Goal: Communication & Community: Answer question/provide support

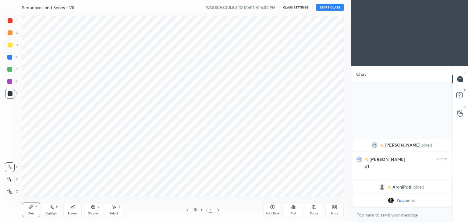
scroll to position [30272, 30129]
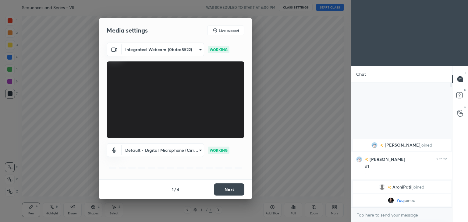
click at [227, 189] on button "Next" at bounding box center [229, 190] width 30 height 12
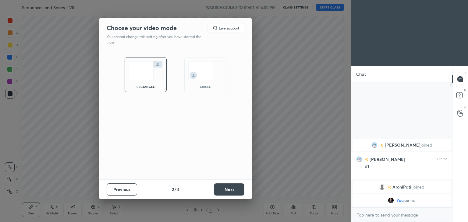
click at [227, 189] on button "Next" at bounding box center [229, 190] width 30 height 12
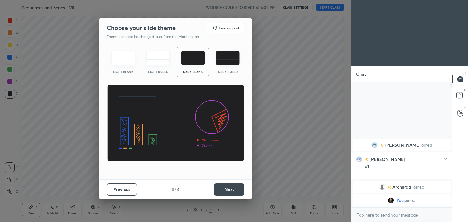
click at [227, 189] on button "Next" at bounding box center [229, 190] width 30 height 12
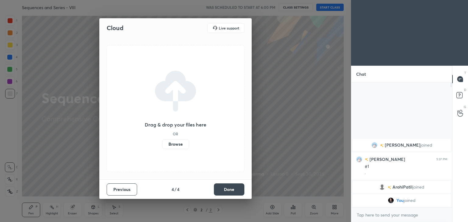
click at [227, 189] on button "Done" at bounding box center [229, 190] width 30 height 12
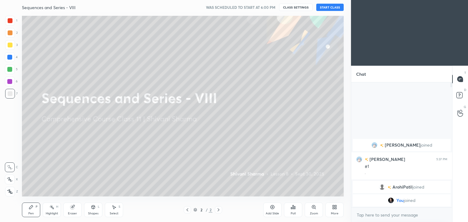
click at [331, 213] on div "More" at bounding box center [335, 213] width 8 height 3
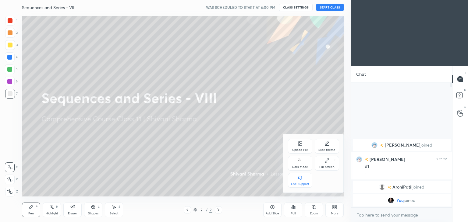
click at [302, 162] on icon at bounding box center [300, 160] width 5 height 7
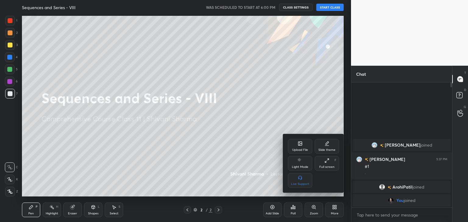
click at [200, 153] on div at bounding box center [234, 111] width 468 height 222
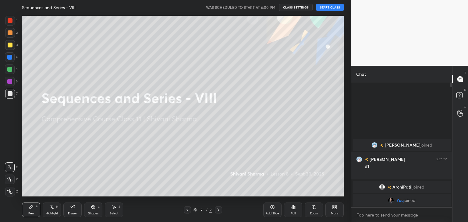
click at [334, 210] on div "More" at bounding box center [334, 210] width 18 height 15
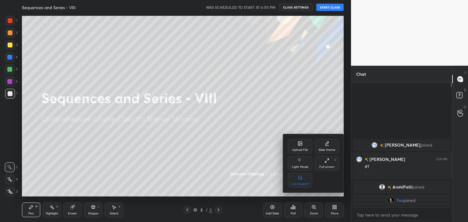
click at [292, 149] on div "Upload File" at bounding box center [300, 150] width 16 height 3
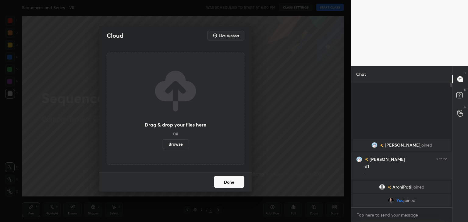
click at [179, 147] on label "Browse" at bounding box center [175, 144] width 27 height 10
click at [162, 147] on input "Browse" at bounding box center [162, 144] width 0 height 10
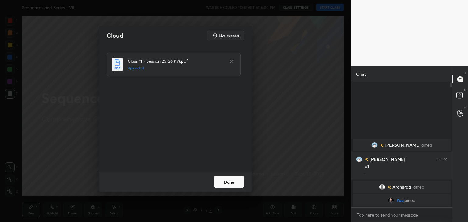
click at [228, 182] on button "Done" at bounding box center [229, 182] width 30 height 12
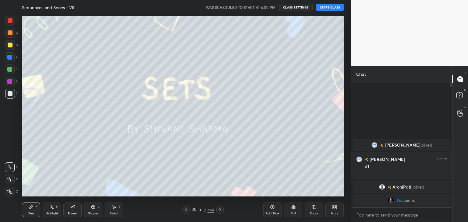
click at [184, 210] on icon at bounding box center [186, 210] width 5 height 5
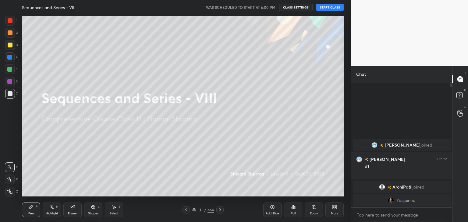
click at [335, 213] on div "More" at bounding box center [335, 213] width 8 height 3
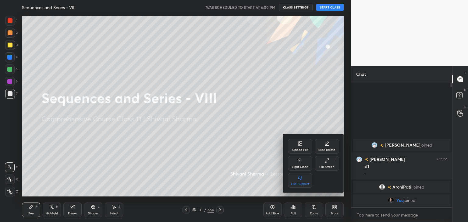
click at [239, 161] on div at bounding box center [234, 111] width 468 height 222
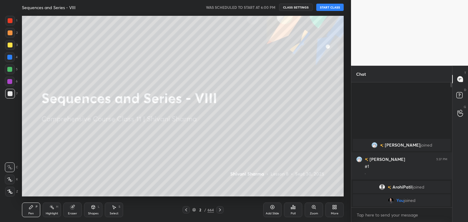
click at [336, 214] on div "More" at bounding box center [335, 213] width 8 height 3
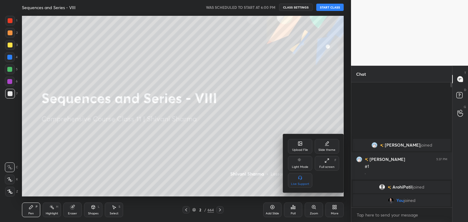
click at [258, 157] on div at bounding box center [234, 111] width 468 height 222
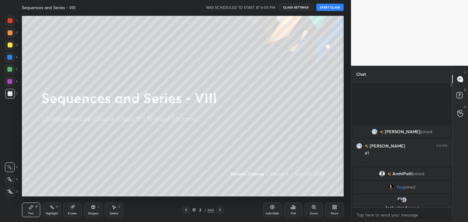
click at [327, 6] on button "START CLASS" at bounding box center [329, 7] width 27 height 7
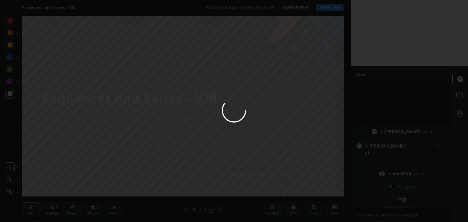
click at [327, 6] on div at bounding box center [234, 111] width 468 height 222
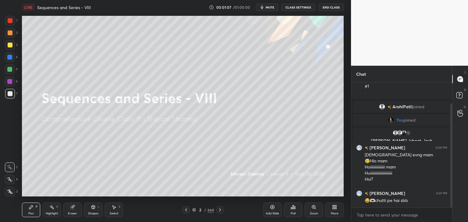
scroll to position [31, 0]
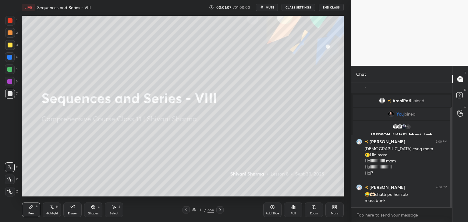
drag, startPoint x: 451, startPoint y: 160, endPoint x: 450, endPoint y: 192, distance: 32.3
click at [450, 192] on div at bounding box center [451, 160] width 2 height 104
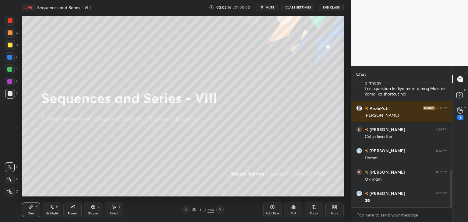
scroll to position [286, 0]
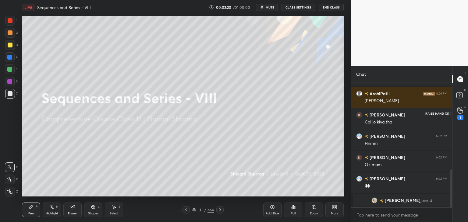
click at [462, 112] on icon at bounding box center [460, 110] width 6 height 7
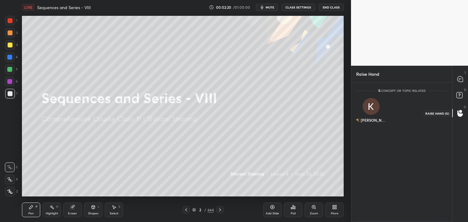
scroll to position [2, 2]
click at [376, 112] on div "Kusum INVITE" at bounding box center [371, 113] width 30 height 38
click at [375, 126] on button "INVITE" at bounding box center [371, 125] width 25 height 8
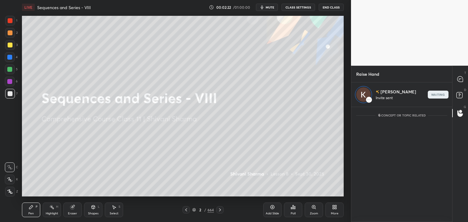
scroll to position [2, 2]
click at [462, 79] on icon at bounding box center [459, 78] width 5 height 5
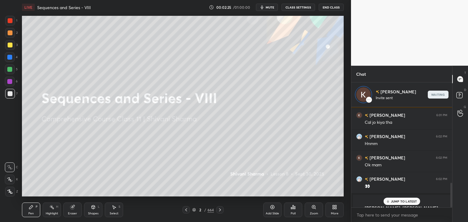
scroll to position [99, 99]
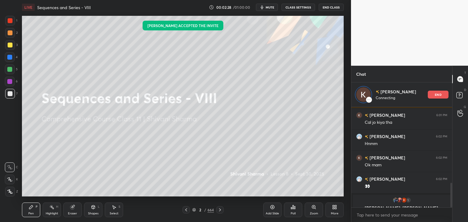
click at [271, 209] on icon at bounding box center [272, 207] width 5 height 5
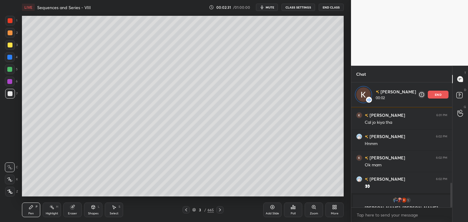
click at [338, 210] on div "More" at bounding box center [334, 210] width 18 height 15
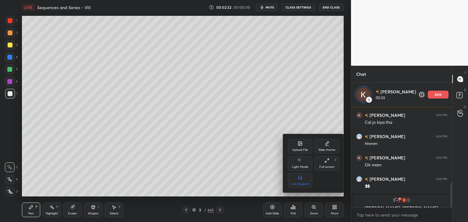
click at [298, 149] on div "Upload File" at bounding box center [300, 150] width 16 height 3
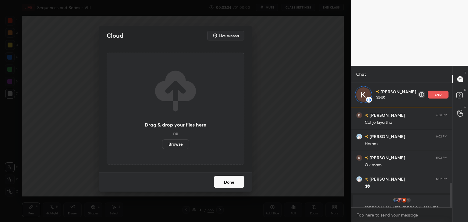
click at [171, 143] on label "Browse" at bounding box center [175, 144] width 27 height 10
click at [162, 143] on input "Browse" at bounding box center [162, 144] width 0 height 10
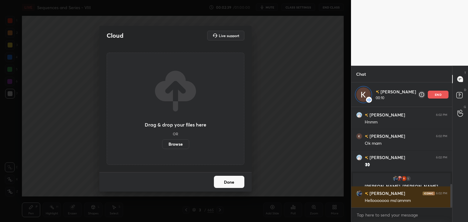
scroll to position [353, 0]
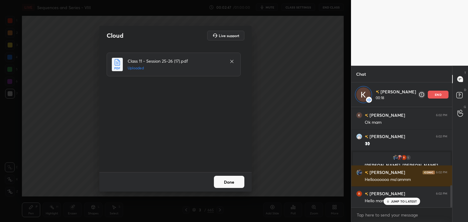
click at [404, 203] on p "JUMP TO LATEST" at bounding box center [404, 202] width 26 height 4
click at [230, 183] on button "Done" at bounding box center [229, 182] width 30 height 12
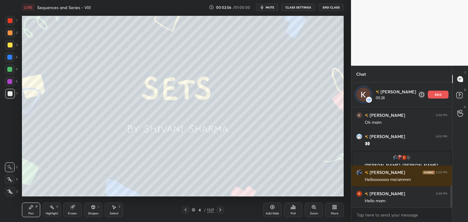
click at [204, 211] on div "/" at bounding box center [205, 210] width 2 height 4
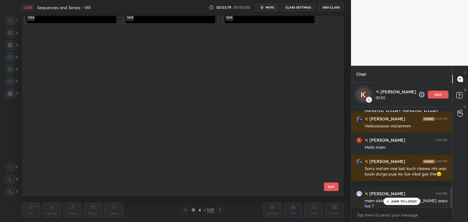
scroll to position [22477, 0]
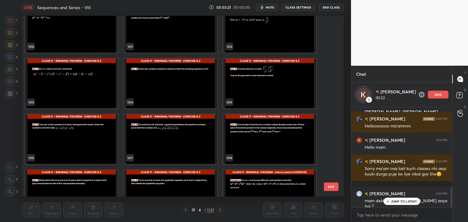
click at [253, 136] on img "grid" at bounding box center [269, 140] width 93 height 50
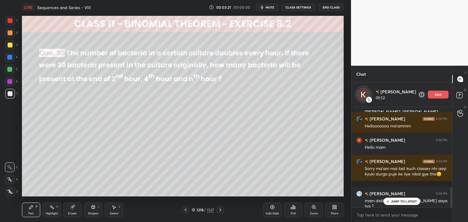
click at [253, 136] on img "grid" at bounding box center [269, 140] width 93 height 50
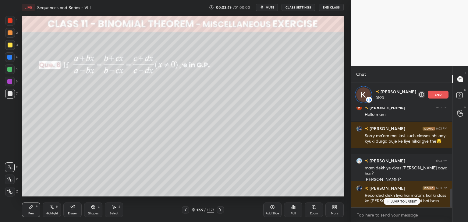
scroll to position [446, 0]
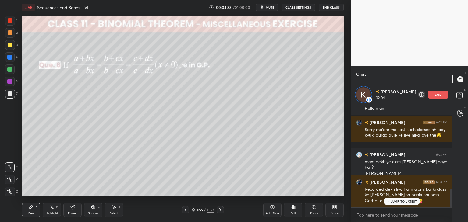
click at [434, 97] on div "end" at bounding box center [438, 95] width 21 height 8
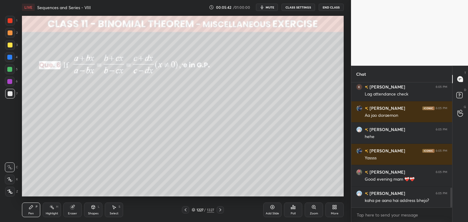
scroll to position [673, 0]
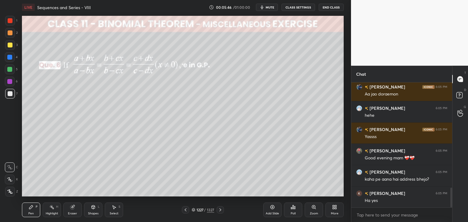
click at [221, 211] on icon at bounding box center [220, 210] width 5 height 5
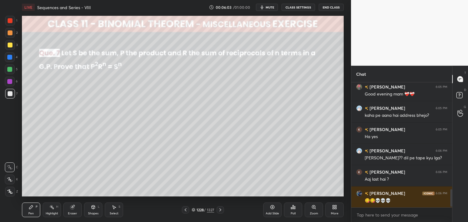
scroll to position [764, 0]
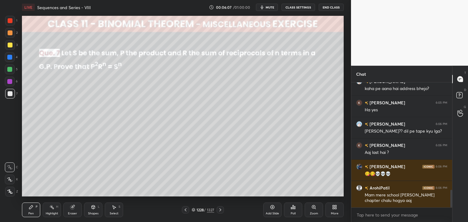
click at [221, 211] on icon at bounding box center [220, 210] width 5 height 5
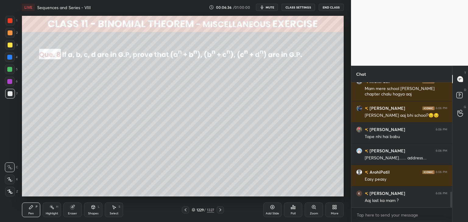
scroll to position [892, 0]
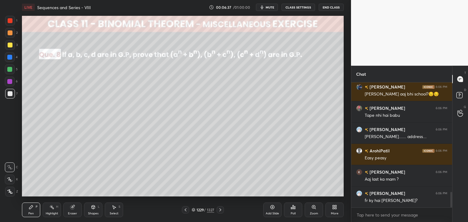
click at [184, 210] on icon at bounding box center [185, 210] width 5 height 5
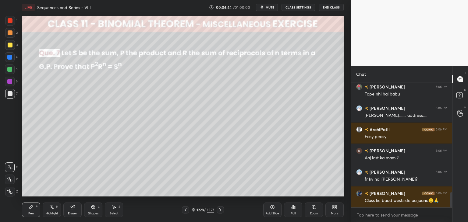
scroll to position [934, 0]
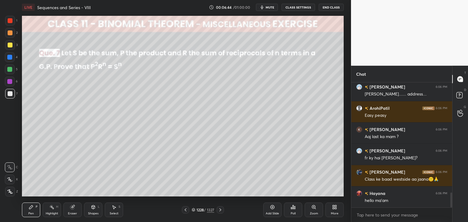
click at [219, 212] on icon at bounding box center [220, 210] width 5 height 5
click at [290, 211] on div "Poll" at bounding box center [293, 210] width 18 height 15
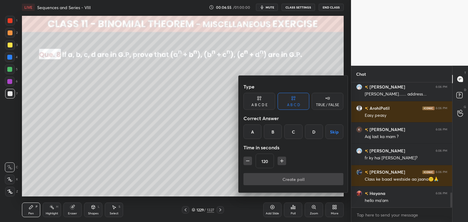
click at [328, 132] on button "Skip" at bounding box center [334, 132] width 18 height 15
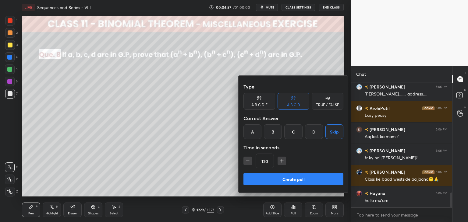
click at [273, 181] on button "Create poll" at bounding box center [293, 179] width 100 height 12
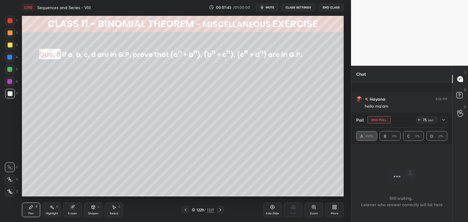
scroll to position [869, 0]
click at [443, 122] on icon at bounding box center [443, 120] width 5 height 5
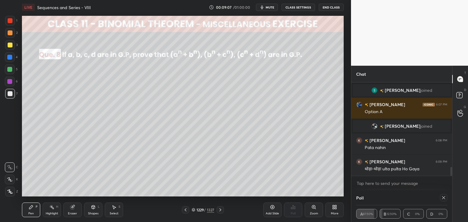
scroll to position [923, 0]
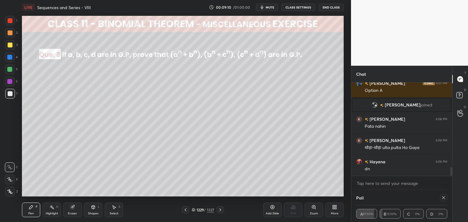
drag, startPoint x: 443, startPoint y: 198, endPoint x: 439, endPoint y: 203, distance: 6.7
click at [443, 198] on icon at bounding box center [443, 198] width 5 height 5
type textarea "x"
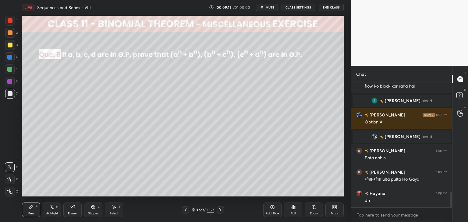
scroll to position [2, 2]
click at [10, 44] on div at bounding box center [10, 45] width 5 height 5
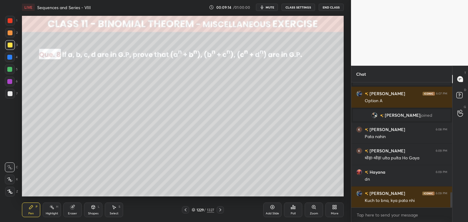
click at [94, 215] on div "Shapes" at bounding box center [93, 213] width 10 height 3
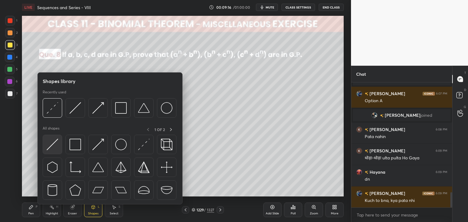
click at [48, 147] on img at bounding box center [53, 145] width 12 height 12
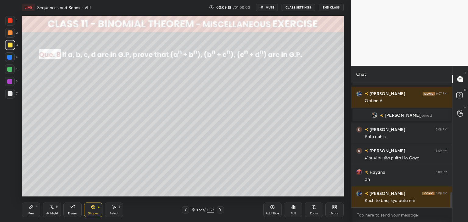
scroll to position [934, 0]
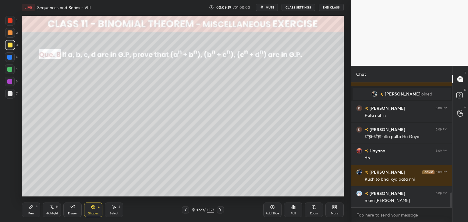
click at [30, 211] on div "Pen P" at bounding box center [31, 210] width 18 height 15
click at [10, 191] on icon at bounding box center [9, 192] width 5 height 4
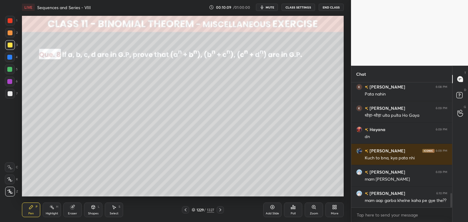
scroll to position [977, 0]
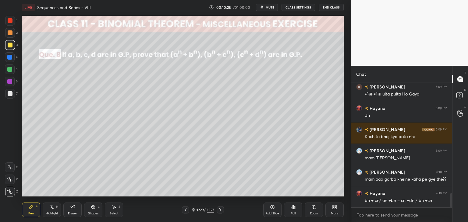
click at [272, 211] on div "Add Slide" at bounding box center [272, 210] width 18 height 15
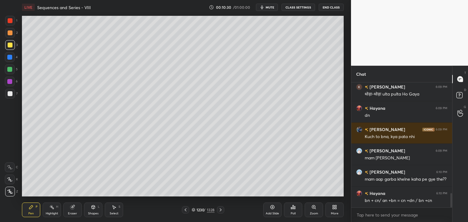
drag, startPoint x: 183, startPoint y: 212, endPoint x: 181, endPoint y: 214, distance: 3.2
click at [184, 212] on icon at bounding box center [185, 210] width 5 height 5
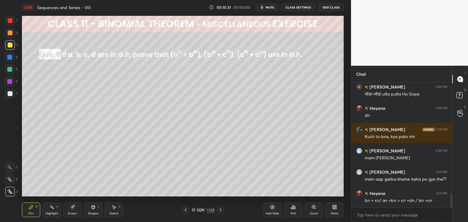
click at [114, 210] on div "Select S" at bounding box center [114, 210] width 18 height 15
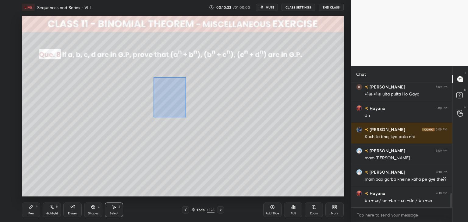
drag, startPoint x: 153, startPoint y: 77, endPoint x: 186, endPoint y: 118, distance: 52.2
click at [185, 118] on div "0 ° Undo Copy Duplicate Duplicate to new slide Delete" at bounding box center [183, 106] width 322 height 181
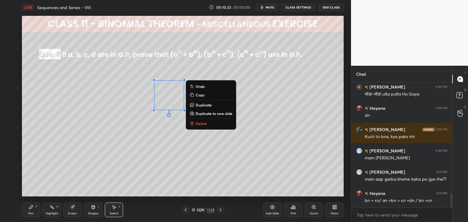
click at [193, 96] on rect at bounding box center [192, 95] width 3 height 3
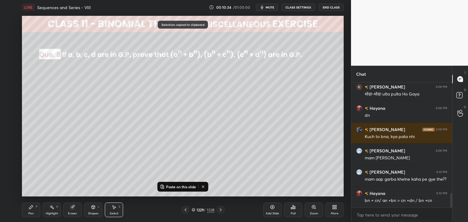
click at [223, 211] on div at bounding box center [220, 209] width 7 height 7
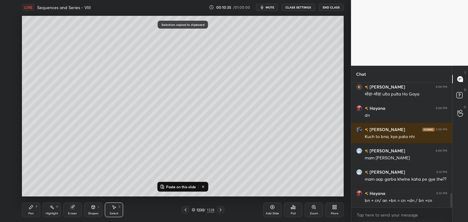
drag, startPoint x: 174, startPoint y: 189, endPoint x: 171, endPoint y: 176, distance: 12.9
click at [174, 189] on p "Paste on this slide" at bounding box center [181, 187] width 30 height 5
drag, startPoint x: 163, startPoint y: 99, endPoint x: 60, endPoint y: 79, distance: 104.9
click at [60, 79] on div "0 ° Undo Copy Paste here Duplicate Duplicate to new slide Delete" at bounding box center [183, 106] width 322 height 181
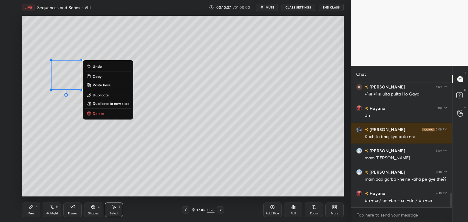
drag, startPoint x: 45, startPoint y: 126, endPoint x: 48, endPoint y: 143, distance: 17.3
click at [45, 126] on div "0 ° Undo Copy Paste here Duplicate Duplicate to new slide Delete" at bounding box center [183, 106] width 322 height 181
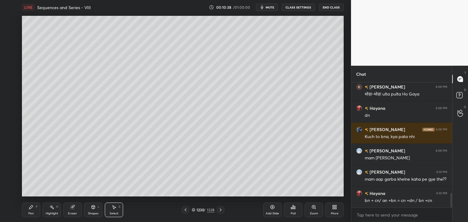
click at [33, 211] on div "Pen P" at bounding box center [31, 210] width 18 height 15
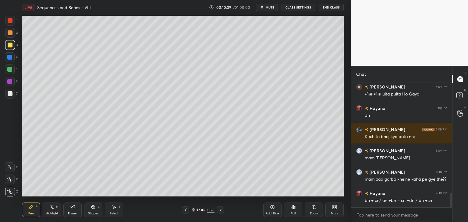
drag, startPoint x: 9, startPoint y: 96, endPoint x: 19, endPoint y: 93, distance: 10.1
click at [9, 96] on div at bounding box center [10, 94] width 10 height 10
drag, startPoint x: 91, startPoint y: 212, endPoint x: 93, endPoint y: 205, distance: 6.9
click at [91, 211] on div "Shapes L" at bounding box center [93, 210] width 18 height 15
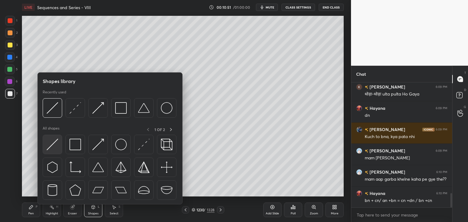
click at [51, 143] on img at bounding box center [53, 145] width 12 height 12
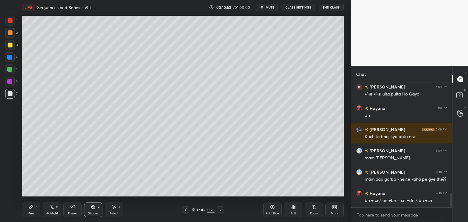
click at [33, 211] on div "Pen P" at bounding box center [31, 210] width 18 height 15
click at [92, 213] on div "Shapes" at bounding box center [93, 213] width 10 height 3
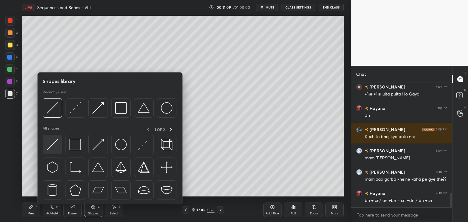
click at [55, 143] on img at bounding box center [53, 145] width 12 height 12
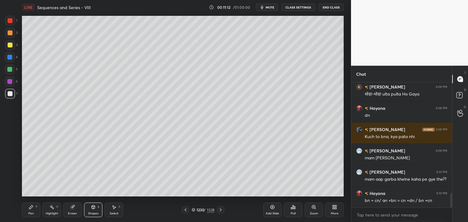
drag, startPoint x: 28, startPoint y: 216, endPoint x: 55, endPoint y: 198, distance: 32.6
click at [29, 216] on div "Pen P" at bounding box center [31, 210] width 18 height 15
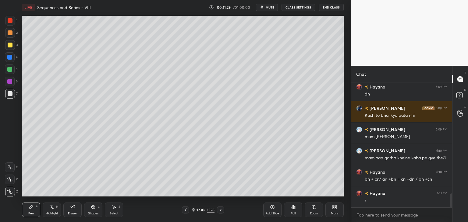
click at [115, 214] on div "Select" at bounding box center [114, 213] width 9 height 3
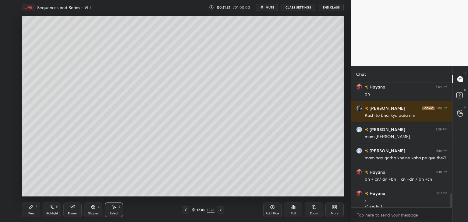
scroll to position [1004, 0]
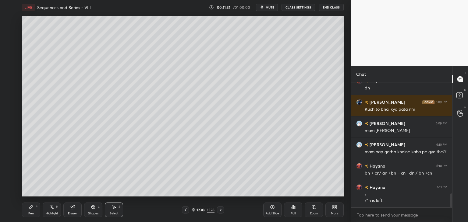
drag, startPoint x: 73, startPoint y: 212, endPoint x: 100, endPoint y: 198, distance: 30.3
click at [73, 212] on div "Eraser" at bounding box center [72, 213] width 9 height 3
click at [37, 212] on div "Pen P" at bounding box center [31, 210] width 18 height 15
click at [111, 214] on div "Select" at bounding box center [114, 213] width 9 height 3
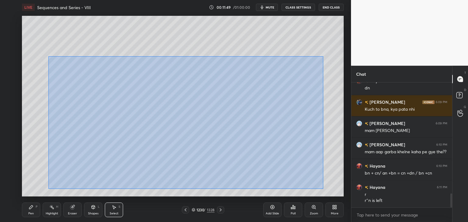
drag, startPoint x: 63, startPoint y: 73, endPoint x: 325, endPoint y: 187, distance: 285.4
click at [327, 188] on div "0 ° Undo Copy Paste here Duplicate Duplicate to new slide Delete" at bounding box center [183, 106] width 322 height 181
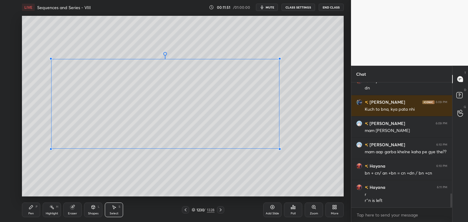
drag, startPoint x: 307, startPoint y: 178, endPoint x: 273, endPoint y: 151, distance: 43.6
click at [278, 148] on div at bounding box center [279, 149] width 2 height 2
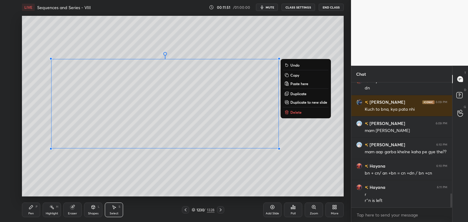
click at [215, 180] on div "0 ° Undo Copy Paste here Duplicate Duplicate to new slide Delete" at bounding box center [183, 106] width 322 height 181
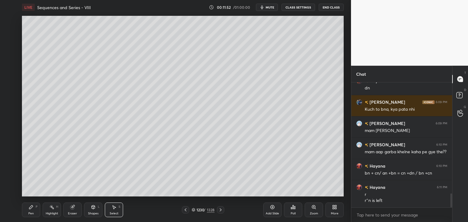
click at [35, 210] on div "Pen P" at bounding box center [31, 210] width 18 height 15
drag, startPoint x: 187, startPoint y: 211, endPoint x: 189, endPoint y: 198, distance: 13.7
click at [186, 211] on icon at bounding box center [185, 210] width 5 height 5
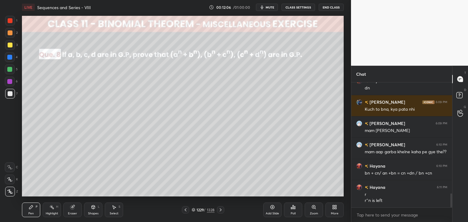
drag, startPoint x: 106, startPoint y: 213, endPoint x: 111, endPoint y: 210, distance: 7.0
click at [106, 213] on div "Select S" at bounding box center [114, 210] width 18 height 15
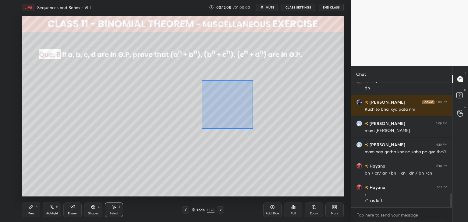
drag, startPoint x: 203, startPoint y: 86, endPoint x: 253, endPoint y: 125, distance: 63.7
click at [252, 128] on div "0 ° Undo Copy Paste here Duplicate Duplicate to new slide Delete" at bounding box center [183, 106] width 322 height 181
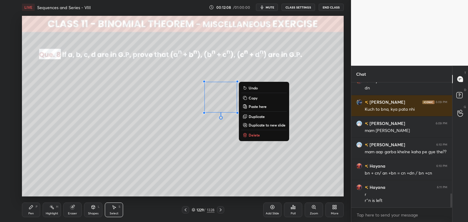
click at [251, 99] on p "Copy" at bounding box center [253, 98] width 9 height 5
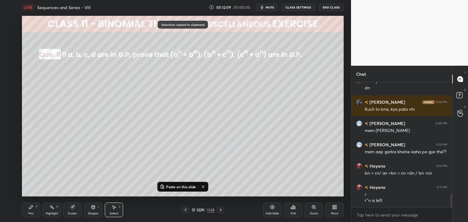
click at [219, 211] on icon at bounding box center [220, 210] width 5 height 5
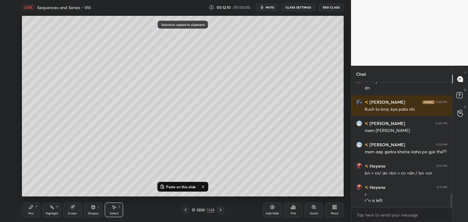
drag, startPoint x: 273, startPoint y: 213, endPoint x: 270, endPoint y: 210, distance: 4.0
click at [273, 213] on div "Add Slide" at bounding box center [272, 213] width 13 height 3
click at [166, 187] on p "Paste on this slide" at bounding box center [181, 187] width 30 height 5
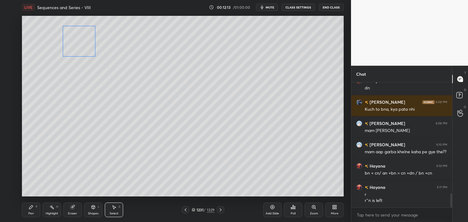
drag, startPoint x: 221, startPoint y: 103, endPoint x: 79, endPoint y: 47, distance: 152.6
click at [79, 47] on div "0 ° Undo Copy Paste here Duplicate Duplicate to new slide Delete" at bounding box center [183, 106] width 322 height 181
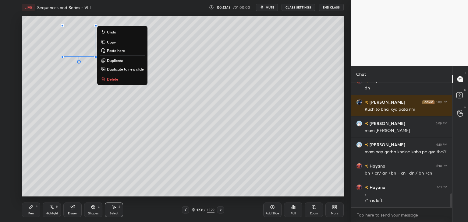
drag, startPoint x: 72, startPoint y: 111, endPoint x: 69, endPoint y: 116, distance: 5.4
click at [72, 111] on div "0 ° Undo Copy Paste here Duplicate Duplicate to new slide Delete" at bounding box center [183, 106] width 322 height 181
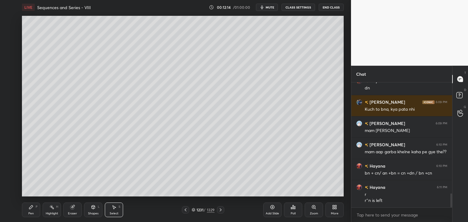
click at [30, 214] on div "Pen" at bounding box center [30, 213] width 5 height 3
click at [93, 209] on icon at bounding box center [93, 208] width 3 height 4
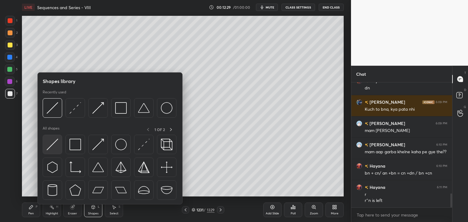
click at [55, 144] on img at bounding box center [53, 145] width 12 height 12
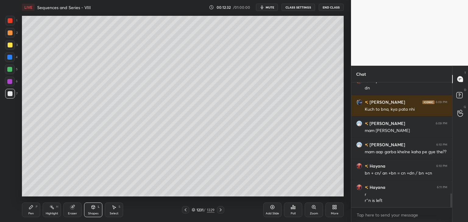
click at [30, 215] on div "Pen" at bounding box center [30, 213] width 5 height 3
drag, startPoint x: 70, startPoint y: 213, endPoint x: 73, endPoint y: 201, distance: 12.7
click at [70, 213] on div "Eraser" at bounding box center [72, 213] width 9 height 3
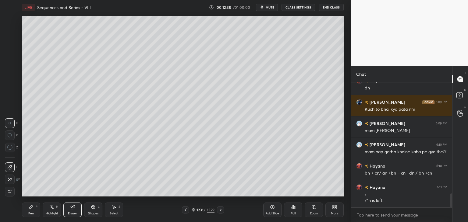
click at [31, 210] on icon at bounding box center [31, 207] width 5 height 5
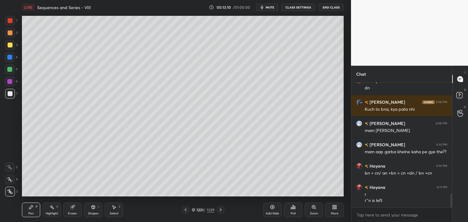
scroll to position [1019, 0]
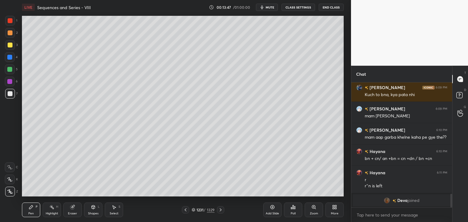
click at [183, 211] on icon at bounding box center [185, 210] width 5 height 5
click at [185, 209] on icon at bounding box center [185, 210] width 5 height 5
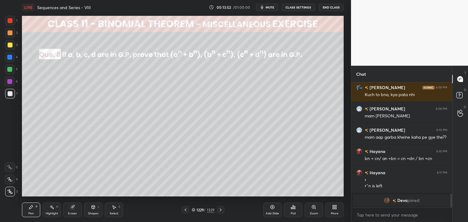
click at [220, 210] on icon at bounding box center [220, 210] width 5 height 5
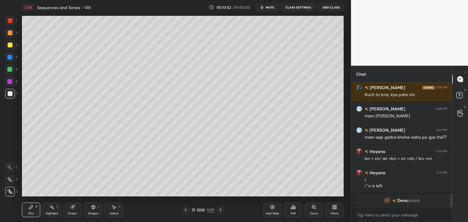
click at [220, 210] on icon at bounding box center [220, 210] width 5 height 5
click at [277, 213] on div "Add Slide" at bounding box center [272, 213] width 13 height 3
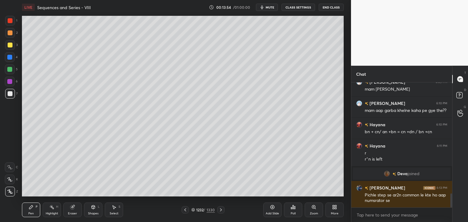
scroll to position [986, 0]
click at [187, 211] on icon at bounding box center [185, 210] width 5 height 5
click at [188, 208] on div at bounding box center [185, 209] width 7 height 7
click at [114, 212] on div "Select" at bounding box center [114, 213] width 9 height 3
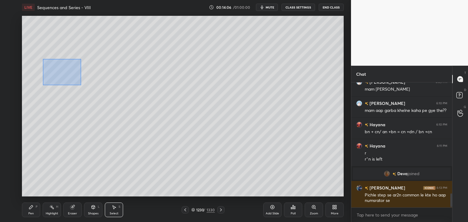
scroll to position [1007, 0]
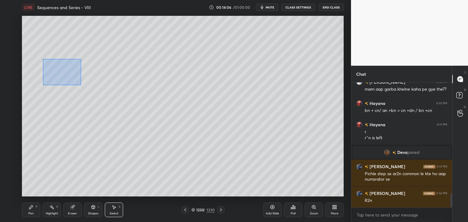
drag, startPoint x: 46, startPoint y: 62, endPoint x: 84, endPoint y: 83, distance: 43.3
click at [82, 86] on div "0 ° Undo Copy Paste here Duplicate Duplicate to new slide Delete" at bounding box center [183, 106] width 322 height 181
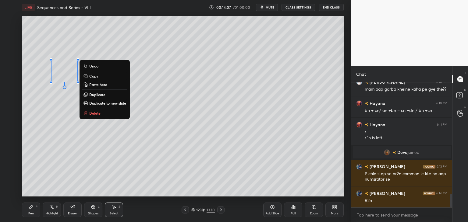
click at [93, 78] on p "Copy" at bounding box center [93, 76] width 9 height 5
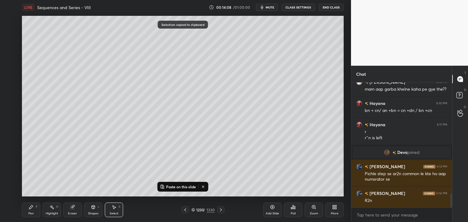
click at [219, 211] on icon at bounding box center [220, 210] width 5 height 5
click at [274, 212] on div "Add Slide" at bounding box center [272, 213] width 13 height 3
click at [167, 187] on p "Paste on this slide" at bounding box center [181, 187] width 30 height 5
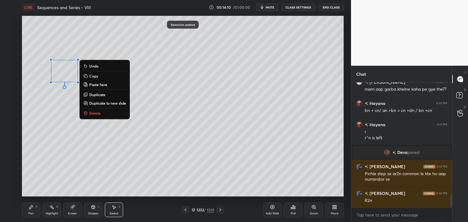
click at [93, 137] on div "0 ° Undo Copy Paste here Duplicate Duplicate to new slide Delete" at bounding box center [183, 106] width 322 height 181
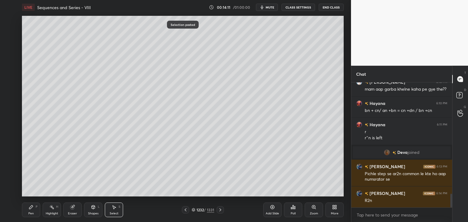
drag, startPoint x: 29, startPoint y: 211, endPoint x: 33, endPoint y: 200, distance: 11.7
click at [30, 211] on div "Pen P" at bounding box center [31, 210] width 18 height 15
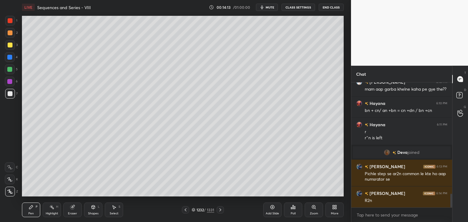
click at [186, 210] on icon at bounding box center [185, 210] width 5 height 5
click at [115, 211] on div "Select S" at bounding box center [114, 210] width 18 height 15
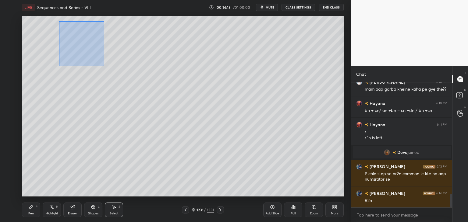
drag, startPoint x: 59, startPoint y: 21, endPoint x: 104, endPoint y: 66, distance: 63.7
click at [104, 66] on div "0 ° Undo Copy Paste here Duplicate Duplicate to new slide Delete" at bounding box center [183, 106] width 322 height 181
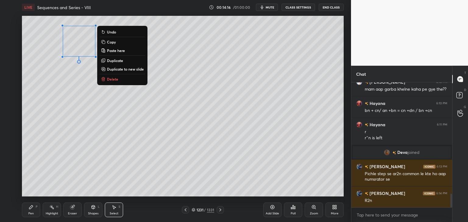
click at [114, 41] on p "Copy" at bounding box center [111, 42] width 9 height 5
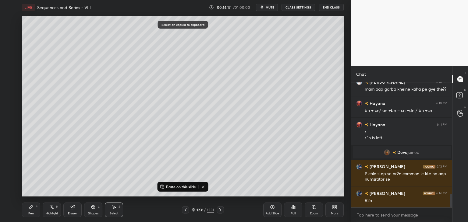
scroll to position [1021, 0]
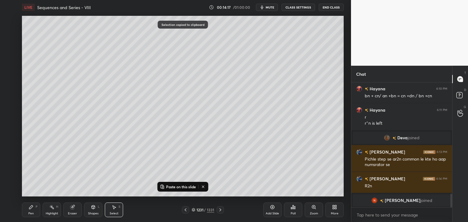
drag, startPoint x: 222, startPoint y: 210, endPoint x: 220, endPoint y: 206, distance: 4.1
click at [222, 210] on icon at bounding box center [220, 210] width 5 height 5
drag, startPoint x: 172, startPoint y: 187, endPoint x: 172, endPoint y: 179, distance: 7.9
click at [172, 187] on p "Paste on this slide" at bounding box center [181, 187] width 30 height 5
drag, startPoint x: 79, startPoint y: 50, endPoint x: 121, endPoint y: 83, distance: 54.0
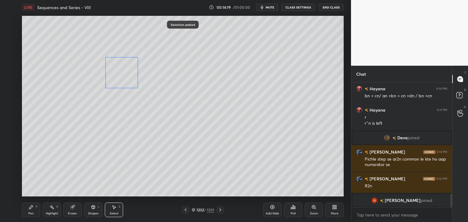
click at [122, 83] on div "0 ° Undo Copy Paste here Duplicate Duplicate to new slide Delete" at bounding box center [183, 106] width 322 height 181
click at [98, 133] on div "0 ° Undo Copy Paste here Duplicate Duplicate to new slide Delete" at bounding box center [183, 106] width 322 height 181
click at [183, 211] on icon at bounding box center [185, 210] width 5 height 5
click at [187, 210] on icon at bounding box center [185, 210] width 5 height 5
click at [220, 210] on icon at bounding box center [220, 210] width 5 height 5
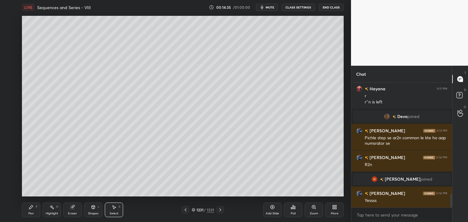
scroll to position [1046, 0]
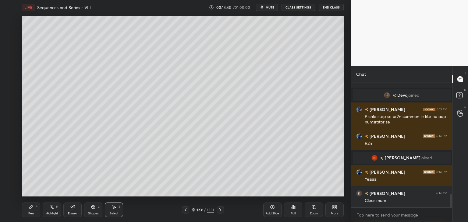
click at [183, 211] on icon at bounding box center [185, 210] width 5 height 5
click at [184, 210] on icon at bounding box center [185, 210] width 5 height 5
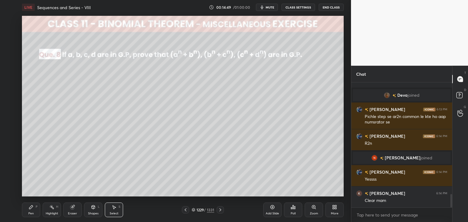
click at [221, 211] on icon at bounding box center [220, 210] width 5 height 5
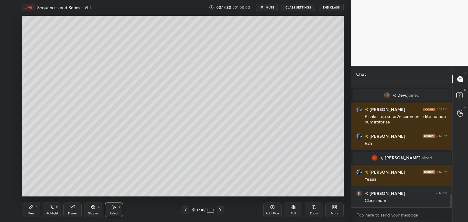
click at [221, 211] on icon at bounding box center [220, 210] width 5 height 5
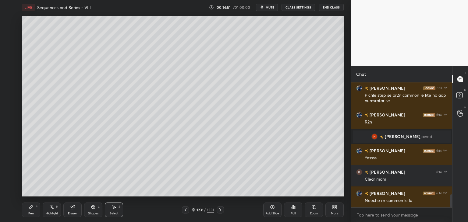
click at [220, 212] on icon at bounding box center [220, 210] width 5 height 5
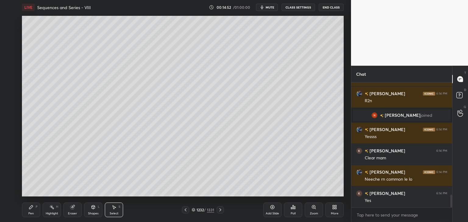
scroll to position [1110, 0]
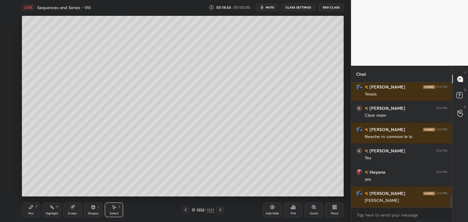
click at [220, 212] on icon at bounding box center [220, 210] width 5 height 5
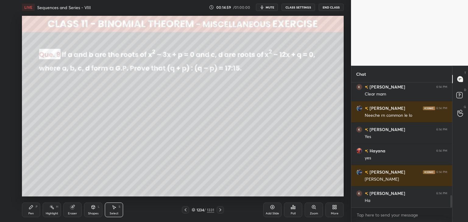
scroll to position [1174, 0]
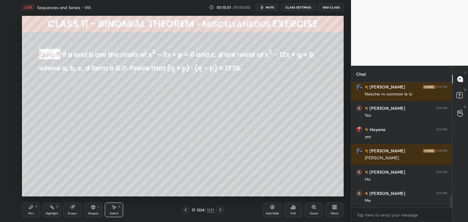
click at [292, 211] on div "Poll" at bounding box center [293, 210] width 18 height 15
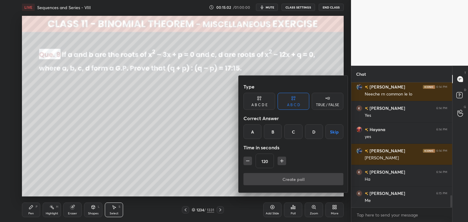
click at [280, 164] on button "button" at bounding box center [281, 161] width 9 height 9
click at [281, 164] on button "button" at bounding box center [281, 161] width 9 height 9
click at [282, 164] on button "button" at bounding box center [281, 161] width 9 height 9
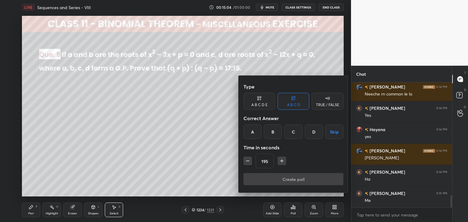
drag, startPoint x: 282, startPoint y: 164, endPoint x: 271, endPoint y: 162, distance: 11.4
click at [282, 164] on icon "button" at bounding box center [282, 161] width 6 height 6
click at [247, 161] on icon "button" at bounding box center [248, 161] width 6 height 6
type input "180"
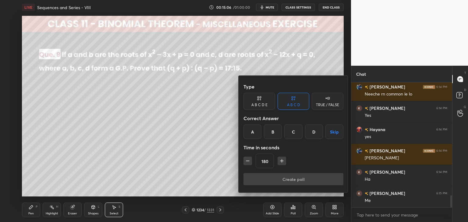
click at [336, 135] on button "Skip" at bounding box center [334, 132] width 18 height 15
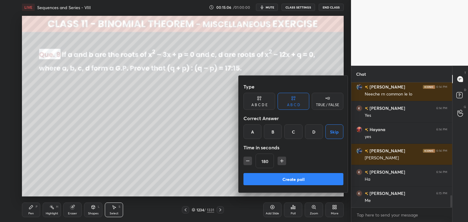
click at [310, 184] on button "Create poll" at bounding box center [293, 179] width 100 height 12
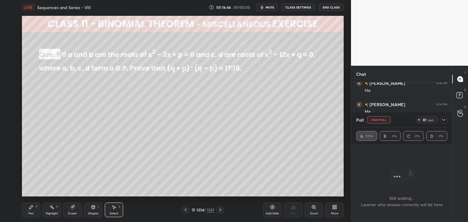
scroll to position [1238, 0]
click at [446, 121] on icon at bounding box center [443, 120] width 5 height 5
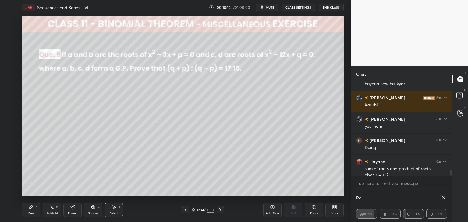
scroll to position [1393, 0]
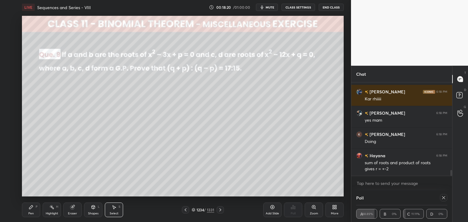
click at [34, 214] on div "Pen P" at bounding box center [31, 210] width 18 height 15
click at [10, 45] on div at bounding box center [10, 45] width 5 height 5
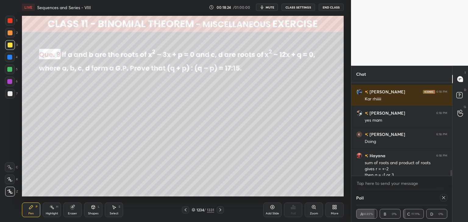
scroll to position [1399, 0]
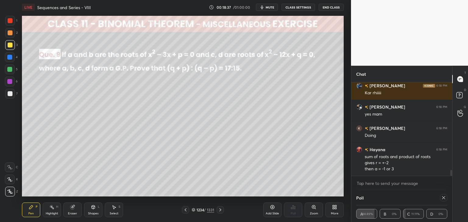
click at [442, 197] on icon at bounding box center [443, 198] width 5 height 5
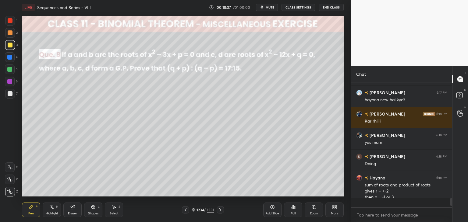
scroll to position [0, 0]
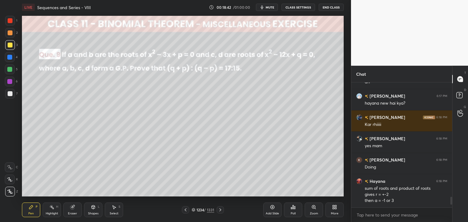
click at [11, 44] on div at bounding box center [10, 45] width 5 height 5
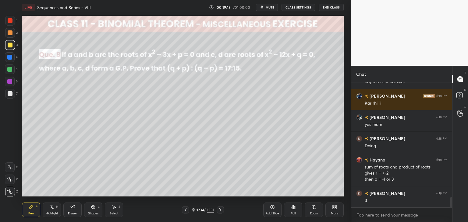
drag, startPoint x: 115, startPoint y: 209, endPoint x: 110, endPoint y: 200, distance: 10.4
click at [115, 209] on icon at bounding box center [113, 207] width 5 height 5
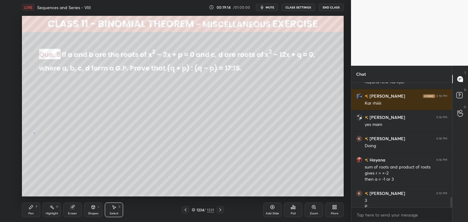
scroll to position [1395, 0]
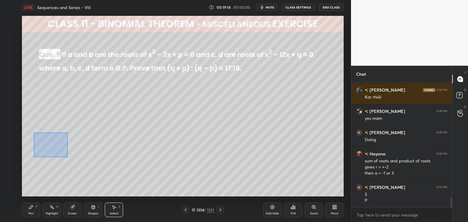
drag, startPoint x: 34, startPoint y: 133, endPoint x: 68, endPoint y: 157, distance: 41.8
click at [68, 157] on div "0 ° Undo Copy Paste here Duplicate Duplicate to new slide Delete" at bounding box center [183, 106] width 322 height 181
drag, startPoint x: 48, startPoint y: 142, endPoint x: 154, endPoint y: 120, distance: 108.1
click at [154, 120] on div "0 ° Undo Copy Paste here Duplicate Duplicate to new slide Delete" at bounding box center [183, 106] width 322 height 181
click at [90, 172] on div "0 ° Undo Copy Paste here Duplicate Duplicate to new slide Delete" at bounding box center [183, 106] width 322 height 181
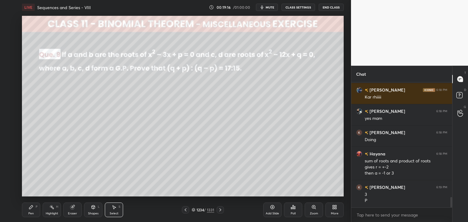
click at [29, 213] on div "Pen" at bounding box center [30, 213] width 5 height 3
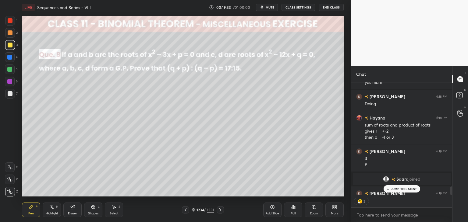
scroll to position [1378, 0]
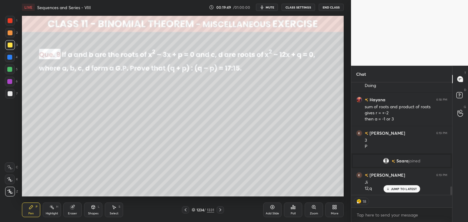
click at [274, 213] on div "Add Slide" at bounding box center [272, 213] width 13 height 3
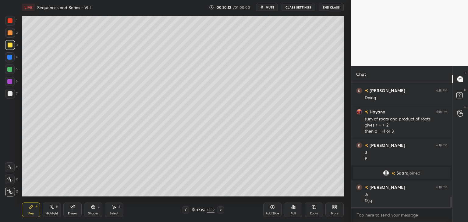
scroll to position [1366, 0]
click at [185, 210] on icon at bounding box center [185, 210] width 5 height 5
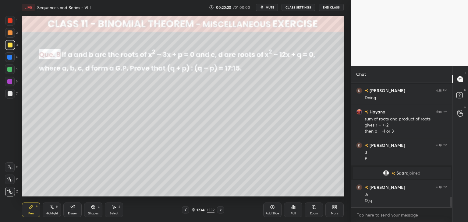
click at [115, 212] on div "Select" at bounding box center [114, 213] width 9 height 3
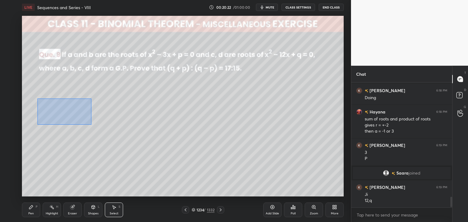
drag, startPoint x: 37, startPoint y: 99, endPoint x: 90, endPoint y: 122, distance: 57.7
click at [91, 125] on div "0 ° Undo Copy Paste here Duplicate Duplicate to new slide Delete" at bounding box center [183, 106] width 322 height 181
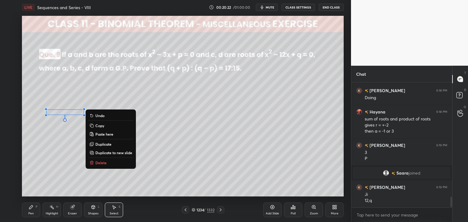
click at [99, 127] on p "Copy" at bounding box center [99, 125] width 9 height 5
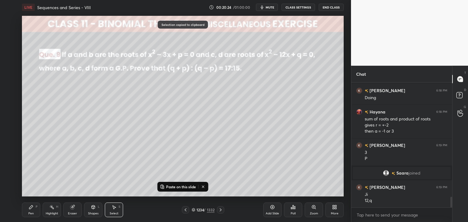
drag, startPoint x: 220, startPoint y: 211, endPoint x: 217, endPoint y: 203, distance: 8.5
click at [220, 211] on icon at bounding box center [220, 210] width 5 height 5
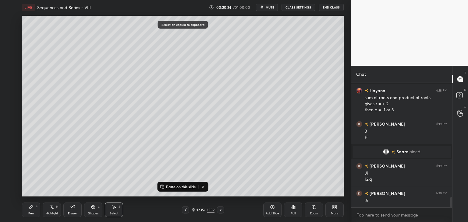
drag, startPoint x: 185, startPoint y: 185, endPoint x: 185, endPoint y: 182, distance: 3.4
click at [184, 185] on p "Paste on this slide" at bounding box center [181, 187] width 30 height 5
drag, startPoint x: 77, startPoint y: 112, endPoint x: 168, endPoint y: 81, distance: 96.3
click at [175, 67] on div "0 ° Undo Copy Paste here Duplicate Duplicate to new slide Delete" at bounding box center [183, 106] width 322 height 181
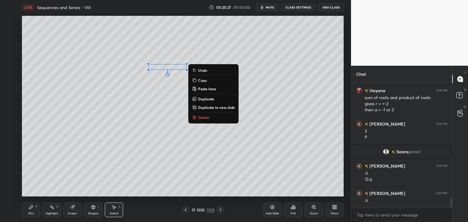
click at [146, 111] on div "0 ° Undo Copy Paste here Duplicate Duplicate to new slide Delete" at bounding box center [183, 106] width 322 height 181
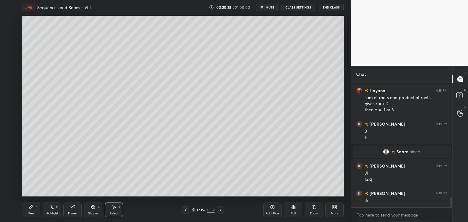
drag, startPoint x: 30, startPoint y: 209, endPoint x: 38, endPoint y: 199, distance: 12.2
click at [30, 210] on icon at bounding box center [31, 207] width 5 height 5
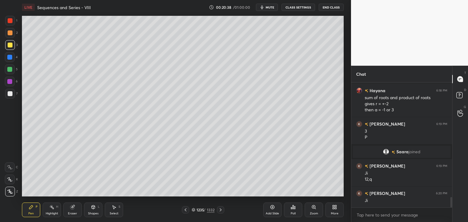
click at [185, 210] on icon at bounding box center [185, 210] width 5 height 5
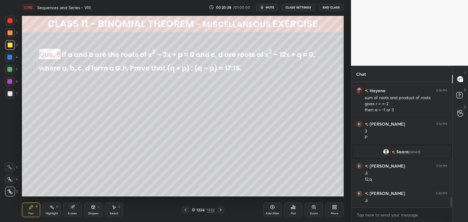
scroll to position [1408, 0]
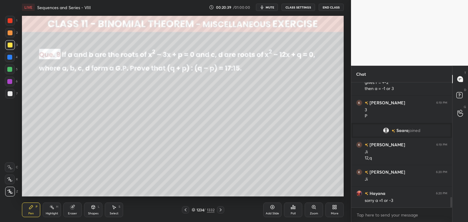
drag, startPoint x: 116, startPoint y: 213, endPoint x: 115, endPoint y: 206, distance: 6.9
click at [116, 212] on div "Select" at bounding box center [114, 213] width 9 height 3
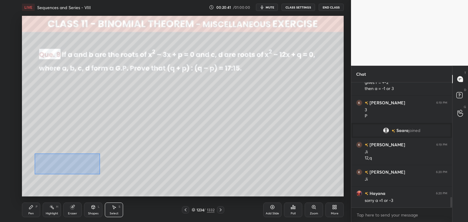
drag, startPoint x: 35, startPoint y: 154, endPoint x: 97, endPoint y: 177, distance: 66.8
click at [97, 177] on div "0 ° Undo Copy Paste here Duplicate Duplicate to new slide Delete" at bounding box center [183, 106] width 322 height 181
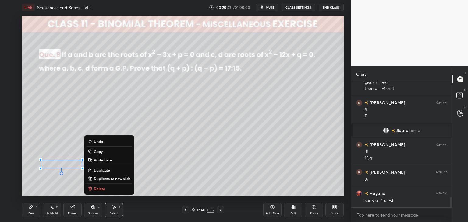
click at [104, 153] on button "Copy" at bounding box center [108, 151] width 45 height 7
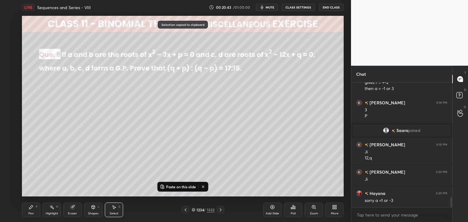
click at [221, 211] on icon at bounding box center [220, 210] width 5 height 5
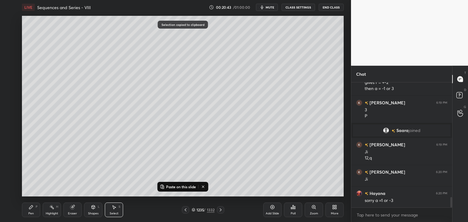
click at [187, 186] on p "Paste on this slide" at bounding box center [181, 187] width 30 height 5
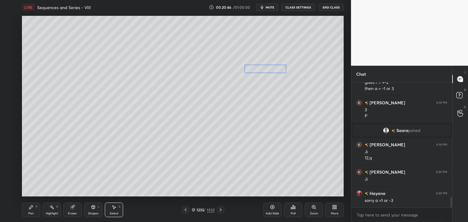
drag, startPoint x: 61, startPoint y: 163, endPoint x: 264, endPoint y: 67, distance: 224.4
click at [265, 67] on div "0 ° Undo Copy Paste here Duplicate Duplicate to new slide Delete" at bounding box center [183, 106] width 322 height 181
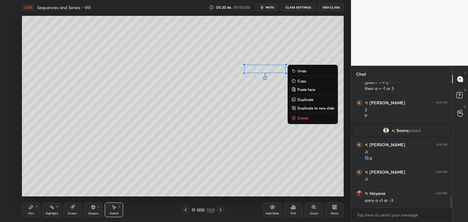
click at [212, 138] on div "0 ° Undo Copy Paste here Duplicate Duplicate to new slide Delete" at bounding box center [183, 106] width 322 height 181
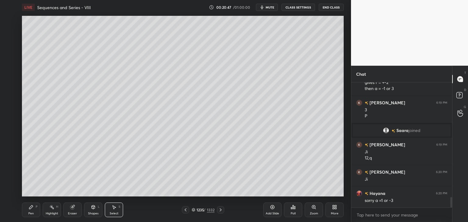
drag, startPoint x: 30, startPoint y: 208, endPoint x: 46, endPoint y: 197, distance: 19.9
click at [30, 208] on icon at bounding box center [31, 208] width 4 height 4
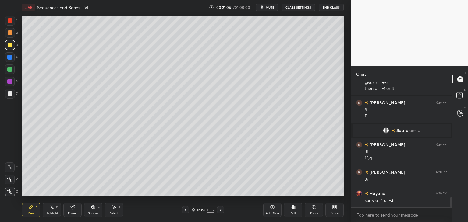
click at [184, 209] on icon at bounding box center [185, 210] width 5 height 5
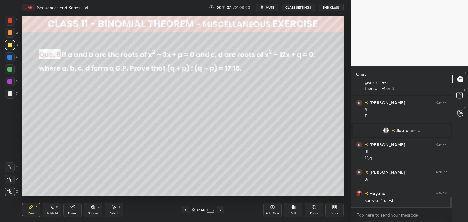
click at [222, 210] on icon at bounding box center [220, 210] width 5 height 5
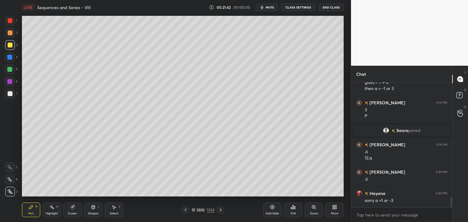
drag, startPoint x: 72, startPoint y: 212, endPoint x: 83, endPoint y: 212, distance: 10.7
click at [72, 212] on div "Eraser" at bounding box center [72, 213] width 9 height 3
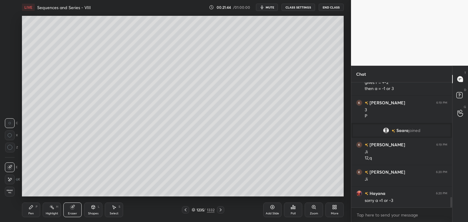
click at [111, 211] on div "Select S" at bounding box center [114, 210] width 18 height 15
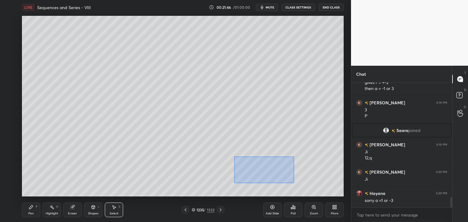
drag, startPoint x: 234, startPoint y: 157, endPoint x: 287, endPoint y: 176, distance: 56.5
click at [294, 184] on div "0 ° Undo Copy Paste here Duplicate Duplicate to new slide Delete" at bounding box center [183, 106] width 322 height 181
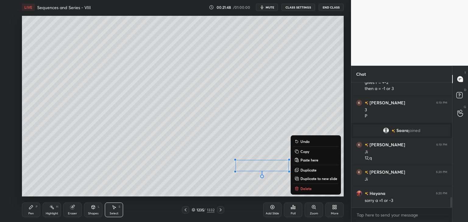
click at [297, 188] on icon at bounding box center [296, 187] width 2 height 1
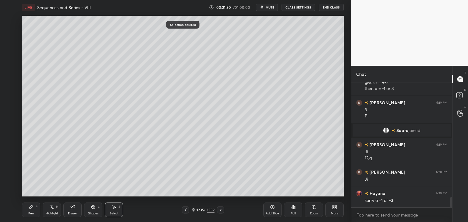
click at [188, 210] on div at bounding box center [185, 209] width 7 height 7
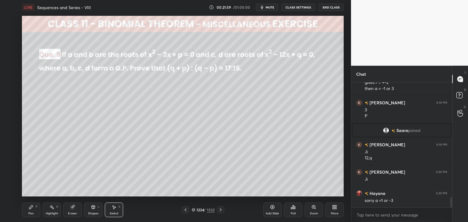
click at [220, 209] on icon at bounding box center [221, 210] width 2 height 3
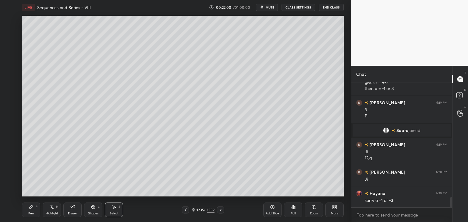
click at [275, 214] on div "Add Slide" at bounding box center [272, 213] width 13 height 3
drag, startPoint x: 36, startPoint y: 211, endPoint x: 37, endPoint y: 208, distance: 3.7
click at [36, 211] on div "Pen P" at bounding box center [31, 210] width 18 height 15
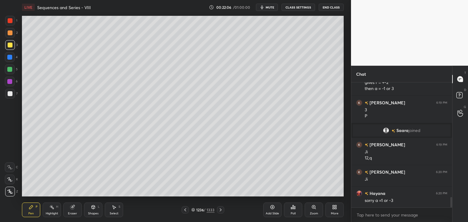
click at [186, 212] on icon at bounding box center [185, 210] width 5 height 5
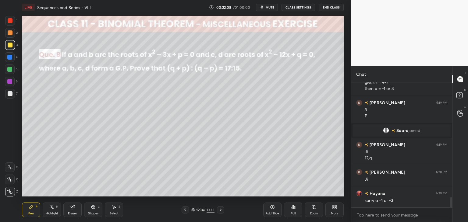
click at [220, 210] on icon at bounding box center [220, 210] width 5 height 5
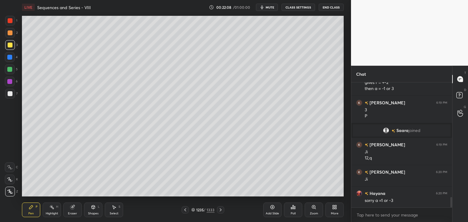
drag, startPoint x: 219, startPoint y: 210, endPoint x: 218, endPoint y: 205, distance: 5.0
click at [219, 210] on icon at bounding box center [220, 210] width 5 height 5
click at [185, 211] on icon at bounding box center [185, 210] width 5 height 5
click at [185, 212] on icon at bounding box center [185, 210] width 5 height 5
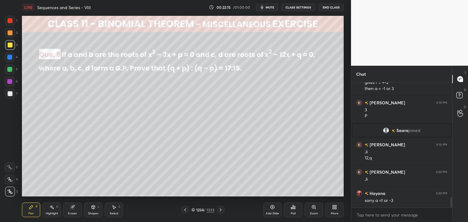
click at [220, 211] on icon at bounding box center [220, 210] width 5 height 5
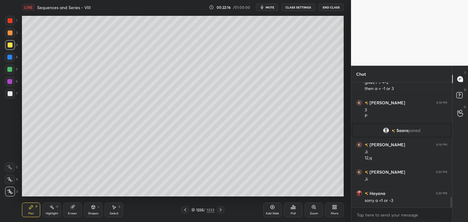
click at [221, 211] on icon at bounding box center [220, 210] width 5 height 5
click at [183, 210] on icon at bounding box center [185, 210] width 5 height 5
click at [185, 210] on icon at bounding box center [185, 210] width 5 height 5
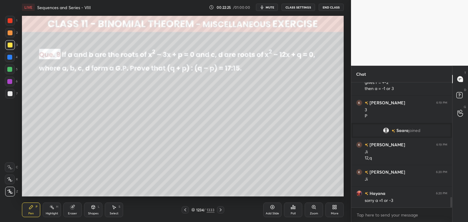
click at [218, 211] on icon at bounding box center [220, 210] width 5 height 5
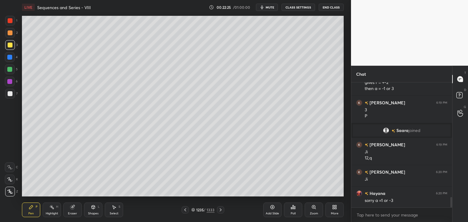
click at [218, 211] on icon at bounding box center [220, 210] width 5 height 5
click at [184, 210] on icon at bounding box center [185, 210] width 5 height 5
click at [185, 211] on icon at bounding box center [185, 210] width 5 height 5
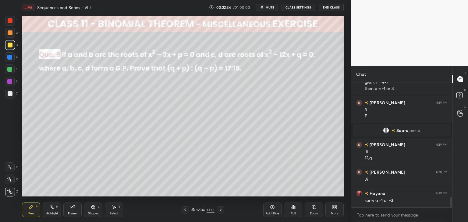
click at [219, 212] on icon at bounding box center [220, 210] width 5 height 5
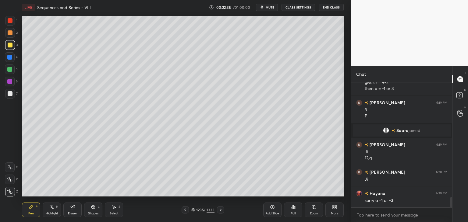
click at [220, 212] on icon at bounding box center [220, 210] width 5 height 5
click at [183, 211] on div at bounding box center [185, 209] width 7 height 7
drag, startPoint x: 111, startPoint y: 212, endPoint x: 101, endPoint y: 198, distance: 17.3
click at [111, 213] on div "Select" at bounding box center [114, 213] width 9 height 3
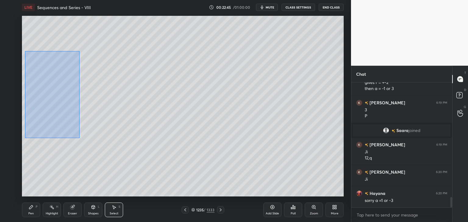
drag, startPoint x: 25, startPoint y: 51, endPoint x: 79, endPoint y: 135, distance: 100.2
click at [79, 138] on div "0 ° Undo Copy Paste here Duplicate Duplicate to new slide Delete" at bounding box center [183, 106] width 322 height 181
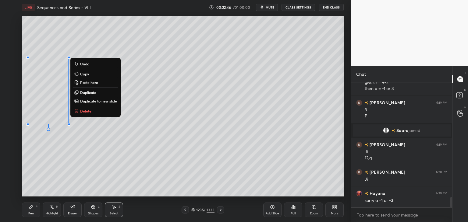
drag, startPoint x: 84, startPoint y: 73, endPoint x: 102, endPoint y: 99, distance: 32.1
click at [84, 73] on p "Copy" at bounding box center [84, 74] width 9 height 5
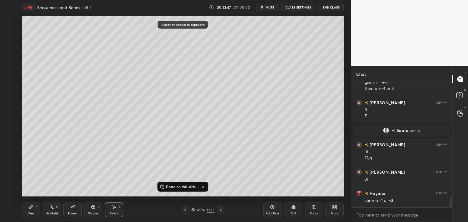
click at [219, 209] on icon at bounding box center [220, 210] width 5 height 5
click at [184, 185] on p "Paste on this slide" at bounding box center [181, 187] width 30 height 5
drag, startPoint x: 47, startPoint y: 114, endPoint x: 45, endPoint y: 143, distance: 29.6
click at [45, 143] on div "0 ° Undo Copy Paste here Duplicate Duplicate to new slide Delete" at bounding box center [183, 106] width 322 height 181
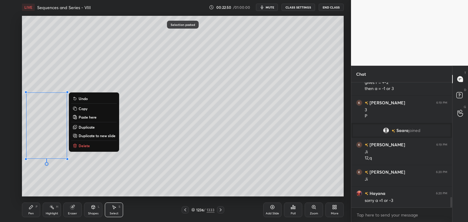
click at [104, 179] on div "0 ° Undo Copy Paste here Duplicate Duplicate to new slide Delete" at bounding box center [183, 106] width 322 height 181
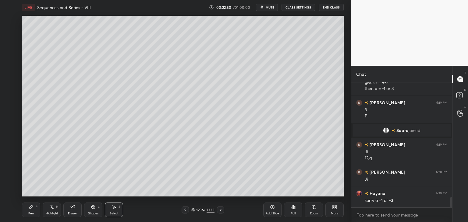
click at [33, 212] on div "Pen" at bounding box center [30, 213] width 5 height 3
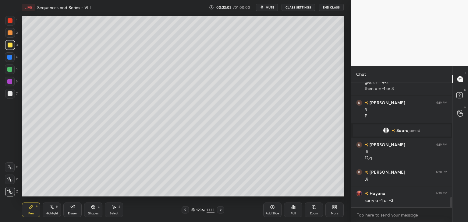
drag, startPoint x: 91, startPoint y: 212, endPoint x: 93, endPoint y: 207, distance: 5.2
click at [92, 212] on div "Shapes" at bounding box center [93, 213] width 10 height 3
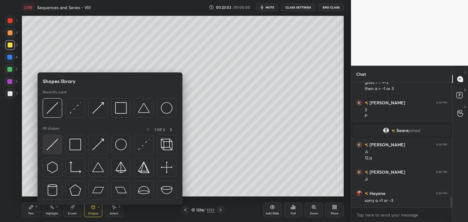
click at [54, 146] on img at bounding box center [53, 145] width 12 height 12
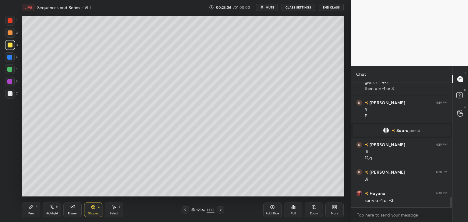
drag, startPoint x: 33, startPoint y: 209, endPoint x: 36, endPoint y: 203, distance: 7.2
click at [33, 209] on icon at bounding box center [31, 207] width 5 height 5
click at [115, 212] on div "Select" at bounding box center [114, 213] width 9 height 3
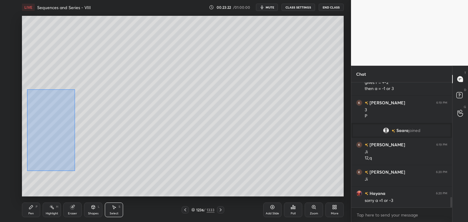
drag, startPoint x: 27, startPoint y: 91, endPoint x: 74, endPoint y: 171, distance: 92.8
click at [75, 172] on div "0 ° Undo Copy Paste here Duplicate Duplicate to new slide Delete" at bounding box center [183, 106] width 322 height 181
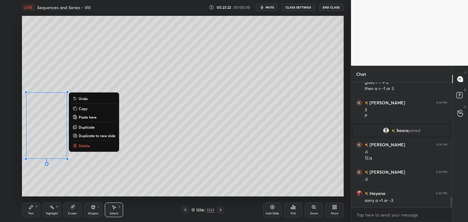
click at [76, 146] on icon at bounding box center [74, 145] width 5 height 5
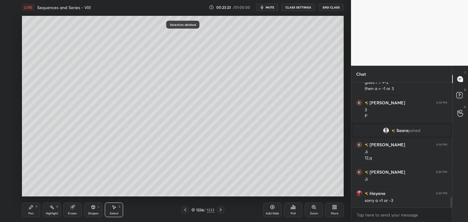
click at [28, 206] on div "Pen P" at bounding box center [31, 210] width 18 height 15
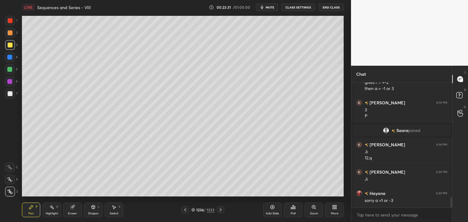
click at [111, 210] on div "Select S" at bounding box center [114, 210] width 18 height 15
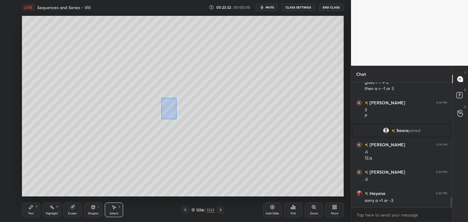
drag, startPoint x: 168, startPoint y: 111, endPoint x: 207, endPoint y: 134, distance: 45.2
click at [206, 134] on div "0 ° Undo Copy Paste here Duplicate Duplicate to new slide Delete" at bounding box center [183, 106] width 322 height 181
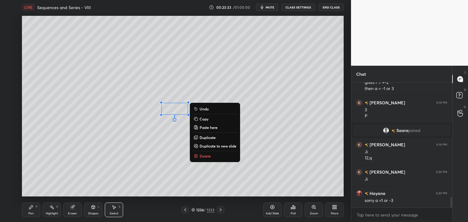
click at [212, 159] on button "Delete" at bounding box center [214, 156] width 45 height 7
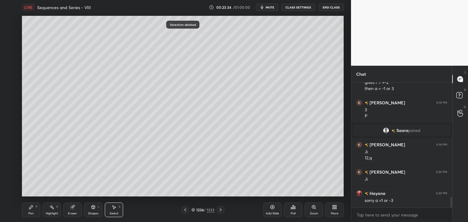
click at [23, 213] on div "Pen P" at bounding box center [31, 210] width 18 height 15
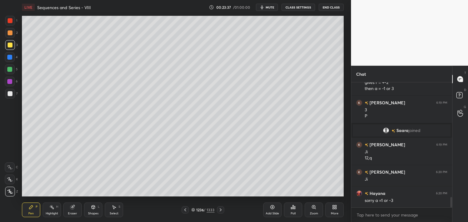
click at [30, 213] on div "Pen" at bounding box center [30, 213] width 5 height 3
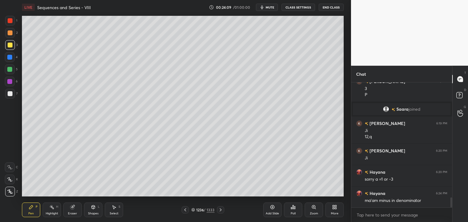
click at [109, 215] on div "Select S" at bounding box center [114, 210] width 18 height 15
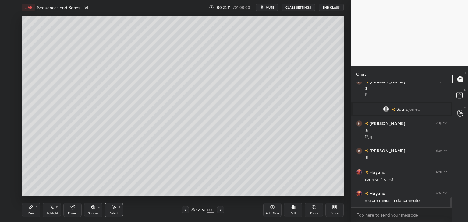
click at [73, 211] on div "Eraser" at bounding box center [72, 210] width 18 height 15
click at [30, 211] on div "Pen P" at bounding box center [31, 210] width 18 height 15
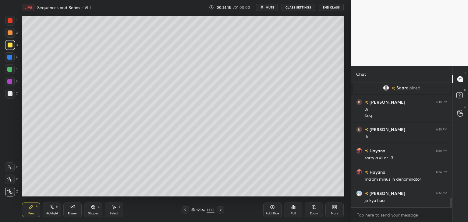
scroll to position [1466, 0]
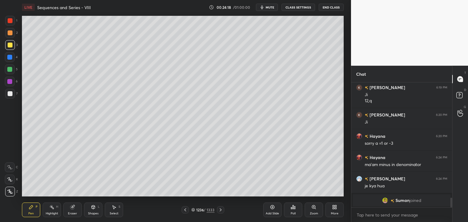
click at [69, 211] on div "Eraser" at bounding box center [72, 210] width 18 height 15
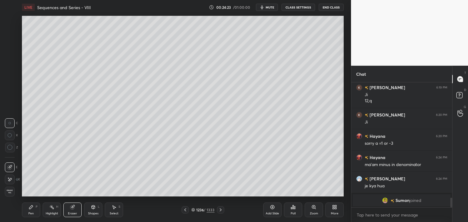
click at [10, 180] on icon at bounding box center [10, 179] width 3 height 3
click at [71, 207] on icon at bounding box center [72, 207] width 5 height 5
click at [94, 215] on div "Shapes" at bounding box center [93, 213] width 10 height 3
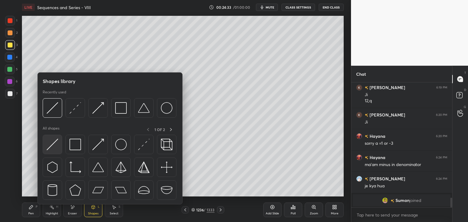
click at [53, 146] on img at bounding box center [53, 145] width 12 height 12
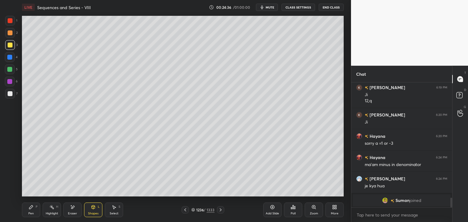
click at [31, 213] on div "Pen" at bounding box center [30, 213] width 5 height 3
click at [12, 93] on div at bounding box center [10, 93] width 5 height 5
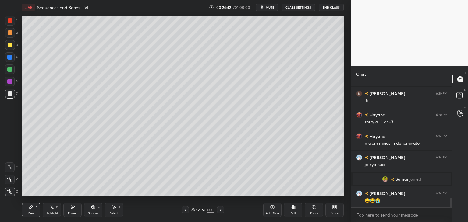
click at [184, 210] on icon at bounding box center [185, 210] width 5 height 5
click at [219, 211] on icon at bounding box center [220, 210] width 5 height 5
click at [185, 210] on icon at bounding box center [185, 210] width 5 height 5
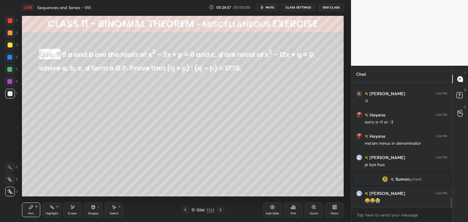
click at [219, 211] on icon at bounding box center [220, 210] width 5 height 5
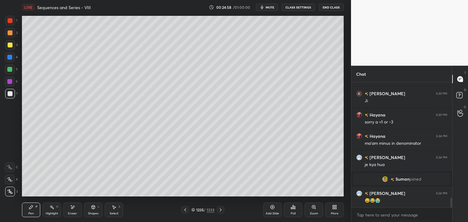
click at [220, 210] on icon at bounding box center [220, 210] width 5 height 5
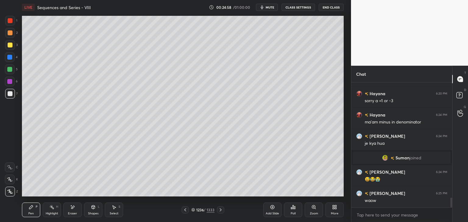
click at [219, 209] on icon at bounding box center [220, 210] width 5 height 5
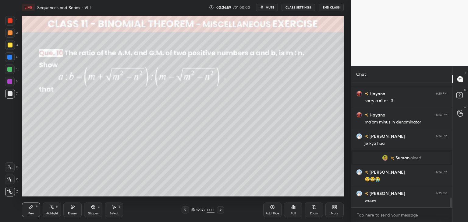
click at [185, 210] on icon at bounding box center [185, 210] width 5 height 5
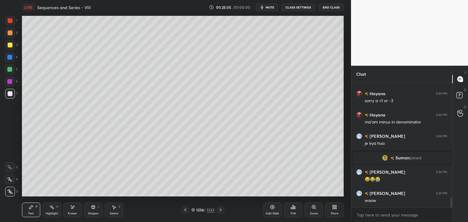
click at [185, 210] on icon at bounding box center [185, 210] width 5 height 5
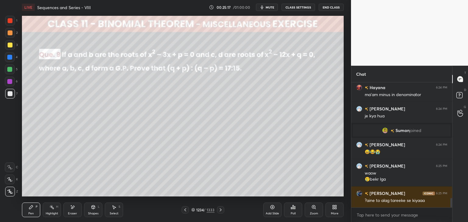
scroll to position [1517, 0]
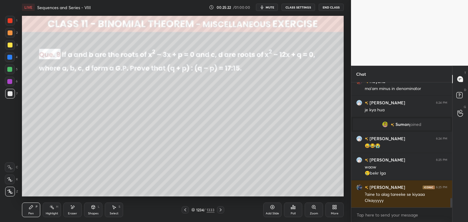
click at [219, 212] on icon at bounding box center [220, 210] width 5 height 5
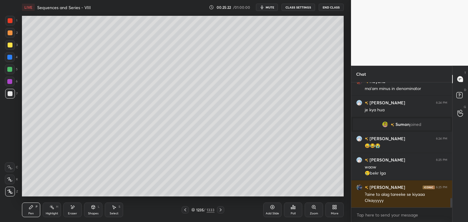
click at [219, 212] on icon at bounding box center [220, 210] width 5 height 5
click at [220, 211] on icon at bounding box center [221, 210] width 2 height 3
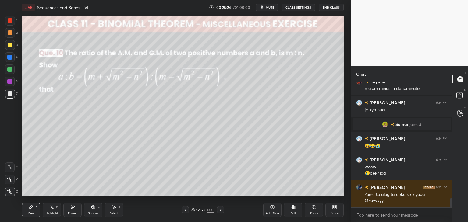
click at [186, 211] on icon at bounding box center [185, 210] width 5 height 5
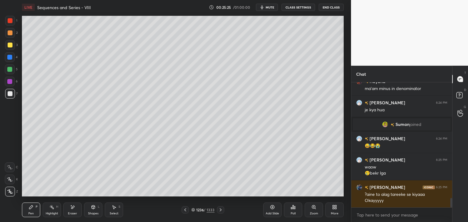
click at [187, 211] on icon at bounding box center [185, 210] width 5 height 5
click at [186, 211] on icon at bounding box center [185, 210] width 5 height 5
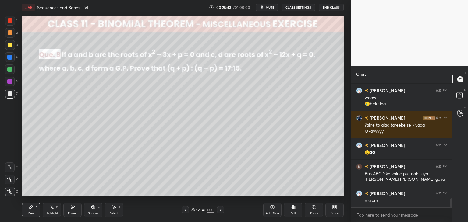
scroll to position [1608, 0]
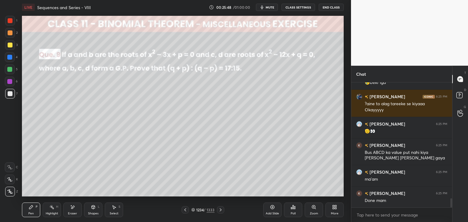
click at [217, 210] on div at bounding box center [220, 209] width 7 height 7
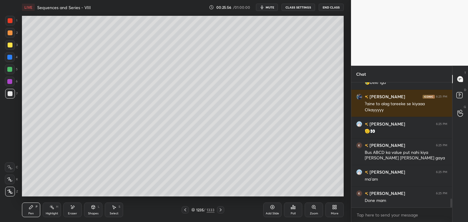
scroll to position [1629, 0]
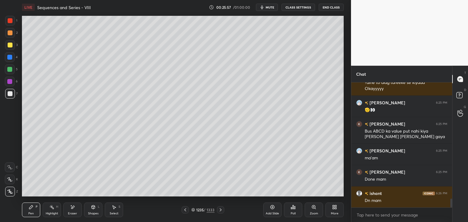
click at [217, 210] on div at bounding box center [220, 209] width 7 height 7
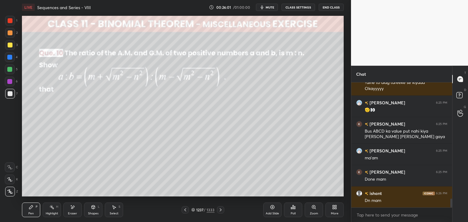
scroll to position [1651, 0]
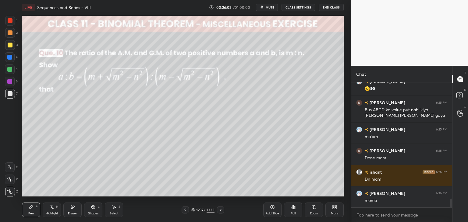
click at [292, 215] on div "Poll" at bounding box center [293, 213] width 5 height 3
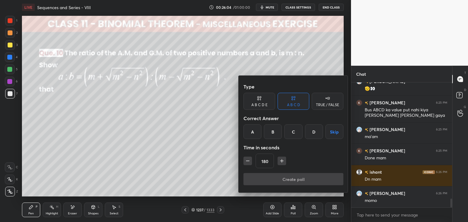
click at [333, 133] on button "Skip" at bounding box center [334, 132] width 18 height 15
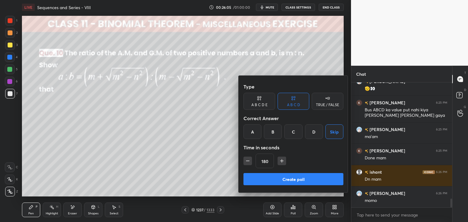
click at [279, 182] on button "Create poll" at bounding box center [293, 179] width 100 height 12
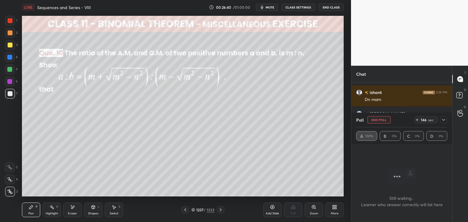
scroll to position [1737, 0]
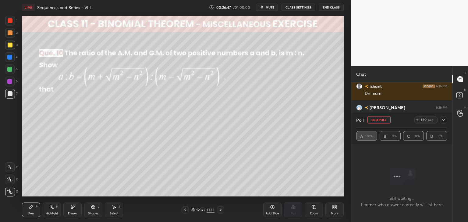
click at [443, 120] on icon at bounding box center [443, 120] width 3 height 2
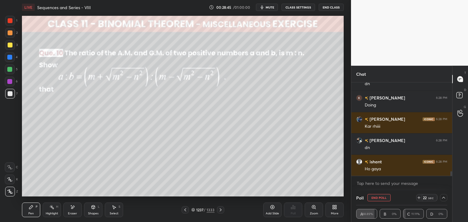
scroll to position [1798, 0]
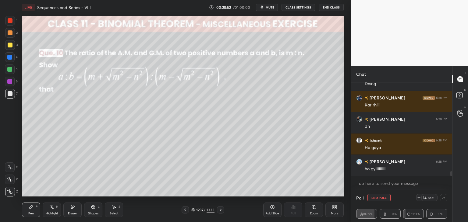
drag, startPoint x: 442, startPoint y: 198, endPoint x: 437, endPoint y: 199, distance: 5.3
click at [442, 198] on icon at bounding box center [443, 198] width 5 height 5
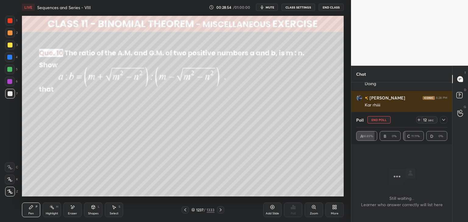
click at [373, 120] on button "End Poll" at bounding box center [378, 119] width 23 height 7
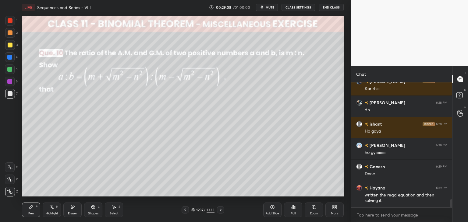
scroll to position [1829, 0]
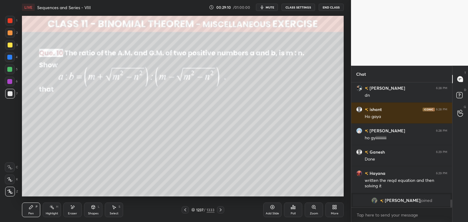
click at [9, 45] on div at bounding box center [10, 45] width 5 height 5
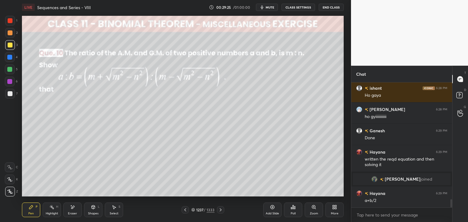
scroll to position [1808, 0]
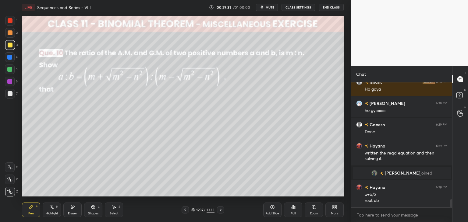
drag, startPoint x: 111, startPoint y: 213, endPoint x: 97, endPoint y: 199, distance: 19.4
click at [110, 213] on div "Select" at bounding box center [114, 213] width 9 height 3
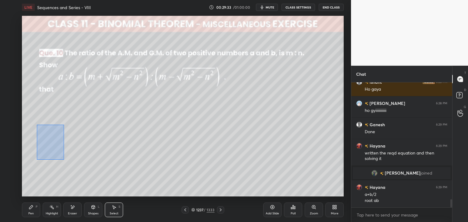
drag, startPoint x: 37, startPoint y: 125, endPoint x: 65, endPoint y: 163, distance: 47.0
click at [64, 160] on div "0 ° Undo Copy Paste here Duplicate Duplicate to new slide Delete" at bounding box center [183, 106] width 322 height 181
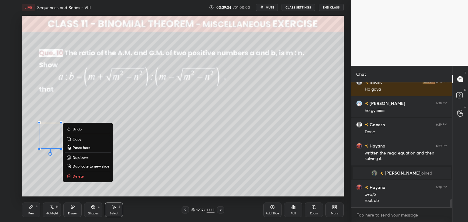
drag, startPoint x: 79, startPoint y: 180, endPoint x: 65, endPoint y: 189, distance: 17.1
click at [78, 180] on button "Delete" at bounding box center [87, 176] width 45 height 7
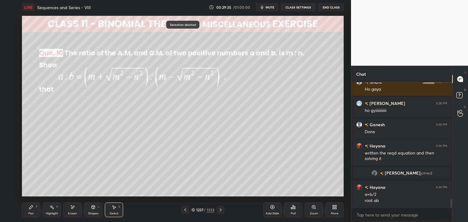
click at [29, 213] on div "Pen" at bounding box center [30, 213] width 5 height 3
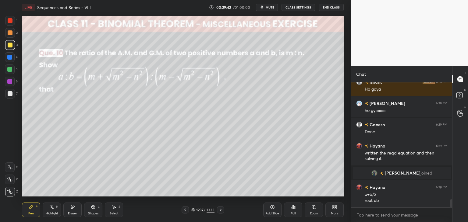
scroll to position [1830, 0]
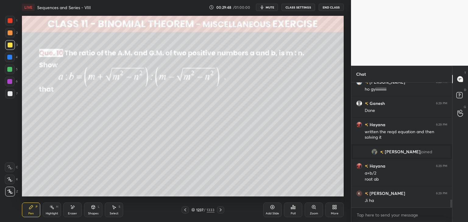
click at [114, 211] on div "Select S" at bounding box center [114, 210] width 18 height 15
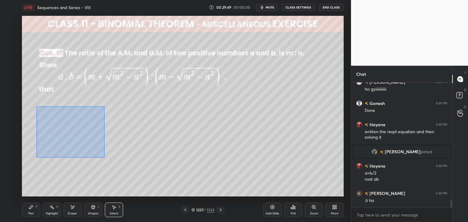
drag, startPoint x: 37, startPoint y: 106, endPoint x: 111, endPoint y: 157, distance: 89.9
click at [110, 157] on div "0 ° Undo Copy Paste here Duplicate Duplicate to new slide Delete" at bounding box center [183, 106] width 322 height 181
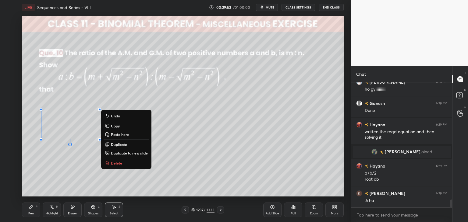
click at [115, 126] on p "Copy" at bounding box center [115, 126] width 9 height 5
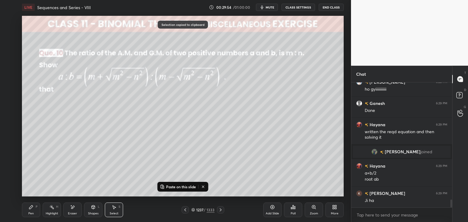
click at [278, 211] on div "Add Slide" at bounding box center [272, 210] width 18 height 15
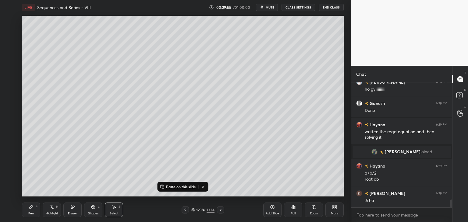
click at [162, 186] on icon at bounding box center [162, 187] width 5 height 5
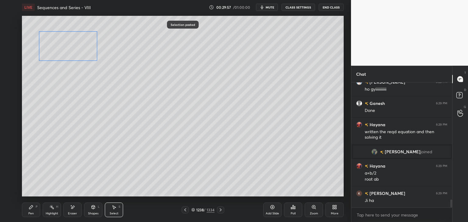
drag, startPoint x: 75, startPoint y: 129, endPoint x: 72, endPoint y: 51, distance: 78.6
click at [72, 51] on div "0 ° Undo Copy Paste here Duplicate Duplicate to new slide Delete" at bounding box center [183, 106] width 322 height 181
drag, startPoint x: 51, startPoint y: 98, endPoint x: 54, endPoint y: 125, distance: 27.2
click at [51, 98] on div "0 ° Undo Copy Paste here Duplicate Duplicate to new slide Delete" at bounding box center [183, 106] width 322 height 181
click at [33, 209] on icon at bounding box center [31, 207] width 5 height 5
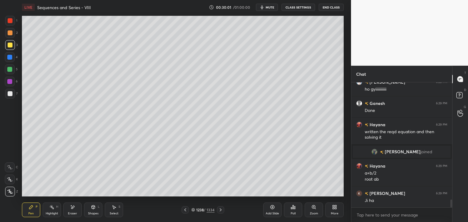
click at [9, 90] on div at bounding box center [10, 94] width 10 height 10
drag, startPoint x: 74, startPoint y: 213, endPoint x: 78, endPoint y: 209, distance: 5.4
click at [75, 213] on div "Eraser" at bounding box center [72, 213] width 9 height 3
click at [35, 210] on div "Pen P" at bounding box center [31, 210] width 18 height 15
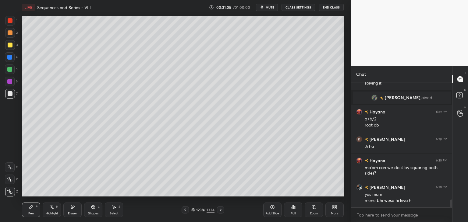
scroll to position [1905, 0]
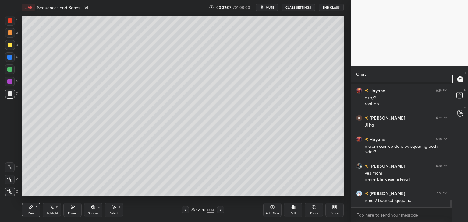
click at [115, 210] on icon at bounding box center [113, 207] width 5 height 5
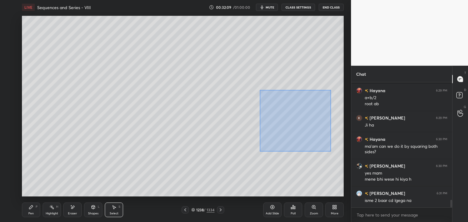
drag, startPoint x: 259, startPoint y: 90, endPoint x: 330, endPoint y: 151, distance: 93.7
click at [330, 151] on div "0 ° Undo Copy Paste here Duplicate Duplicate to new slide Delete" at bounding box center [183, 106] width 322 height 181
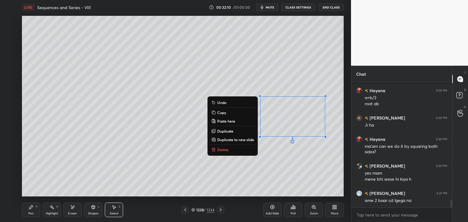
drag, startPoint x: 222, startPoint y: 130, endPoint x: 227, endPoint y: 129, distance: 4.8
click at [222, 130] on p "Duplicate" at bounding box center [225, 131] width 16 height 5
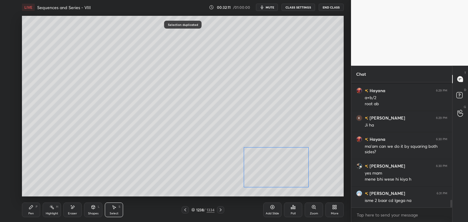
drag, startPoint x: 284, startPoint y: 133, endPoint x: 268, endPoint y: 170, distance: 40.6
click at [263, 171] on div "0 ° Undo Copy Paste here Duplicate Duplicate to new slide Delete" at bounding box center [183, 106] width 322 height 181
click at [336, 167] on div "0 ° Undo Copy Paste here Duplicate Duplicate to new slide Delete" at bounding box center [183, 106] width 322 height 181
click at [72, 210] on div "Eraser" at bounding box center [72, 210] width 18 height 15
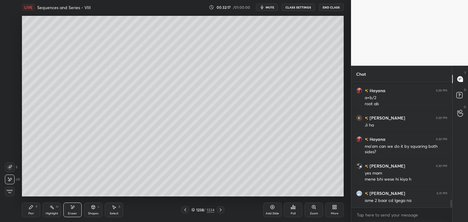
click at [113, 213] on div "Select" at bounding box center [114, 213] width 9 height 3
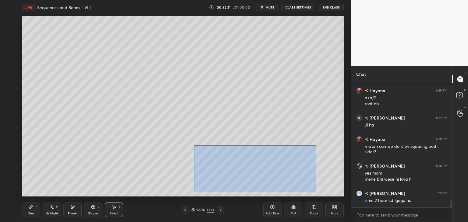
drag, startPoint x: 203, startPoint y: 154, endPoint x: 316, endPoint y: 185, distance: 116.5
click at [316, 192] on div "0 ° Undo Copy Paste here Duplicate Duplicate to new slide Delete" at bounding box center [183, 106] width 322 height 181
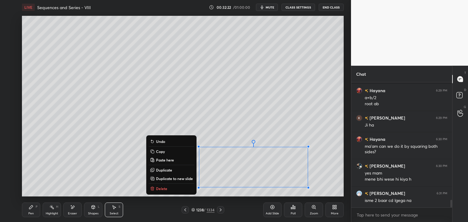
click at [156, 153] on p "Copy" at bounding box center [160, 151] width 9 height 5
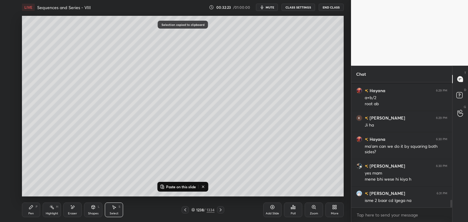
drag, startPoint x: 276, startPoint y: 213, endPoint x: 277, endPoint y: 210, distance: 3.3
click at [276, 213] on div "Add Slide" at bounding box center [272, 213] width 13 height 3
click at [167, 188] on p "Paste on this slide" at bounding box center [181, 187] width 30 height 5
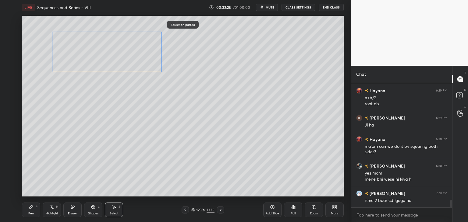
drag, startPoint x: 217, startPoint y: 174, endPoint x: 69, endPoint y: 60, distance: 186.6
click at [71, 56] on div "0 ° Undo Copy Paste here Duplicate Duplicate to new slide Delete" at bounding box center [183, 106] width 322 height 181
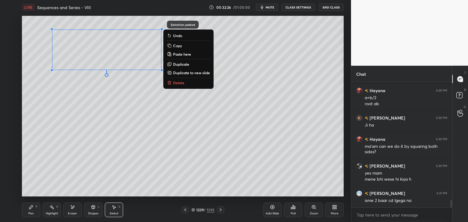
drag, startPoint x: 51, startPoint y: 122, endPoint x: 50, endPoint y: 126, distance: 4.4
click at [51, 122] on div "0 ° Undo Copy Paste here Duplicate Duplicate to new slide Delete" at bounding box center [183, 106] width 322 height 181
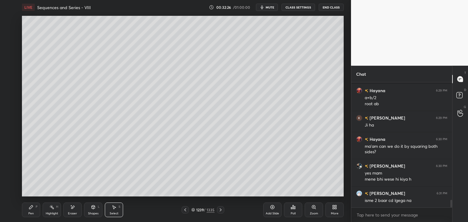
click at [28, 212] on div "Pen" at bounding box center [30, 213] width 5 height 3
click at [94, 209] on icon at bounding box center [93, 207] width 5 height 5
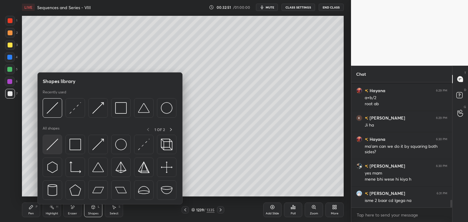
click at [53, 145] on img at bounding box center [53, 145] width 12 height 12
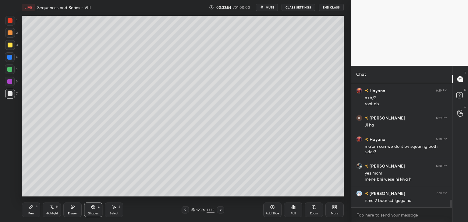
click at [30, 214] on div "Pen" at bounding box center [30, 213] width 5 height 3
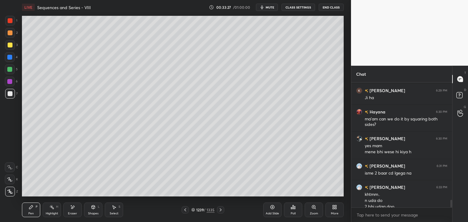
scroll to position [1939, 0]
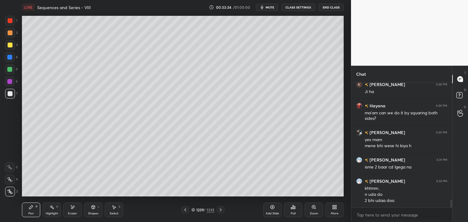
drag, startPoint x: 71, startPoint y: 210, endPoint x: 71, endPoint y: 203, distance: 7.0
click at [71, 210] on div "Eraser" at bounding box center [72, 210] width 18 height 15
click at [185, 209] on icon at bounding box center [185, 210] width 5 height 5
click at [186, 209] on icon at bounding box center [185, 210] width 5 height 5
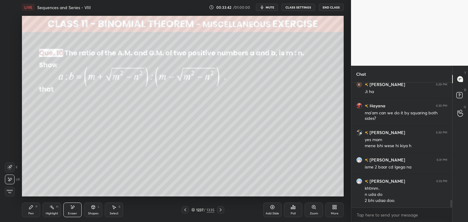
click at [186, 209] on icon at bounding box center [185, 210] width 5 height 5
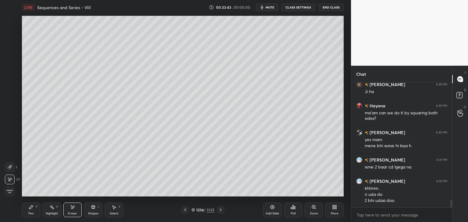
click at [220, 210] on icon at bounding box center [220, 210] width 5 height 5
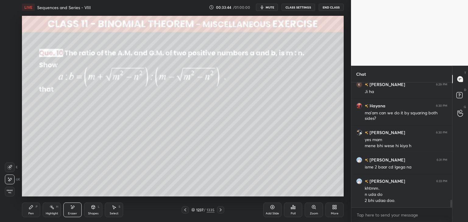
scroll to position [1945, 0]
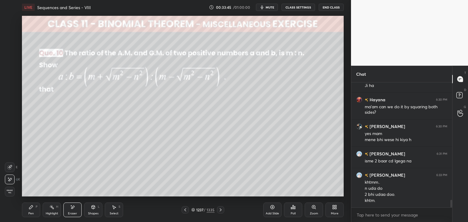
click at [221, 209] on icon at bounding box center [220, 210] width 5 height 5
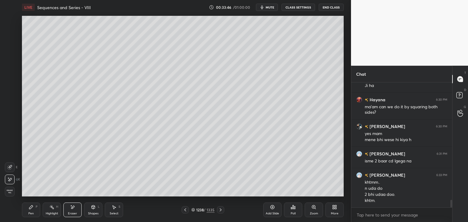
click at [221, 209] on icon at bounding box center [220, 210] width 5 height 5
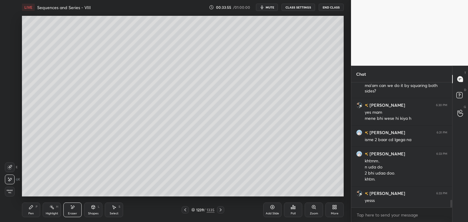
click at [186, 211] on icon at bounding box center [185, 210] width 5 height 5
click at [187, 210] on icon at bounding box center [185, 210] width 5 height 5
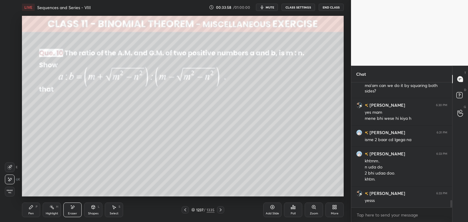
scroll to position [1988, 0]
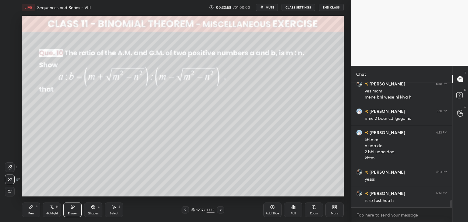
click at [219, 210] on icon at bounding box center [220, 210] width 5 height 5
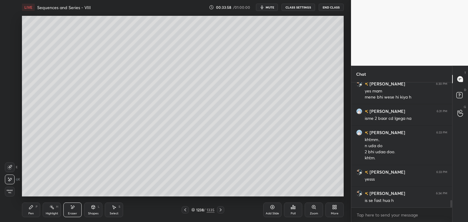
click at [220, 210] on icon at bounding box center [220, 210] width 5 height 5
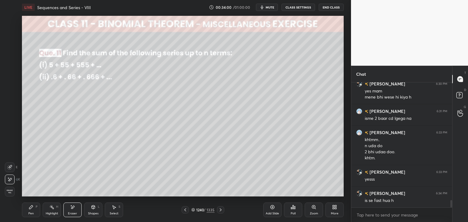
click at [186, 210] on icon at bounding box center [185, 210] width 5 height 5
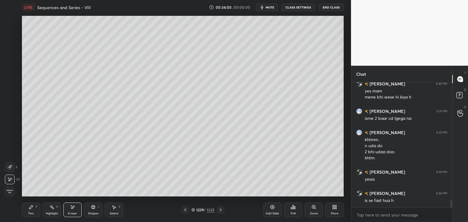
click at [186, 210] on icon at bounding box center [185, 210] width 5 height 5
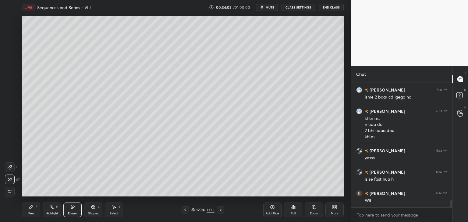
click at [185, 210] on icon at bounding box center [185, 210] width 5 height 5
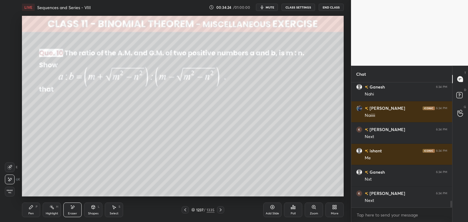
scroll to position [2222, 0]
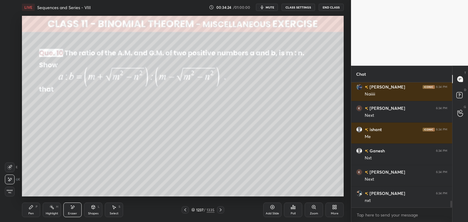
drag, startPoint x: 219, startPoint y: 210, endPoint x: 222, endPoint y: 212, distance: 3.2
click at [220, 210] on icon at bounding box center [220, 210] width 5 height 5
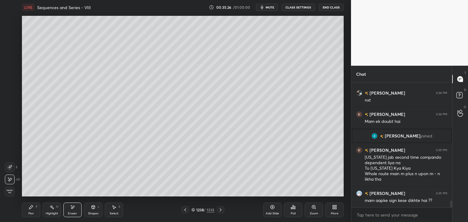
scroll to position [2219, 0]
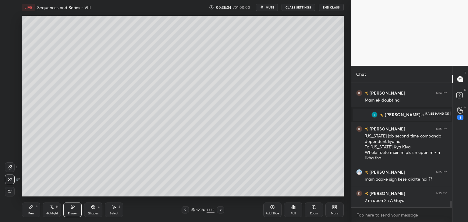
click at [457, 111] on icon at bounding box center [460, 110] width 6 height 7
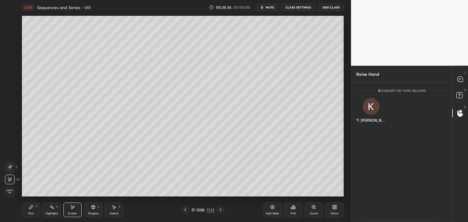
scroll to position [2, 2]
click at [373, 111] on div "Kusum" at bounding box center [371, 111] width 30 height 35
drag, startPoint x: 373, startPoint y: 125, endPoint x: 369, endPoint y: 125, distance: 3.8
click at [373, 125] on button "INVITE" at bounding box center [371, 125] width 25 height 8
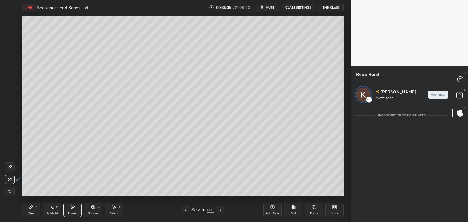
scroll to position [2, 2]
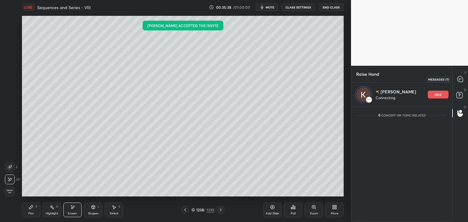
click at [460, 83] on div at bounding box center [460, 79] width 12 height 11
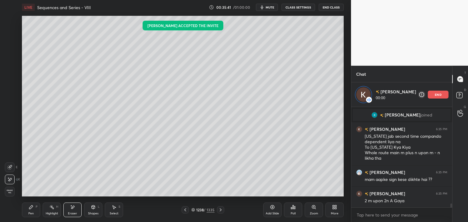
scroll to position [2403, 0]
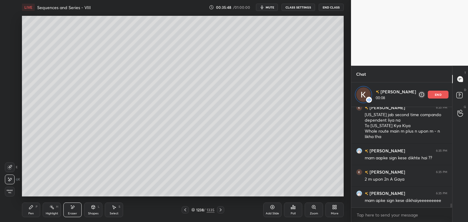
click at [219, 210] on icon at bounding box center [220, 210] width 5 height 5
click at [187, 212] on icon at bounding box center [185, 210] width 5 height 5
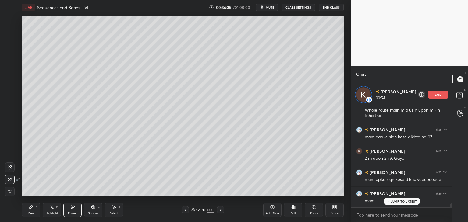
click at [438, 92] on div "end" at bounding box center [438, 95] width 21 height 8
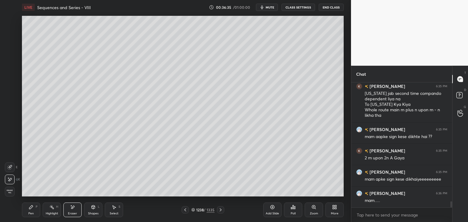
scroll to position [2400, 0]
click at [218, 209] on icon at bounding box center [220, 210] width 5 height 5
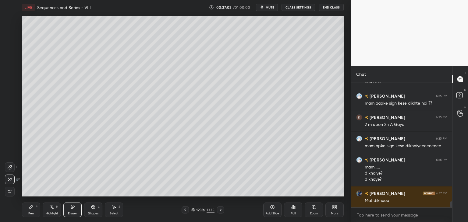
scroll to position [2455, 0]
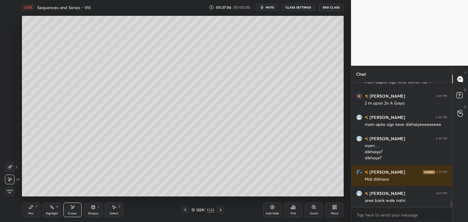
drag, startPoint x: 185, startPoint y: 211, endPoint x: 193, endPoint y: 212, distance: 8.2
click at [184, 211] on icon at bounding box center [185, 210] width 5 height 5
click at [218, 208] on icon at bounding box center [220, 210] width 5 height 5
click at [218, 209] on icon at bounding box center [220, 210] width 5 height 5
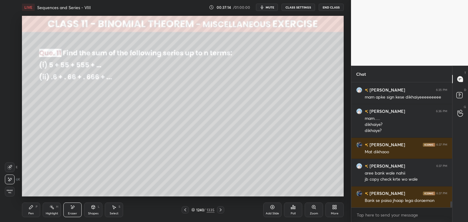
scroll to position [2503, 0]
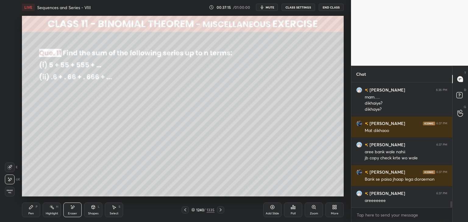
click at [34, 215] on div "Pen P" at bounding box center [31, 210] width 18 height 15
click at [9, 43] on div at bounding box center [10, 45] width 5 height 5
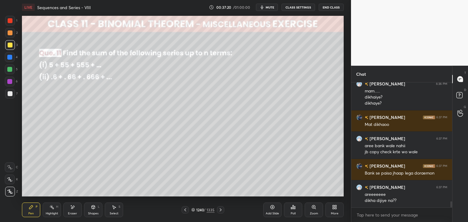
scroll to position [2516, 0]
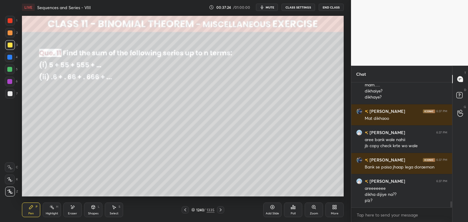
click at [294, 211] on div "Poll" at bounding box center [293, 210] width 18 height 15
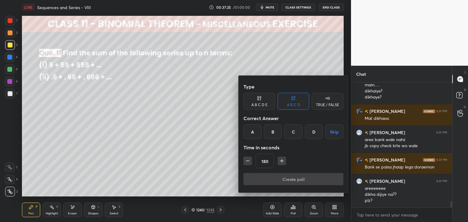
drag, startPoint x: 340, startPoint y: 134, endPoint x: 332, endPoint y: 143, distance: 12.3
click at [340, 134] on button "Skip" at bounding box center [334, 132] width 18 height 15
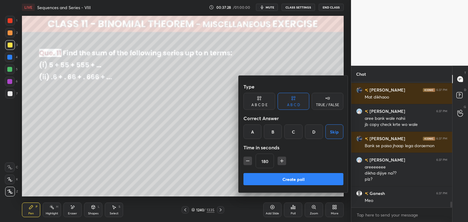
scroll to position [2558, 0]
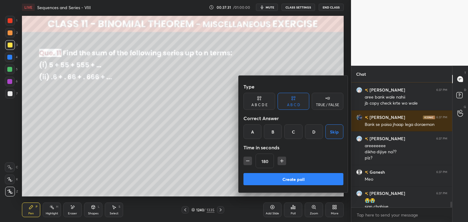
click at [280, 180] on button "Create poll" at bounding box center [293, 179] width 100 height 12
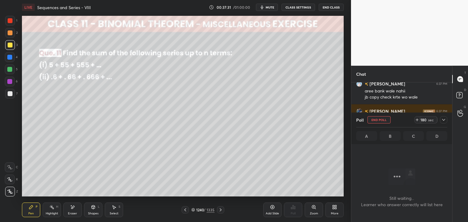
scroll to position [41, 99]
click at [445, 119] on icon at bounding box center [443, 120] width 5 height 5
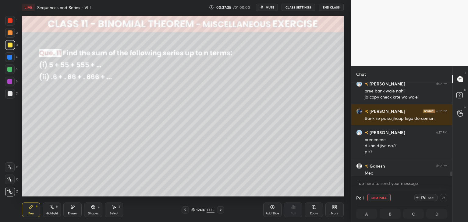
scroll to position [2602, 0]
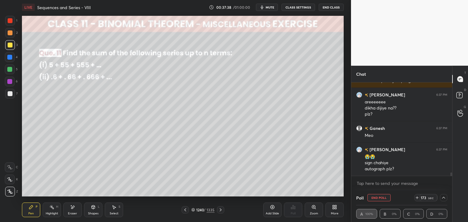
drag, startPoint x: 28, startPoint y: 209, endPoint x: 39, endPoint y: 203, distance: 12.8
click at [28, 209] on div "Pen P" at bounding box center [31, 210] width 18 height 15
drag, startPoint x: 113, startPoint y: 210, endPoint x: 118, endPoint y: 199, distance: 12.4
click at [113, 211] on div "Select S" at bounding box center [114, 210] width 18 height 15
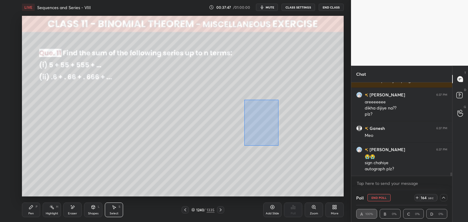
drag, startPoint x: 244, startPoint y: 100, endPoint x: 277, endPoint y: 146, distance: 57.0
click at [278, 146] on div "0 ° Undo Copy Paste here Duplicate Duplicate to new slide Delete" at bounding box center [183, 106] width 322 height 181
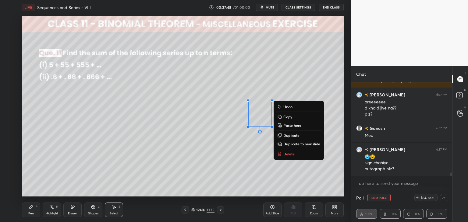
click at [284, 156] on p "Delete" at bounding box center [288, 154] width 11 height 5
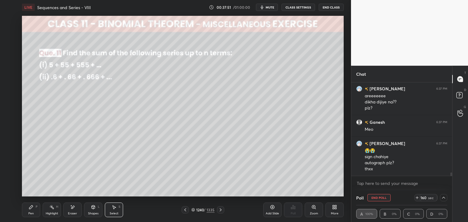
scroll to position [2630, 0]
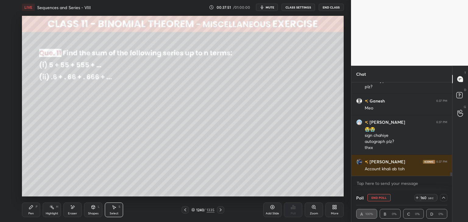
click at [30, 212] on div "Pen" at bounding box center [30, 213] width 5 height 3
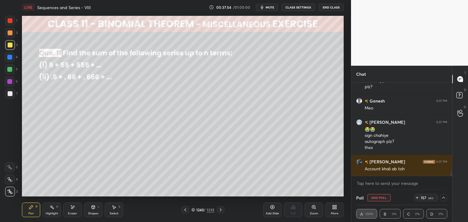
click at [11, 42] on div at bounding box center [10, 45] width 10 height 10
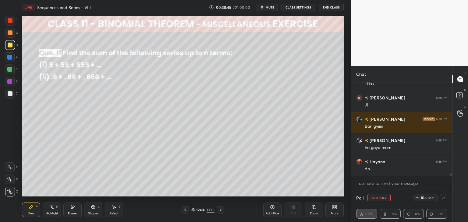
scroll to position [2779, 0]
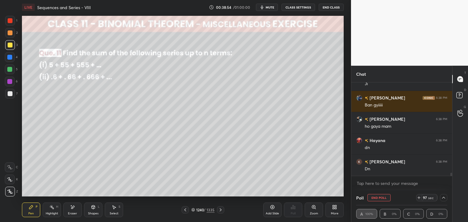
click at [380, 200] on button "End Poll" at bounding box center [378, 197] width 23 height 7
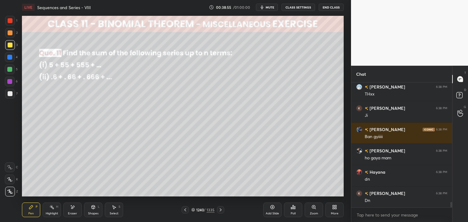
scroll to position [2, 2]
click at [10, 47] on div at bounding box center [10, 45] width 5 height 5
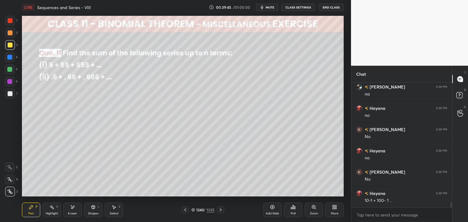
scroll to position [2918, 0]
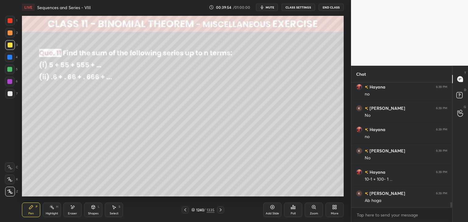
click at [119, 212] on div "Select S" at bounding box center [114, 210] width 18 height 15
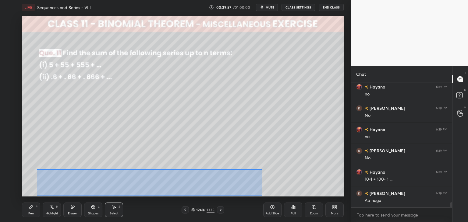
drag, startPoint x: 37, startPoint y: 170, endPoint x: 260, endPoint y: 194, distance: 225.2
click at [262, 196] on div "0 ° Undo Copy Paste here Duplicate Duplicate to new slide Delete" at bounding box center [183, 106] width 322 height 181
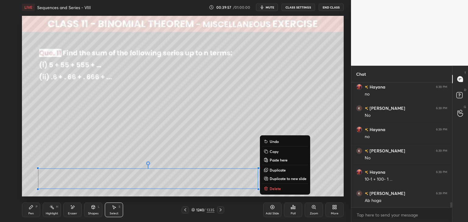
click at [272, 153] on p "Copy" at bounding box center [274, 151] width 9 height 5
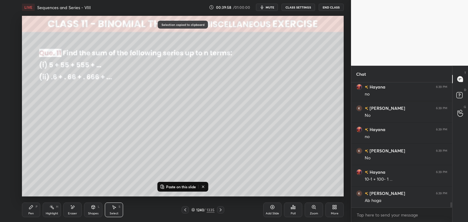
drag, startPoint x: 275, startPoint y: 213, endPoint x: 270, endPoint y: 211, distance: 5.6
click at [275, 213] on div "Add Slide" at bounding box center [272, 213] width 13 height 3
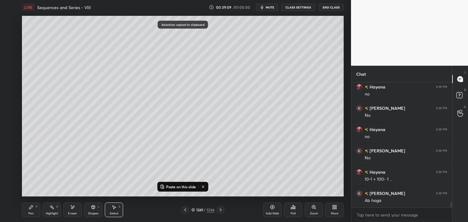
click at [170, 185] on p "Paste on this slide" at bounding box center [181, 187] width 30 height 5
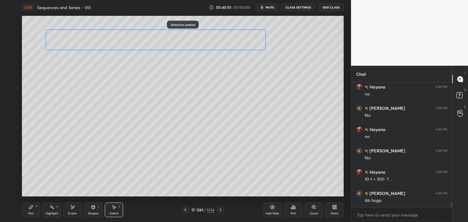
drag, startPoint x: 170, startPoint y: 176, endPoint x: 160, endPoint y: 62, distance: 113.8
click at [174, 39] on div "0 ° Undo Copy Paste here Duplicate Duplicate to new slide Delete" at bounding box center [183, 106] width 322 height 181
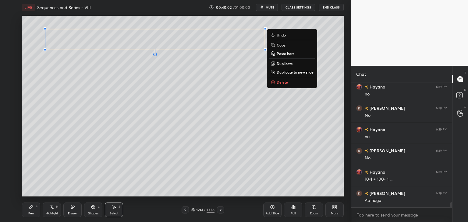
click at [95, 122] on div "0 ° Undo Copy Paste here Duplicate Duplicate to new slide Delete" at bounding box center [183, 106] width 322 height 181
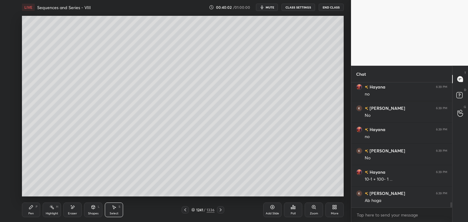
click at [34, 211] on div "Pen P" at bounding box center [31, 210] width 18 height 15
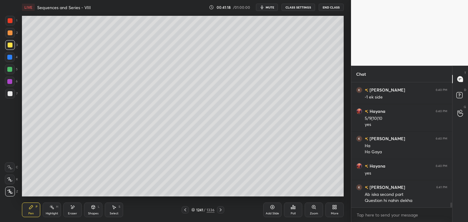
scroll to position [3070, 0]
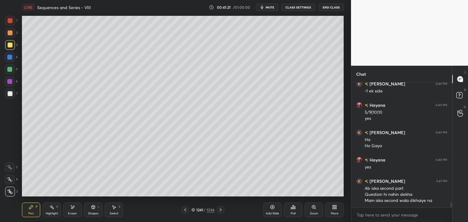
click at [188, 210] on icon at bounding box center [185, 210] width 5 height 5
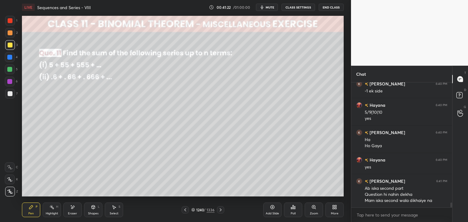
click at [188, 210] on div at bounding box center [185, 209] width 7 height 7
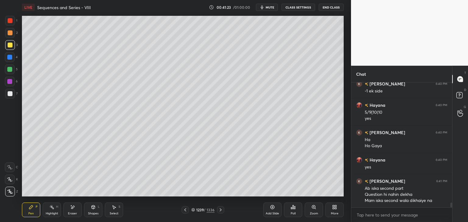
click at [220, 211] on icon at bounding box center [220, 210] width 5 height 5
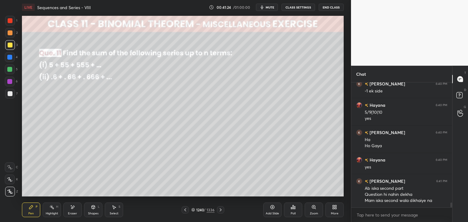
click at [295, 213] on div "Poll" at bounding box center [293, 213] width 5 height 3
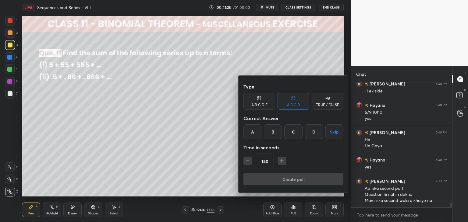
drag, startPoint x: 336, startPoint y: 131, endPoint x: 326, endPoint y: 148, distance: 19.5
click at [336, 131] on button "Skip" at bounding box center [334, 132] width 18 height 15
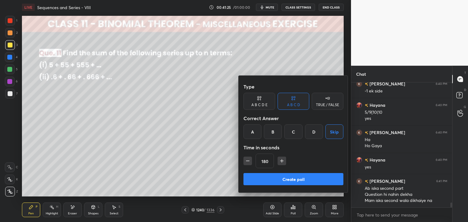
click at [300, 177] on button "Create poll" at bounding box center [293, 179] width 100 height 12
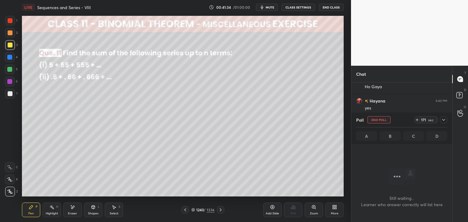
scroll to position [3150, 0]
click at [444, 119] on icon at bounding box center [443, 120] width 5 height 5
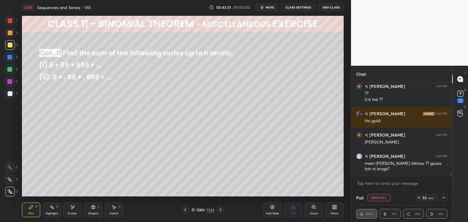
scroll to position [3252, 0]
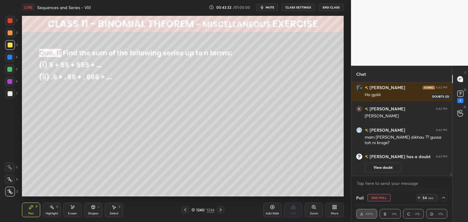
drag, startPoint x: 460, startPoint y: 100, endPoint x: 450, endPoint y: 115, distance: 17.7
click at [460, 100] on div "1" at bounding box center [460, 100] width 6 height 5
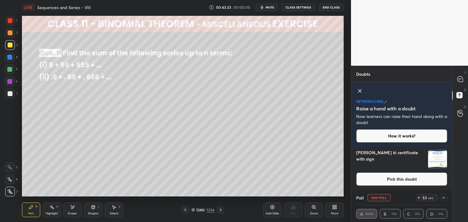
drag, startPoint x: 432, startPoint y: 156, endPoint x: 429, endPoint y: 156, distance: 3.4
click at [432, 156] on img "grid" at bounding box center [437, 159] width 19 height 19
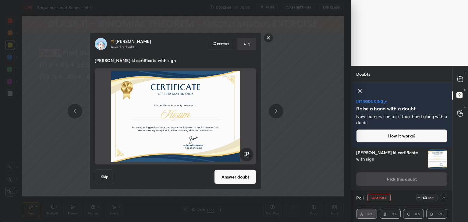
click at [267, 39] on rect at bounding box center [268, 37] width 9 height 9
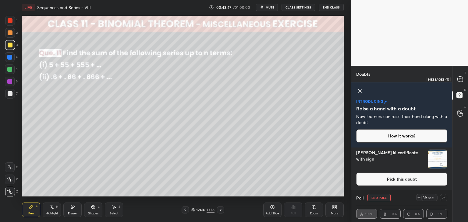
click at [460, 83] on div at bounding box center [460, 79] width 12 height 11
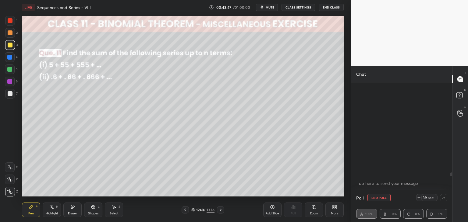
scroll to position [92, 99]
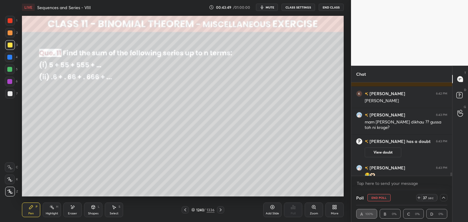
click at [452, 175] on div "T Messages (T) D Doubts (D) G Raise Hand (G)" at bounding box center [460, 144] width 16 height 157
click at [452, 176] on div "T Messages (T) D Doubts (D) G Raise Hand (G)" at bounding box center [460, 144] width 16 height 157
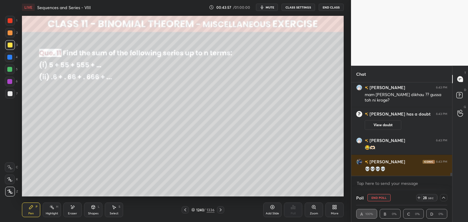
scroll to position [2857, 0]
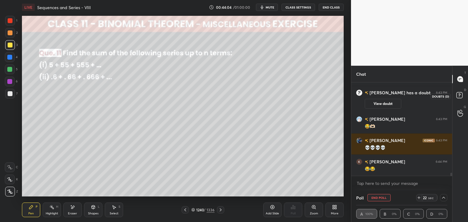
drag, startPoint x: 459, startPoint y: 98, endPoint x: 459, endPoint y: 101, distance: 3.1
click at [459, 99] on icon at bounding box center [460, 96] width 11 height 11
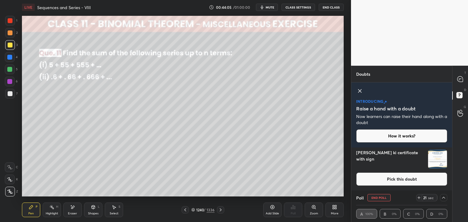
click at [433, 156] on img "grid" at bounding box center [437, 159] width 19 height 19
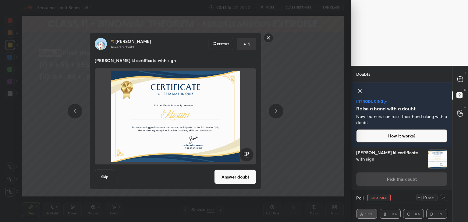
click at [267, 36] on rect at bounding box center [268, 37] width 9 height 9
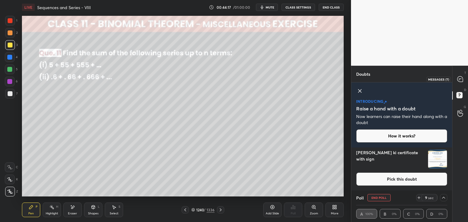
drag, startPoint x: 460, startPoint y: 82, endPoint x: 458, endPoint y: 88, distance: 6.6
click at [459, 82] on icon at bounding box center [459, 78] width 5 height 5
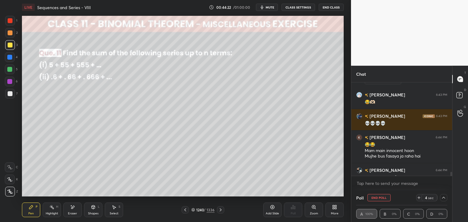
scroll to position [2932, 0]
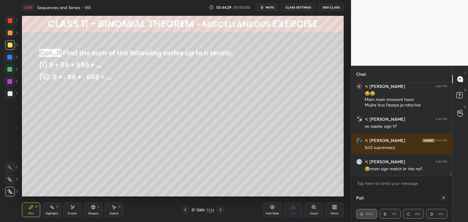
click at [444, 197] on icon at bounding box center [443, 198] width 5 height 5
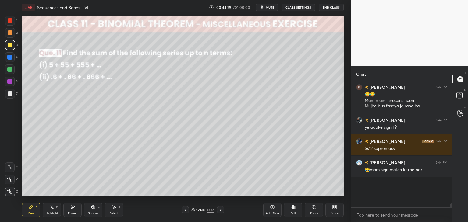
scroll to position [116, 99]
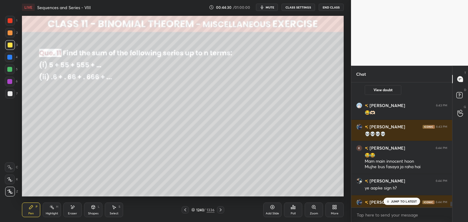
click at [407, 201] on p "JUMP TO LATEST" at bounding box center [404, 202] width 26 height 4
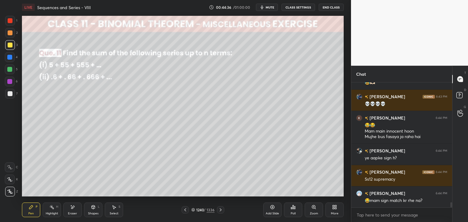
click at [219, 212] on icon at bounding box center [220, 210] width 5 height 5
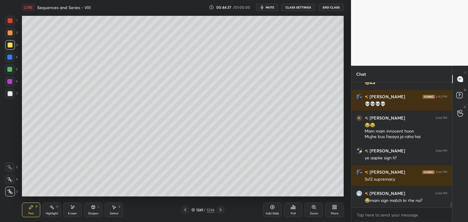
click at [220, 212] on icon at bounding box center [220, 210] width 5 height 5
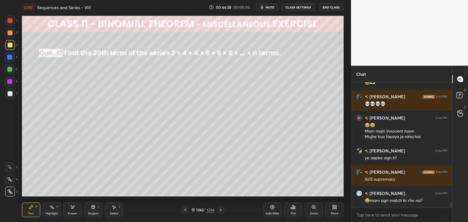
click at [185, 212] on icon at bounding box center [185, 210] width 5 height 5
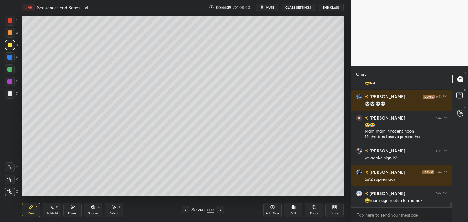
click at [269, 211] on div "Add Slide" at bounding box center [272, 210] width 18 height 15
click at [34, 210] on div "Pen P" at bounding box center [31, 210] width 18 height 15
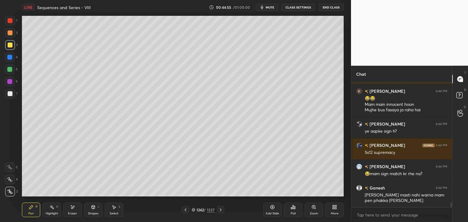
scroll to position [3015, 0]
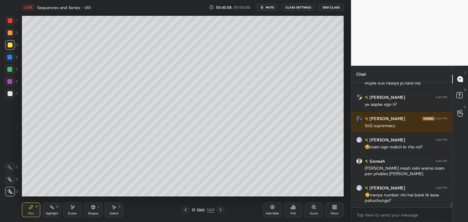
click at [73, 207] on icon at bounding box center [72, 207] width 3 height 3
click at [34, 211] on div "Pen P" at bounding box center [31, 210] width 18 height 15
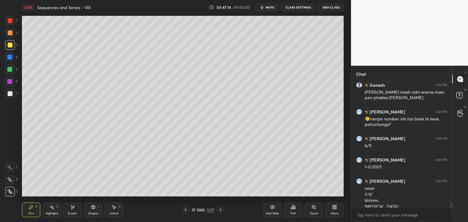
scroll to position [3097, 0]
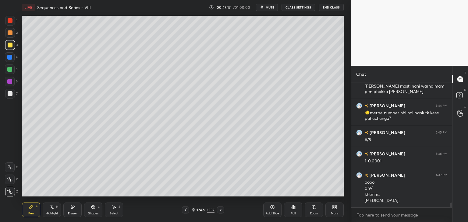
click at [221, 210] on icon at bounding box center [220, 210] width 5 height 5
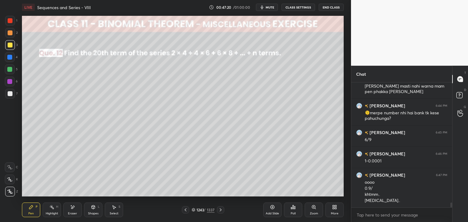
click at [294, 214] on div "Poll" at bounding box center [293, 213] width 5 height 3
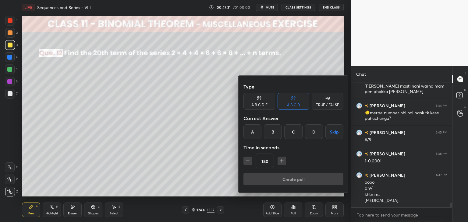
click at [333, 131] on button "Skip" at bounding box center [334, 132] width 18 height 15
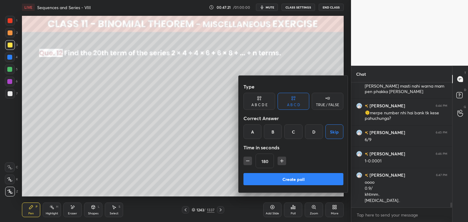
click at [291, 183] on button "Create poll" at bounding box center [293, 179] width 100 height 12
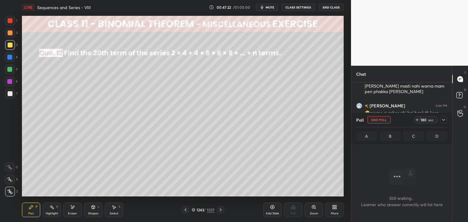
scroll to position [41, 99]
click at [443, 120] on icon at bounding box center [443, 120] width 3 height 2
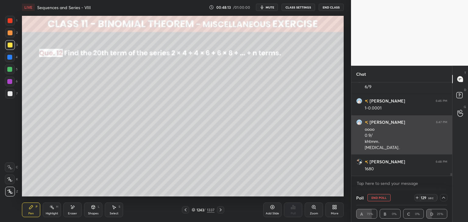
scroll to position [3172, 0]
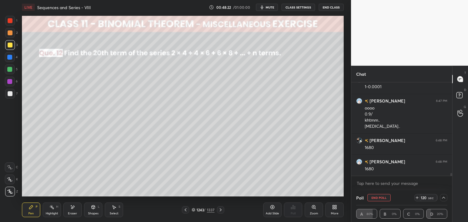
drag, startPoint x: 10, startPoint y: 45, endPoint x: 19, endPoint y: 51, distance: 10.8
click at [10, 45] on div at bounding box center [10, 45] width 5 height 5
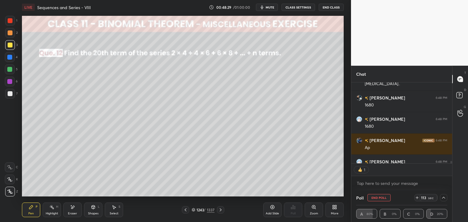
scroll to position [2, 2]
drag, startPoint x: 378, startPoint y: 198, endPoint x: 368, endPoint y: 196, distance: 10.7
click at [378, 199] on button "End Poll" at bounding box center [378, 197] width 23 height 7
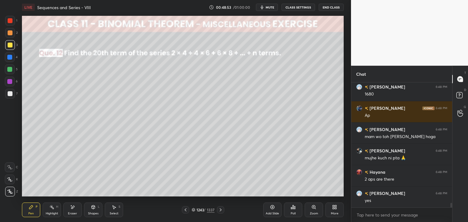
scroll to position [3253, 0]
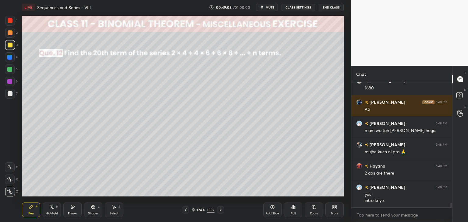
click at [119, 213] on div "Select S" at bounding box center [114, 210] width 18 height 15
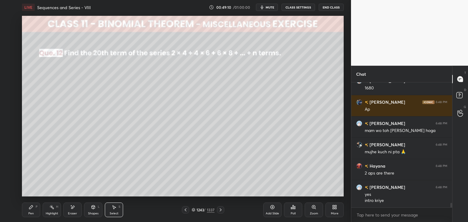
click at [73, 213] on div "Eraser" at bounding box center [72, 213] width 9 height 3
click at [12, 192] on span "Erase all" at bounding box center [9, 192] width 9 height 4
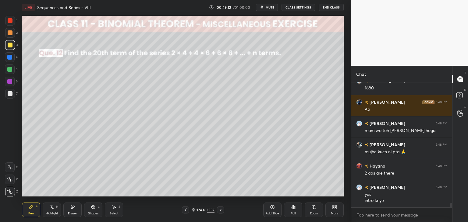
click at [35, 210] on div "Pen P" at bounding box center [31, 210] width 18 height 15
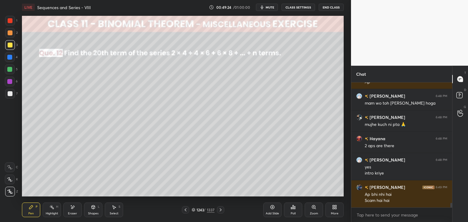
scroll to position [3307, 0]
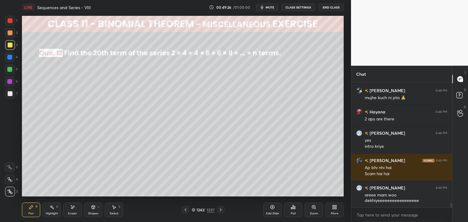
click at [73, 210] on div "Eraser" at bounding box center [72, 210] width 18 height 15
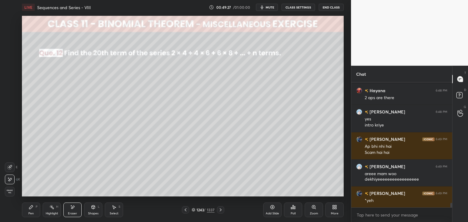
click at [33, 211] on div "Pen P" at bounding box center [31, 210] width 18 height 15
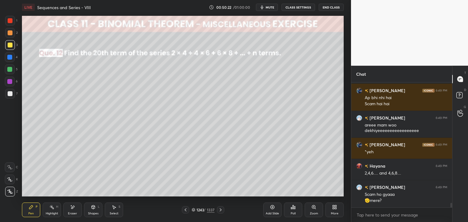
scroll to position [3398, 0]
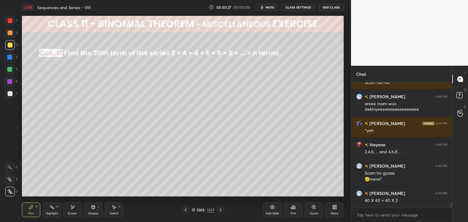
click at [220, 209] on icon at bounding box center [220, 210] width 5 height 5
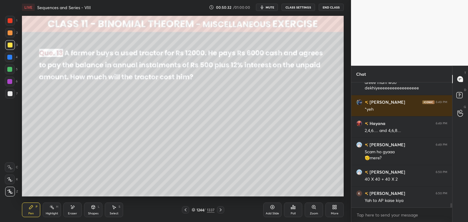
scroll to position [3441, 0]
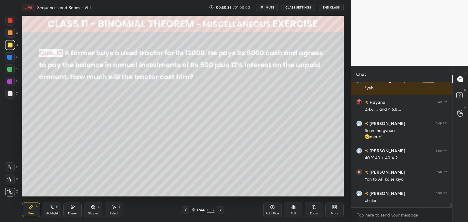
click at [220, 213] on div at bounding box center [220, 209] width 7 height 7
click at [222, 210] on icon at bounding box center [220, 210] width 5 height 5
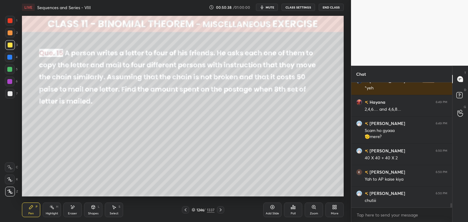
scroll to position [3462, 0]
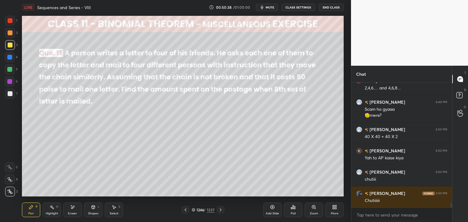
click at [222, 210] on icon at bounding box center [220, 210] width 5 height 5
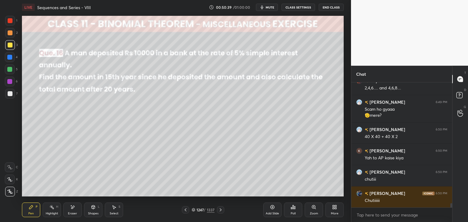
click at [223, 210] on div at bounding box center [220, 209] width 7 height 7
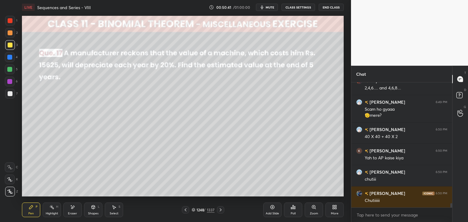
click at [220, 210] on icon at bounding box center [220, 210] width 5 height 5
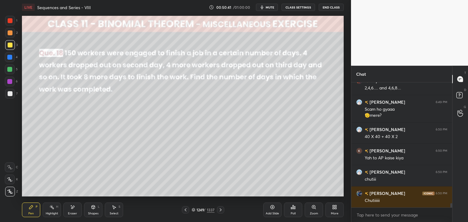
click at [218, 211] on icon at bounding box center [220, 210] width 5 height 5
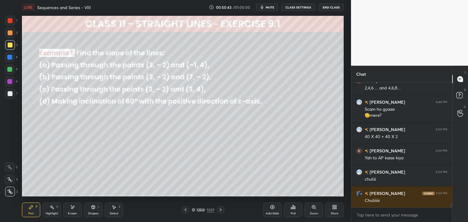
scroll to position [3484, 0]
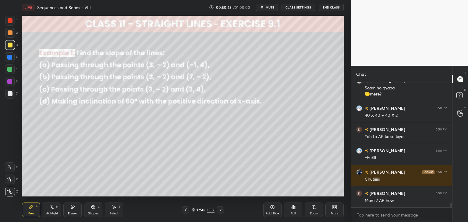
click at [183, 210] on icon at bounding box center [185, 210] width 5 height 5
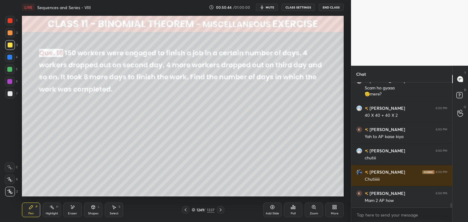
click at [183, 210] on icon at bounding box center [185, 210] width 5 height 5
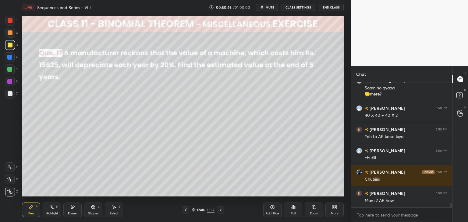
click at [182, 209] on div at bounding box center [185, 209] width 7 height 7
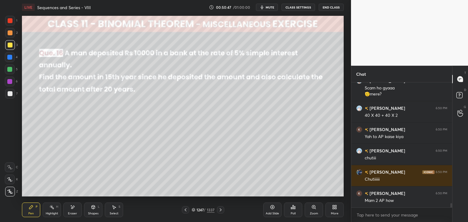
click at [182, 209] on div at bounding box center [185, 209] width 7 height 7
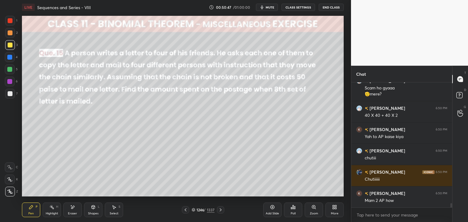
scroll to position [3505, 0]
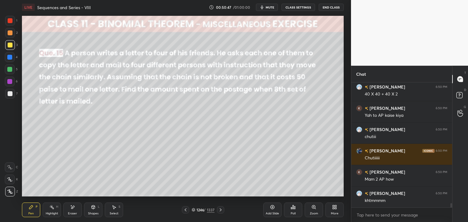
click at [182, 209] on div at bounding box center [185, 209] width 7 height 7
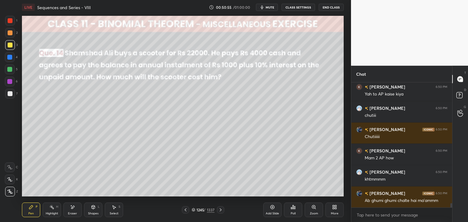
scroll to position [3553, 0]
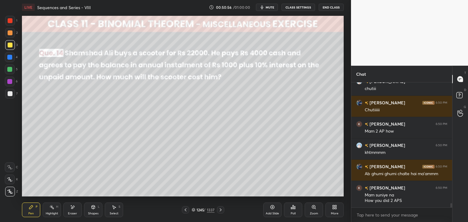
click at [185, 210] on icon at bounding box center [185, 210] width 5 height 5
click at [186, 210] on icon at bounding box center [185, 210] width 5 height 5
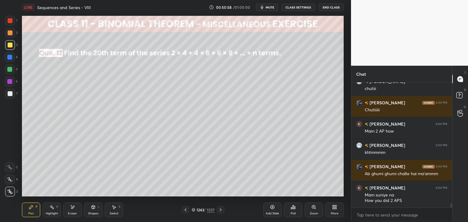
click at [220, 210] on icon at bounding box center [220, 210] width 5 height 5
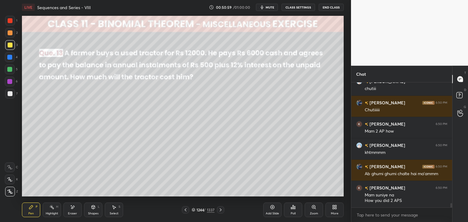
click at [220, 210] on icon at bounding box center [221, 210] width 2 height 3
click at [186, 211] on icon at bounding box center [185, 210] width 5 height 5
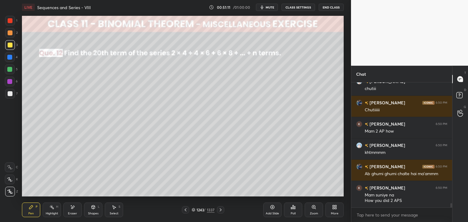
scroll to position [3574, 0]
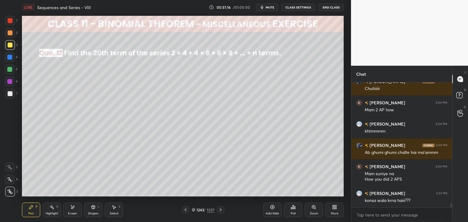
click at [222, 210] on icon at bounding box center [220, 210] width 5 height 5
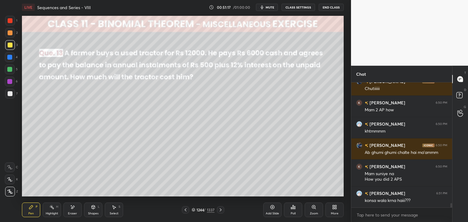
click at [220, 211] on icon at bounding box center [220, 210] width 5 height 5
click at [220, 210] on icon at bounding box center [220, 210] width 5 height 5
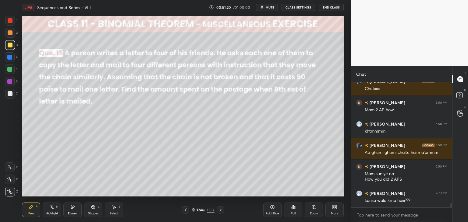
click at [292, 210] on div "Poll" at bounding box center [293, 210] width 18 height 15
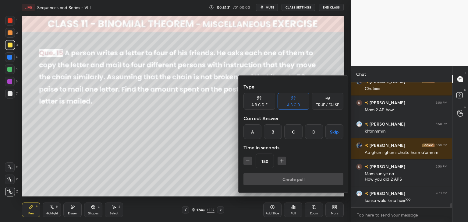
drag, startPoint x: 336, startPoint y: 132, endPoint x: 334, endPoint y: 136, distance: 4.5
click at [336, 132] on button "Skip" at bounding box center [334, 132] width 18 height 15
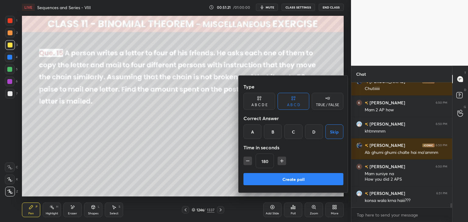
click at [304, 179] on button "Create poll" at bounding box center [293, 179] width 100 height 12
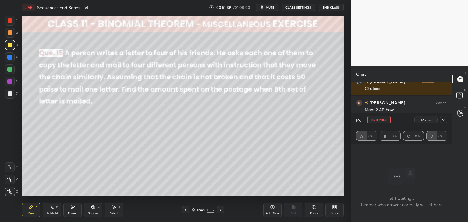
scroll to position [3633, 0]
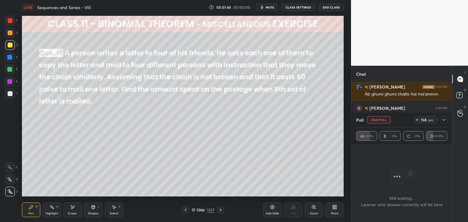
click at [440, 118] on div at bounding box center [443, 119] width 7 height 7
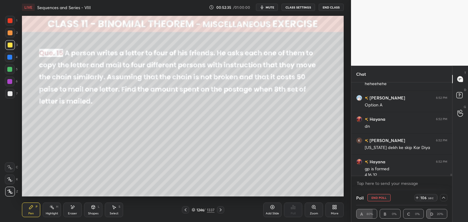
scroll to position [3745, 0]
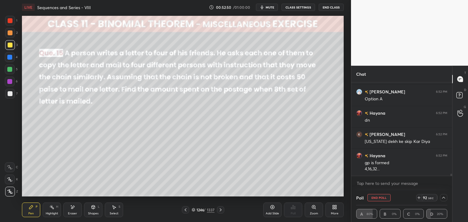
click at [379, 198] on button "End Poll" at bounding box center [378, 197] width 23 height 7
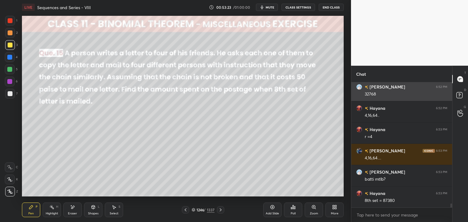
scroll to position [3863, 0]
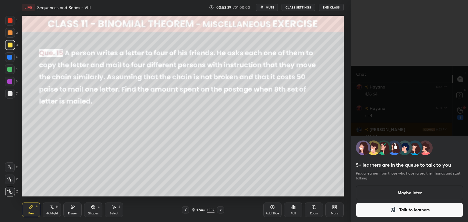
click at [408, 194] on button "Maybe later" at bounding box center [409, 193] width 107 height 15
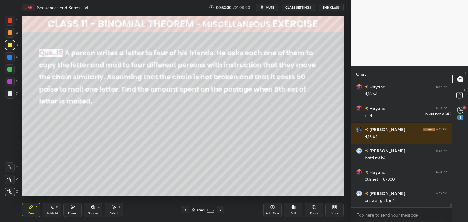
drag, startPoint x: 460, startPoint y: 116, endPoint x: 455, endPoint y: 119, distance: 5.5
click at [460, 116] on div "1" at bounding box center [460, 117] width 6 height 5
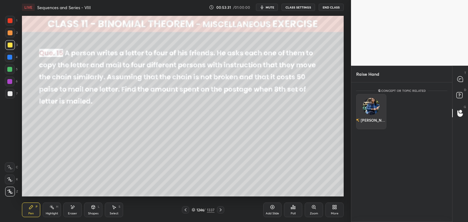
click at [375, 113] on div "Debadrita" at bounding box center [371, 111] width 30 height 35
click at [372, 125] on button "INVITE" at bounding box center [371, 125] width 25 height 8
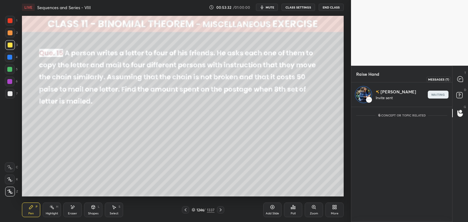
click at [459, 81] on icon at bounding box center [459, 78] width 5 height 5
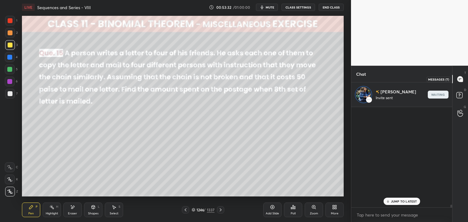
scroll to position [99, 99]
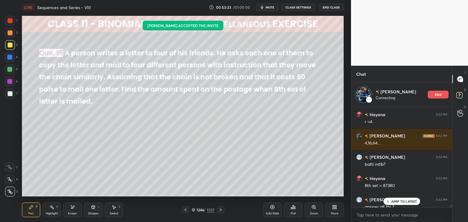
click at [407, 200] on p "JUMP TO LATEST" at bounding box center [404, 202] width 26 height 4
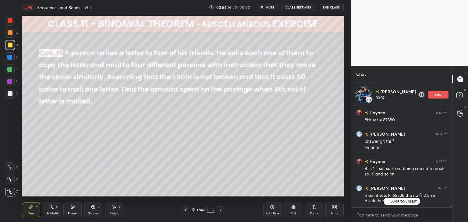
scroll to position [3969, 0]
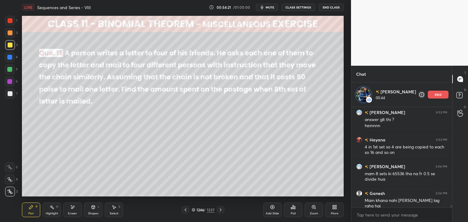
click at [69, 216] on div "Eraser" at bounding box center [72, 210] width 18 height 15
click at [13, 189] on div "Erase all" at bounding box center [10, 192] width 10 height 10
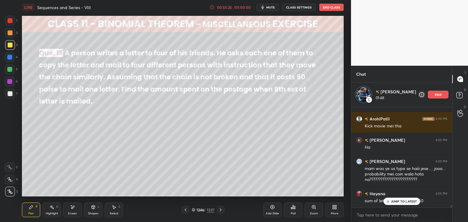
scroll to position [4204, 0]
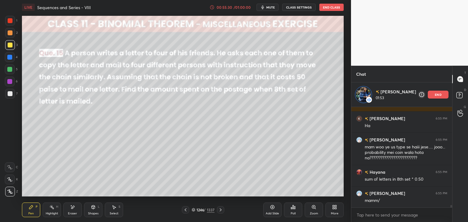
click at [440, 95] on p "end" at bounding box center [438, 94] width 7 height 3
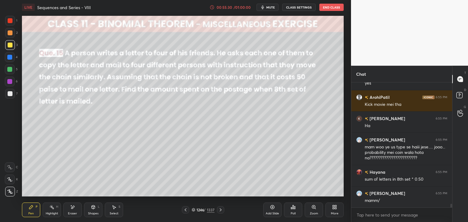
scroll to position [4179, 0]
click at [74, 213] on div "Eraser" at bounding box center [72, 213] width 9 height 3
click at [14, 194] on span "Erase all" at bounding box center [9, 192] width 9 height 4
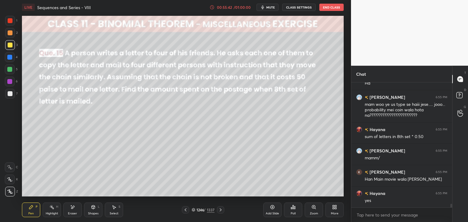
scroll to position [4243, 0]
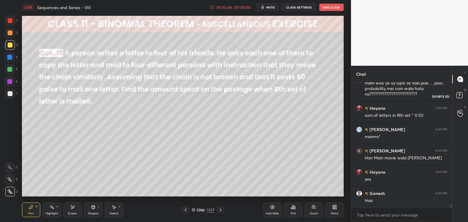
drag, startPoint x: 459, startPoint y: 96, endPoint x: 457, endPoint y: 106, distance: 9.7
click at [459, 96] on rect at bounding box center [459, 96] width 6 height 6
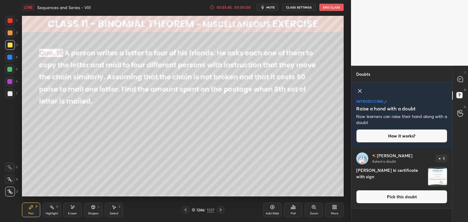
click at [437, 178] on img "grid" at bounding box center [437, 177] width 19 height 19
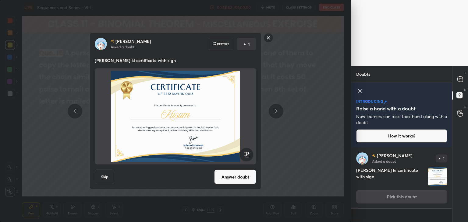
click at [269, 37] on rect at bounding box center [268, 37] width 9 height 9
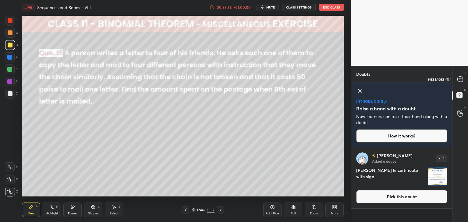
drag, startPoint x: 463, startPoint y: 81, endPoint x: 458, endPoint y: 89, distance: 9.3
click at [463, 81] on icon at bounding box center [460, 79] width 6 height 6
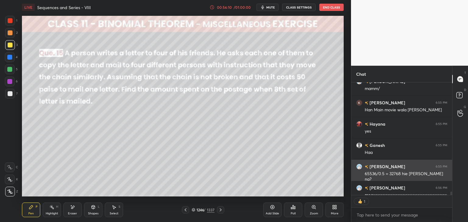
scroll to position [4310, 0]
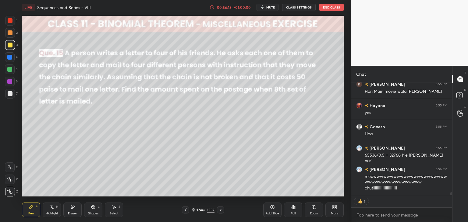
click at [220, 209] on icon at bounding box center [220, 210] width 5 height 5
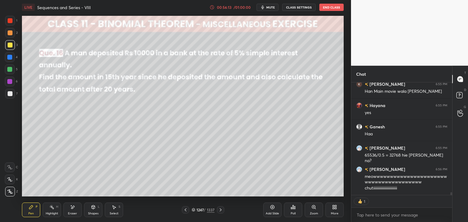
click at [220, 210] on icon at bounding box center [220, 210] width 5 height 5
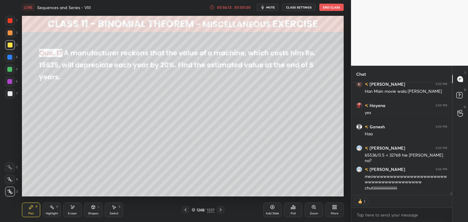
click at [220, 210] on icon at bounding box center [220, 210] width 5 height 5
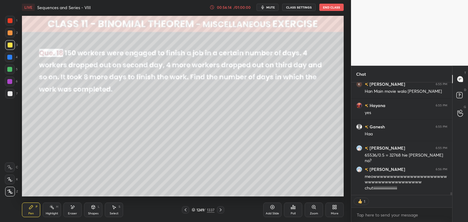
click at [220, 210] on icon at bounding box center [220, 210] width 5 height 5
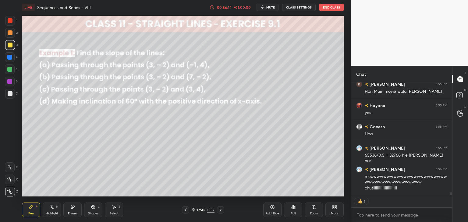
click at [220, 210] on icon at bounding box center [220, 210] width 5 height 5
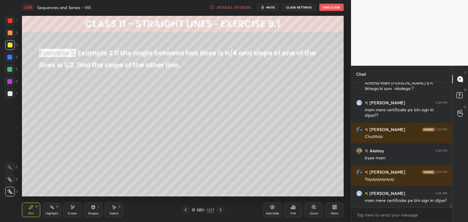
scroll to position [4462, 0]
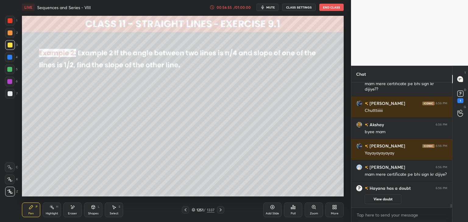
click at [279, 210] on div "Add Slide" at bounding box center [272, 210] width 18 height 15
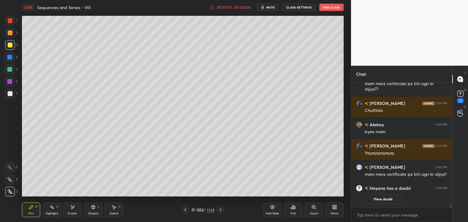
scroll to position [3805, 0]
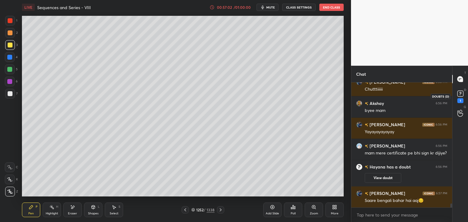
click at [458, 98] on icon at bounding box center [460, 93] width 9 height 9
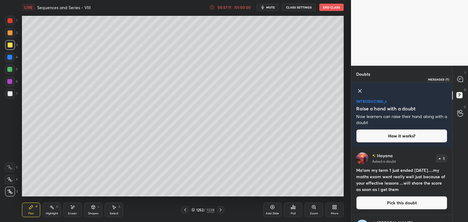
drag, startPoint x: 460, startPoint y: 79, endPoint x: 459, endPoint y: 83, distance: 4.5
click at [460, 79] on icon at bounding box center [460, 79] width 6 height 6
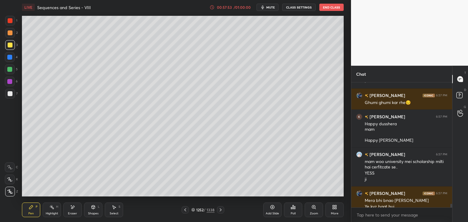
scroll to position [4108, 0]
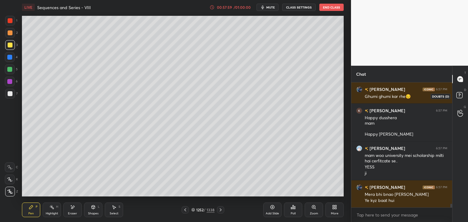
drag, startPoint x: 458, startPoint y: 96, endPoint x: 455, endPoint y: 115, distance: 20.0
click at [458, 96] on rect at bounding box center [459, 96] width 6 height 6
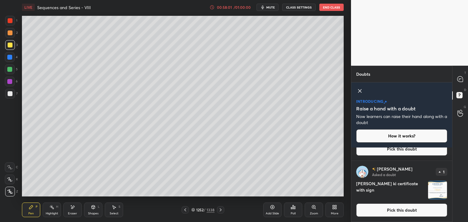
click at [441, 199] on img "grid" at bounding box center [437, 190] width 19 height 19
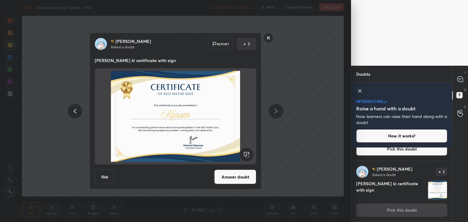
scroll to position [54, 0]
click at [460, 82] on icon at bounding box center [459, 78] width 5 height 5
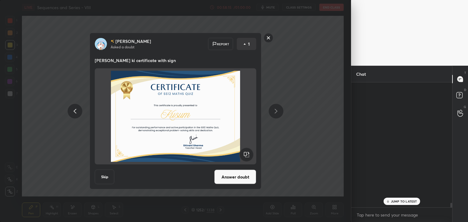
scroll to position [123, 99]
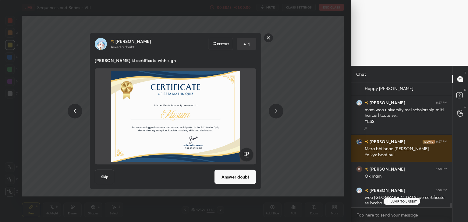
click at [268, 37] on rect at bounding box center [268, 37] width 9 height 9
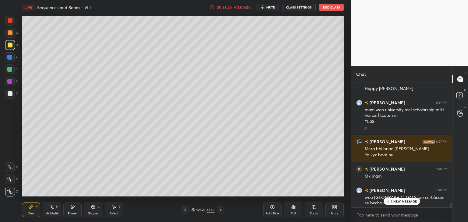
click at [410, 198] on div "1 NEW MESSAGE" at bounding box center [401, 201] width 36 height 7
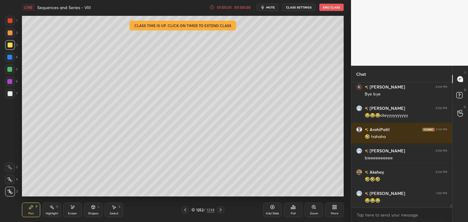
scroll to position [5011, 0]
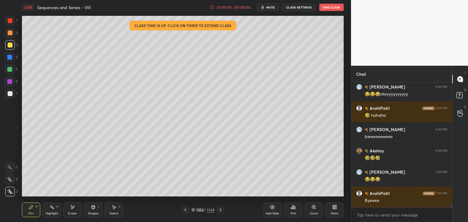
click at [329, 8] on button "End Class" at bounding box center [331, 7] width 24 height 7
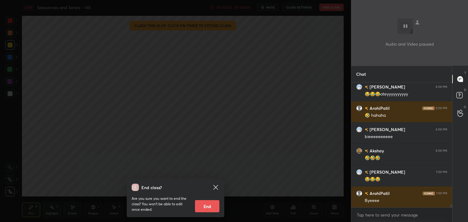
click at [206, 208] on button "End" at bounding box center [207, 206] width 24 height 12
type textarea "x"
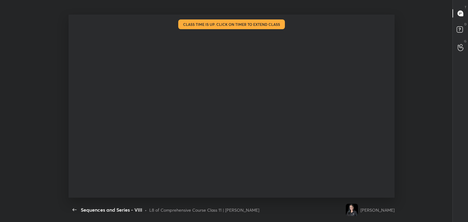
scroll to position [153, 93]
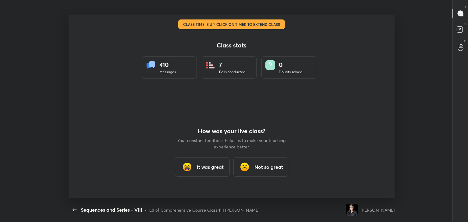
click at [206, 165] on h3 "It was great" at bounding box center [210, 167] width 27 height 7
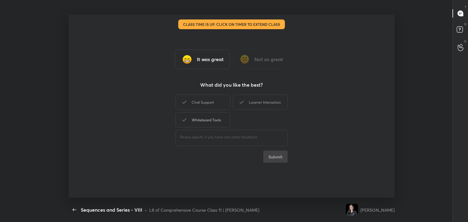
click at [208, 123] on div "Whiteboard Tools" at bounding box center [202, 119] width 55 height 15
click at [209, 106] on div "Chat Support" at bounding box center [202, 102] width 55 height 15
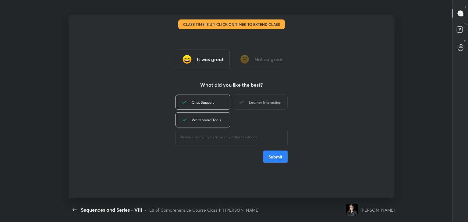
click at [277, 100] on div "Learner Interaction" at bounding box center [260, 102] width 55 height 15
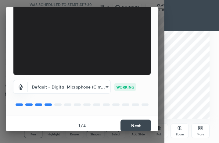
scroll to position [56, 0]
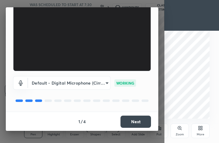
click at [140, 124] on button "Next" at bounding box center [135, 122] width 30 height 12
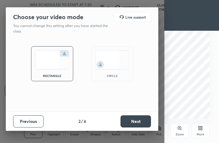
click at [140, 124] on button "Next" at bounding box center [135, 121] width 30 height 12
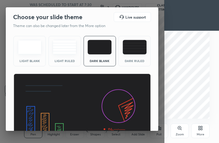
click at [140, 124] on img at bounding box center [81, 112] width 137 height 77
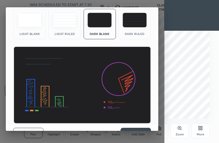
scroll to position [39, 0]
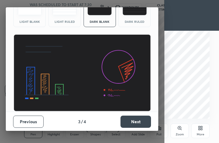
click at [146, 121] on button "Next" at bounding box center [135, 122] width 30 height 12
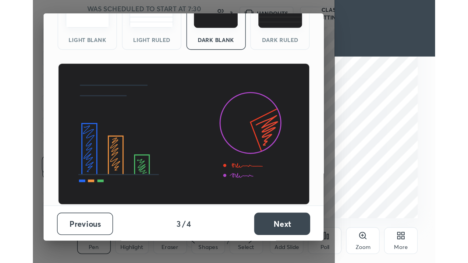
scroll to position [0, 0]
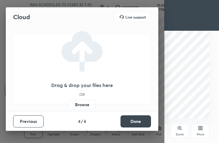
click at [146, 121] on button "Done" at bounding box center [135, 121] width 30 height 12
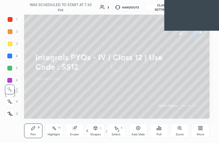
click at [201, 131] on div "More" at bounding box center [200, 131] width 18 height 15
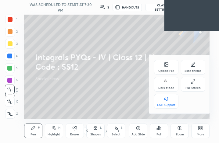
click at [166, 87] on div "Dark Mode" at bounding box center [166, 87] width 16 height 3
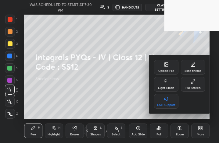
click at [189, 83] on div "Full screen F" at bounding box center [193, 84] width 24 height 15
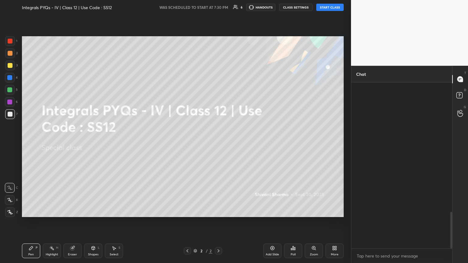
scroll to position [589, 0]
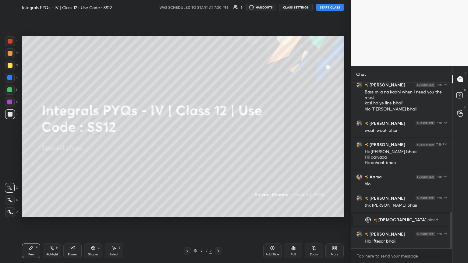
drag, startPoint x: 451, startPoint y: 123, endPoint x: 449, endPoint y: 199, distance: 75.6
click at [218, 143] on div at bounding box center [450, 166] width 4 height 166
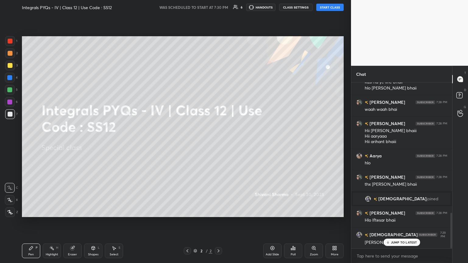
click at [218, 9] on button "START CLASS" at bounding box center [329, 7] width 27 height 7
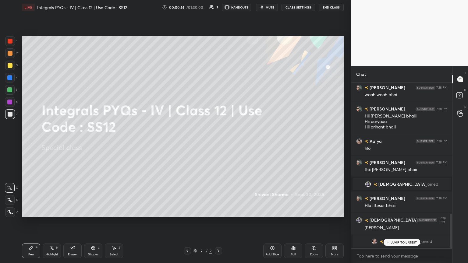
scroll to position [647, 0]
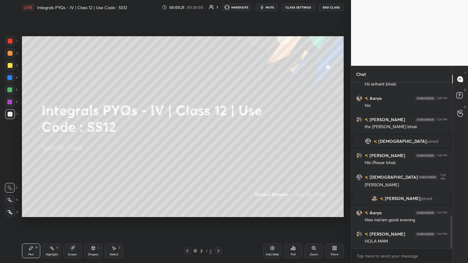
drag, startPoint x: 452, startPoint y: 235, endPoint x: 464, endPoint y: 263, distance: 30.2
click at [218, 143] on div "Chat [PERSON_NAME] 7:28 PM waah waah bhai [PERSON_NAME] 7:28 PM Hii [PERSON_NAM…" at bounding box center [409, 164] width 117 height 197
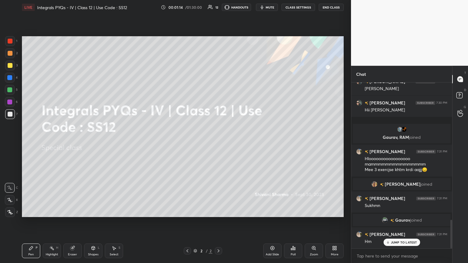
scroll to position [813, 0]
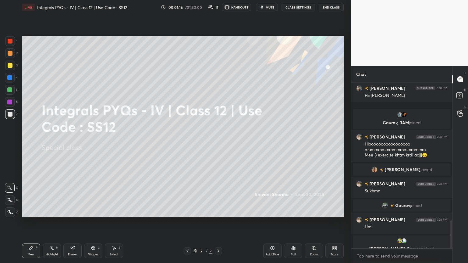
click at [13, 143] on div at bounding box center [10, 212] width 10 height 10
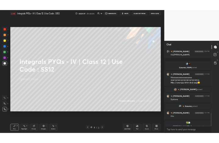
scroll to position [855, 0]
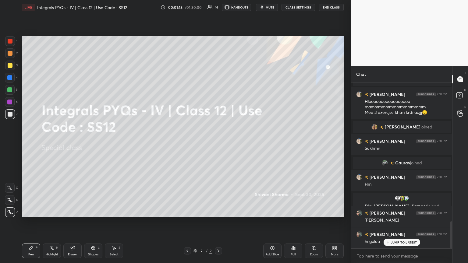
click at [218, 143] on p "JUMP TO LATEST" at bounding box center [404, 243] width 26 height 4
click at [218, 143] on div "More" at bounding box center [334, 251] width 18 height 15
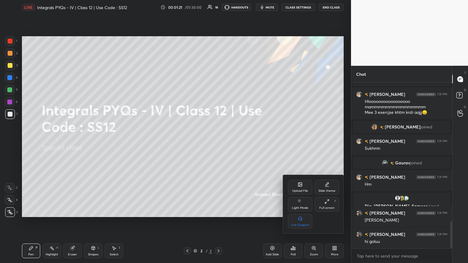
click at [218, 143] on div "Upload File" at bounding box center [300, 190] width 16 height 3
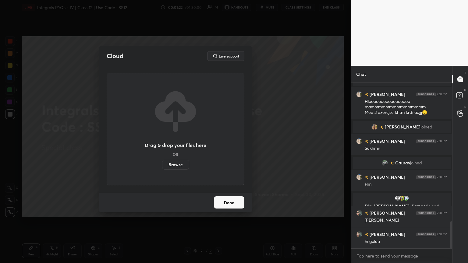
click at [174, 143] on label "Browse" at bounding box center [175, 165] width 27 height 10
click at [162, 143] on input "Browse" at bounding box center [162, 165] width 0 height 10
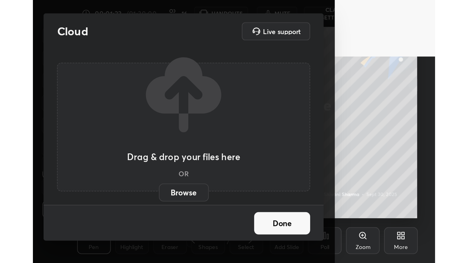
scroll to position [104, 194]
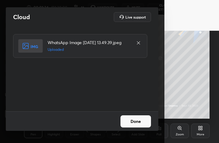
click at [136, 121] on button "Done" at bounding box center [135, 121] width 30 height 12
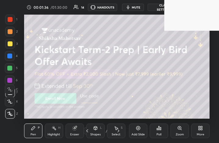
click at [199, 133] on div "More" at bounding box center [200, 134] width 8 height 3
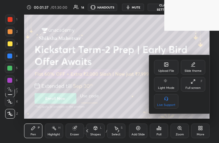
click at [164, 69] on div "Upload File" at bounding box center [166, 70] width 16 height 3
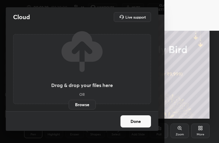
click at [80, 105] on label "Browse" at bounding box center [82, 105] width 27 height 10
click at [69, 105] on input "Browse" at bounding box center [69, 105] width 0 height 10
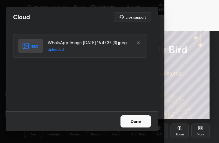
click at [138, 122] on button "Done" at bounding box center [135, 121] width 30 height 12
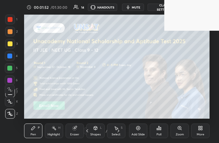
click at [200, 133] on div "More" at bounding box center [200, 134] width 8 height 3
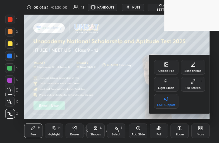
click at [168, 70] on div "Upload File" at bounding box center [166, 70] width 16 height 3
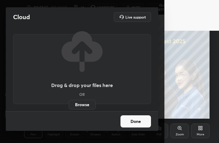
click at [82, 106] on label "Browse" at bounding box center [82, 105] width 27 height 10
click at [69, 106] on input "Browse" at bounding box center [69, 105] width 0 height 10
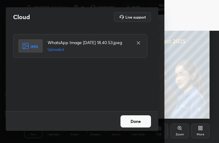
click at [144, 123] on button "Done" at bounding box center [135, 121] width 30 height 12
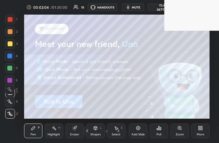
click at [200, 131] on div "More" at bounding box center [200, 131] width 18 height 15
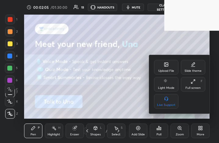
click at [191, 86] on div "Full screen F" at bounding box center [193, 84] width 24 height 15
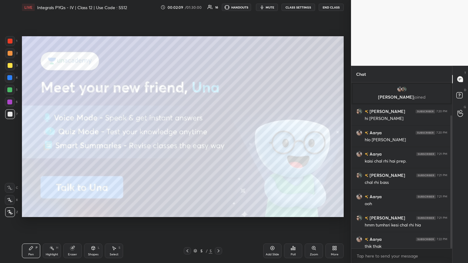
scroll to position [41, 0]
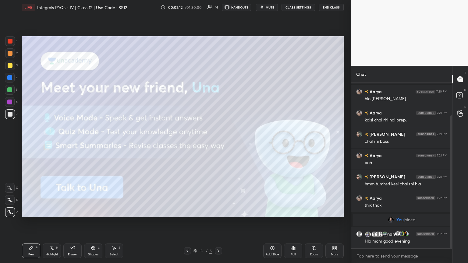
click at [188, 143] on icon at bounding box center [187, 251] width 5 height 5
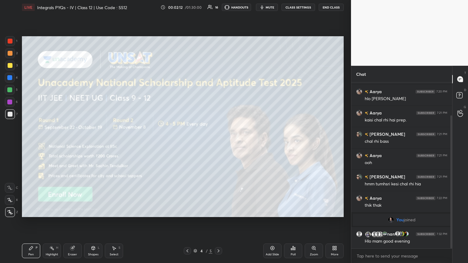
click at [189, 143] on icon at bounding box center [187, 251] width 5 height 5
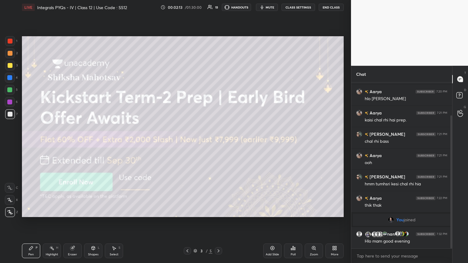
click at [186, 143] on icon at bounding box center [187, 251] width 5 height 5
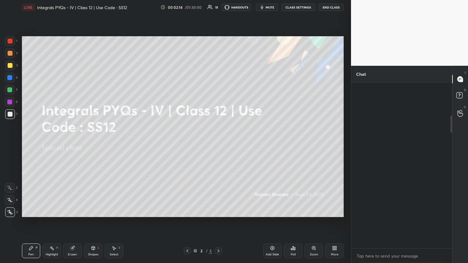
scroll to position [1418, 0]
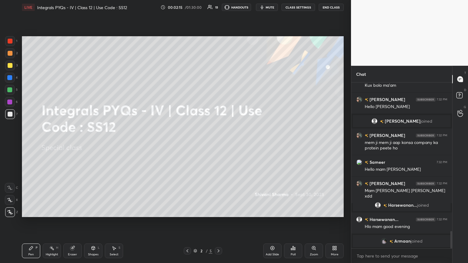
click at [186, 143] on icon at bounding box center [187, 251] width 5 height 5
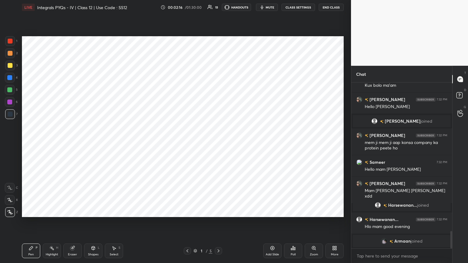
click at [218, 143] on icon at bounding box center [218, 251] width 5 height 5
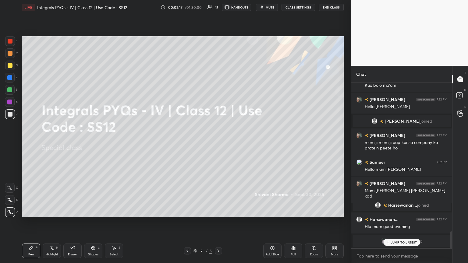
scroll to position [1439, 0]
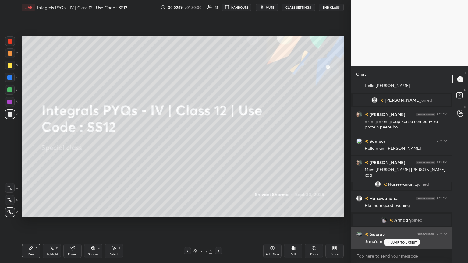
click at [218, 143] on p "JUMP TO LATEST" at bounding box center [404, 243] width 26 height 4
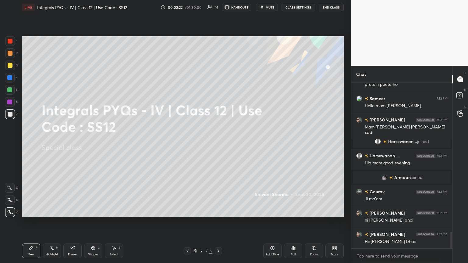
scroll to position [1503, 0]
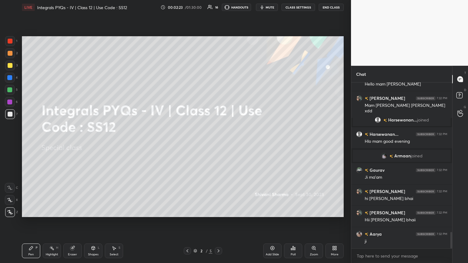
drag, startPoint x: 216, startPoint y: 252, endPoint x: 216, endPoint y: 249, distance: 3.1
click at [217, 143] on icon at bounding box center [218, 251] width 5 height 5
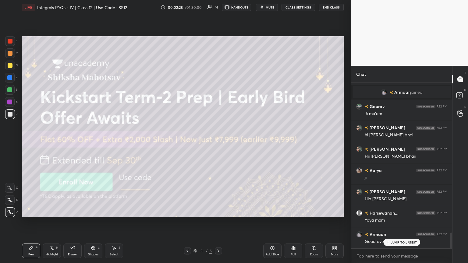
scroll to position [1593, 0]
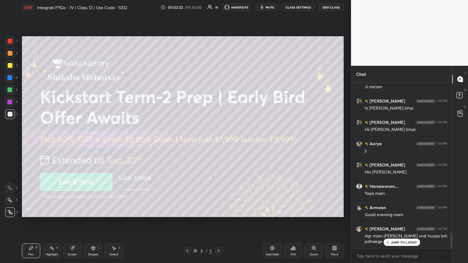
click at [9, 66] on div at bounding box center [10, 65] width 5 height 5
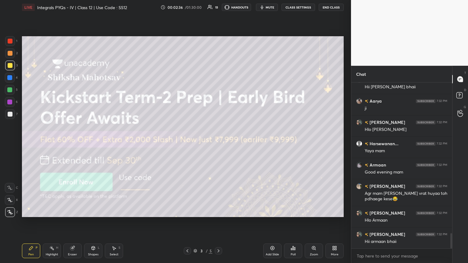
scroll to position [1658, 0]
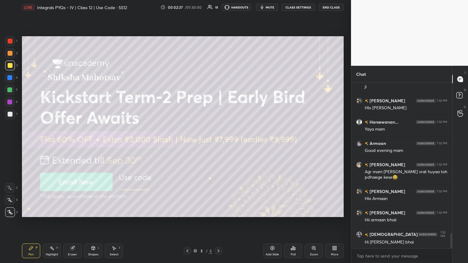
click at [217, 143] on icon at bounding box center [218, 251] width 5 height 5
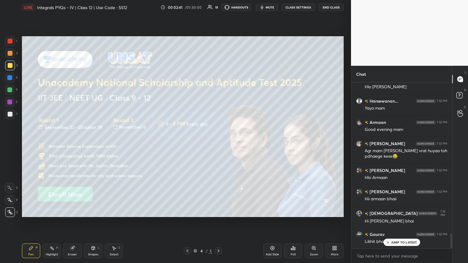
scroll to position [1700, 0]
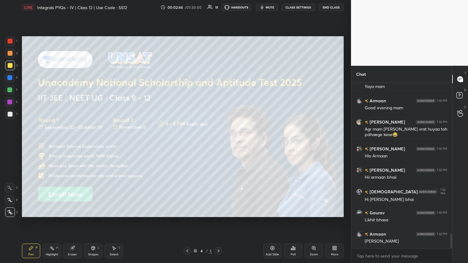
click at [217, 143] on icon at bounding box center [218, 251] width 5 height 5
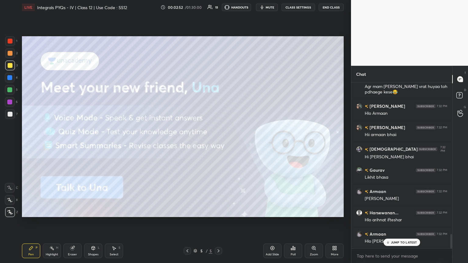
scroll to position [1764, 0]
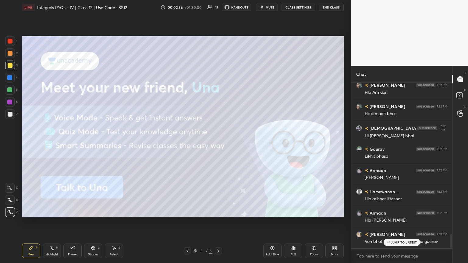
click at [218, 143] on div "JUMP TO LATEST" at bounding box center [401, 242] width 37 height 7
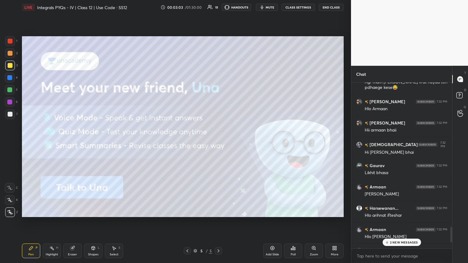
scroll to position [1812, 0]
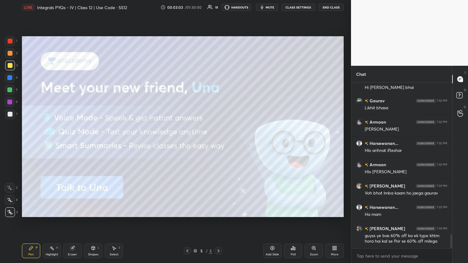
drag, startPoint x: 451, startPoint y: 242, endPoint x: 441, endPoint y: 256, distance: 17.6
click at [218, 143] on div "[PERSON_NAME] 7:32 PM Hii armaan bhaii Iftesar 7:32 PM Hi [PERSON_NAME] bhai Ga…" at bounding box center [401, 173] width 101 height 181
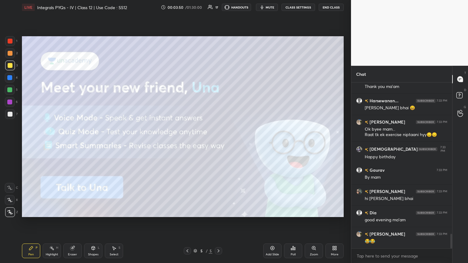
scroll to position [1731, 0]
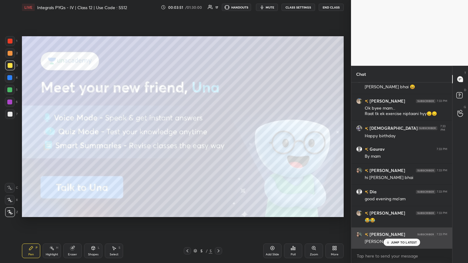
click at [218, 143] on p "JUMP TO LATEST" at bounding box center [404, 243] width 26 height 4
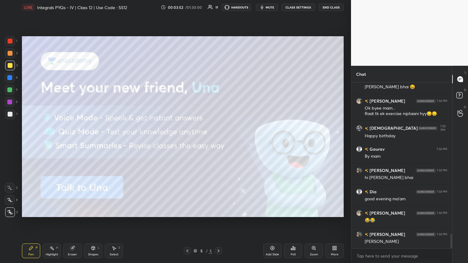
click at [218, 143] on div "Add Slide" at bounding box center [272, 251] width 18 height 15
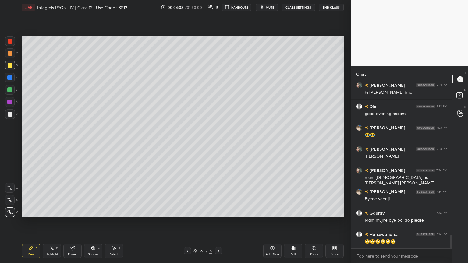
scroll to position [1838, 0]
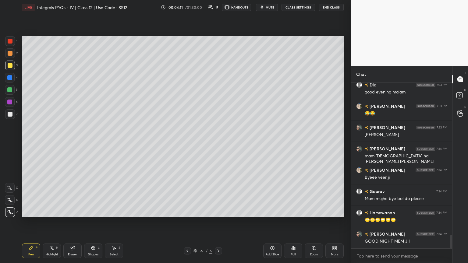
click at [11, 113] on div at bounding box center [10, 114] width 5 height 5
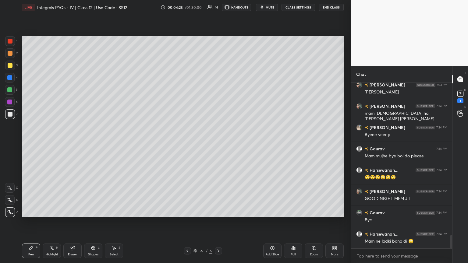
scroll to position [1772, 0]
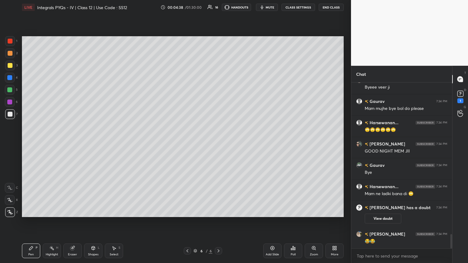
click at [93, 143] on icon at bounding box center [93, 248] width 3 height 4
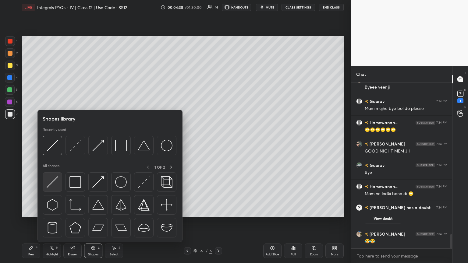
click at [50, 143] on img at bounding box center [53, 182] width 12 height 12
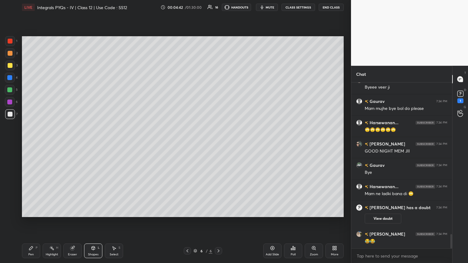
click at [32, 143] on div "Pen P" at bounding box center [31, 251] width 18 height 15
click at [218, 143] on button "View doubt" at bounding box center [383, 219] width 37 height 10
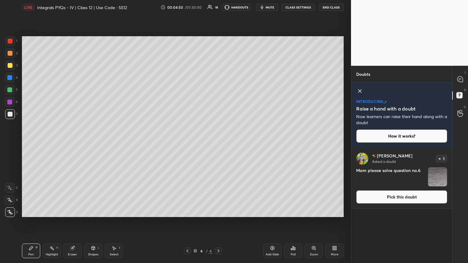
click at [218, 143] on img "grid" at bounding box center [437, 177] width 19 height 19
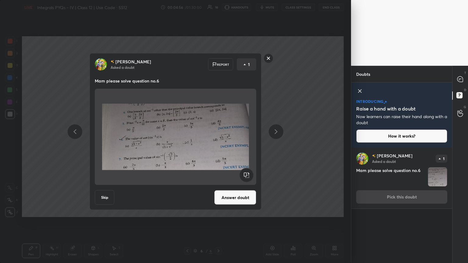
click at [218, 60] on rect at bounding box center [268, 58] width 9 height 9
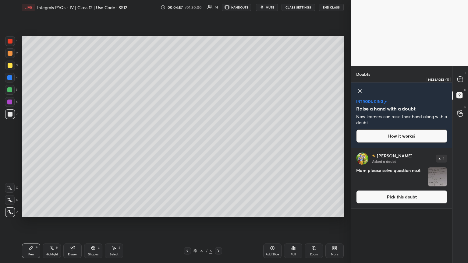
click at [218, 80] on icon at bounding box center [459, 78] width 5 height 5
type textarea "x"
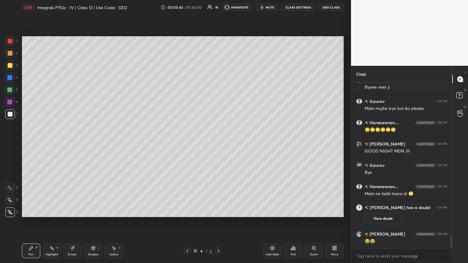
scroll to position [1937, 0]
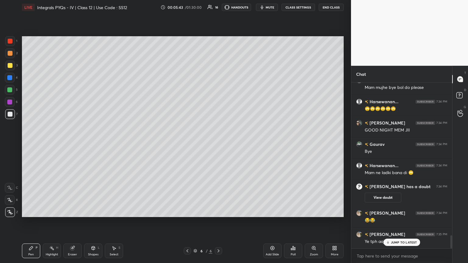
click at [218, 143] on div "Poll" at bounding box center [293, 251] width 18 height 15
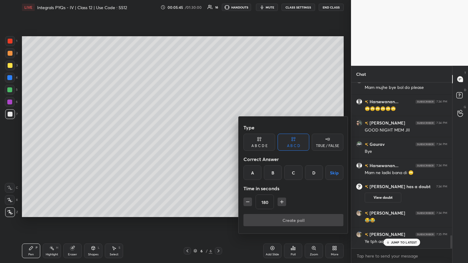
click at [218, 143] on icon "button" at bounding box center [248, 202] width 6 height 6
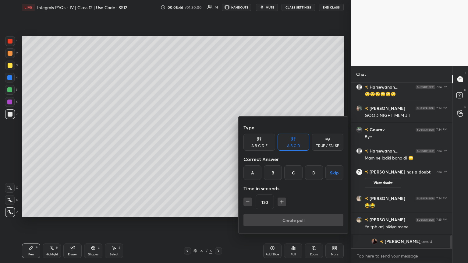
click at [218, 143] on button "button" at bounding box center [247, 202] width 9 height 9
click at [218, 143] on div "105" at bounding box center [293, 202] width 100 height 15
click at [218, 143] on button "button" at bounding box center [247, 202] width 9 height 9
click at [218, 143] on icon "button" at bounding box center [248, 202] width 6 height 6
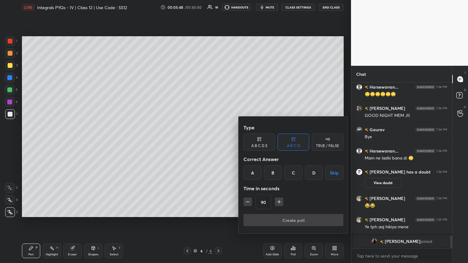
type input "75"
click at [218, 143] on button "Skip" at bounding box center [334, 172] width 18 height 15
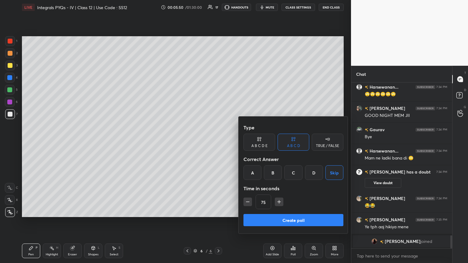
click at [218, 143] on button "Create poll" at bounding box center [293, 220] width 100 height 12
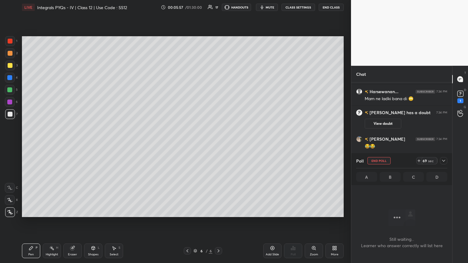
scroll to position [2037, 0]
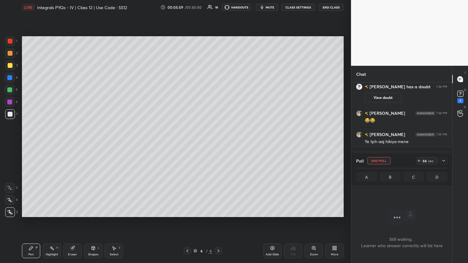
drag, startPoint x: 443, startPoint y: 161, endPoint x: 439, endPoint y: 161, distance: 4.6
click at [218, 143] on icon at bounding box center [443, 160] width 5 height 5
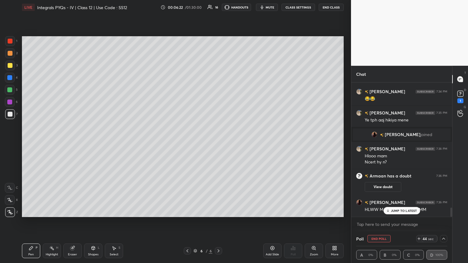
scroll to position [1866, 0]
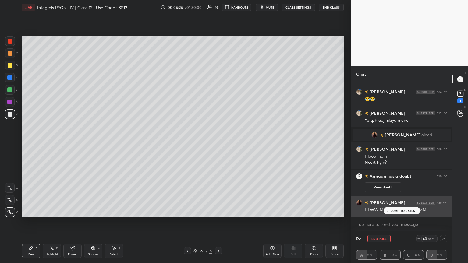
click at [218, 143] on p "JUMP TO LATEST" at bounding box center [404, 211] width 26 height 4
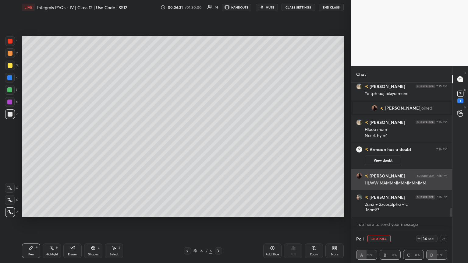
scroll to position [1915, 0]
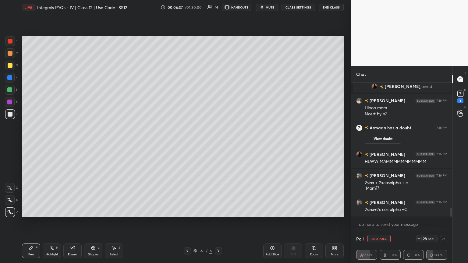
drag, startPoint x: 385, startPoint y: 241, endPoint x: 390, endPoint y: 241, distance: 4.9
click at [218, 143] on button "End Poll" at bounding box center [378, 238] width 23 height 7
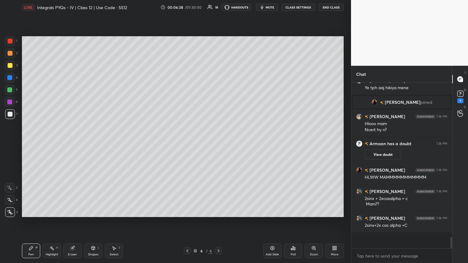
scroll to position [114, 99]
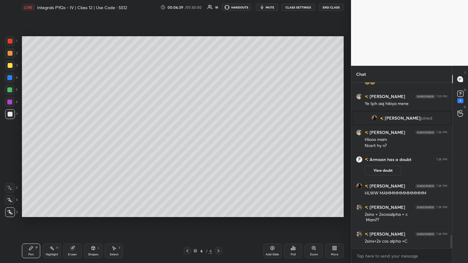
click at [10, 66] on div at bounding box center [10, 65] width 5 height 5
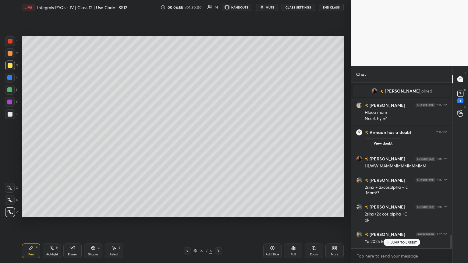
scroll to position [1925, 0]
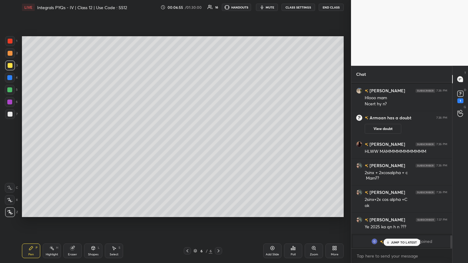
click at [95, 143] on div "Shapes L" at bounding box center [93, 251] width 18 height 15
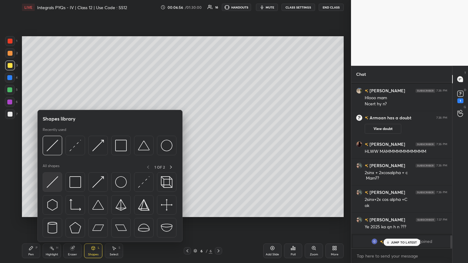
click at [53, 143] on img at bounding box center [53, 182] width 12 height 12
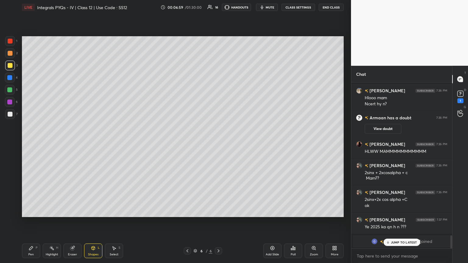
drag, startPoint x: 31, startPoint y: 250, endPoint x: 40, endPoint y: 218, distance: 33.3
click at [31, 143] on icon at bounding box center [31, 248] width 5 height 5
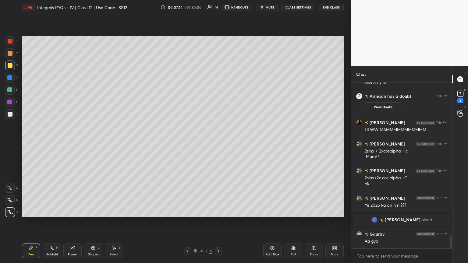
scroll to position [1967, 0]
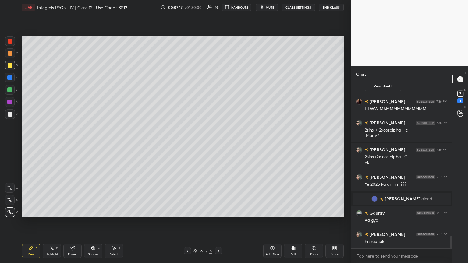
click at [90, 143] on div "Shapes L" at bounding box center [93, 251] width 18 height 15
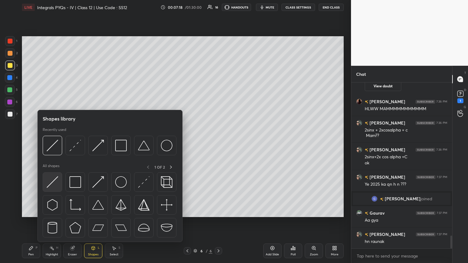
click at [50, 143] on img at bounding box center [53, 182] width 12 height 12
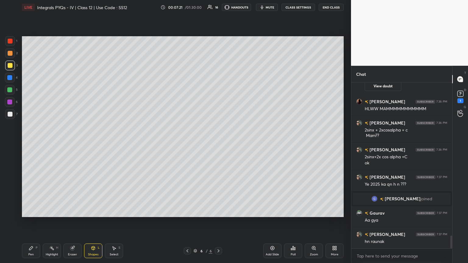
click at [32, 143] on div "Pen P" at bounding box center [31, 251] width 18 height 15
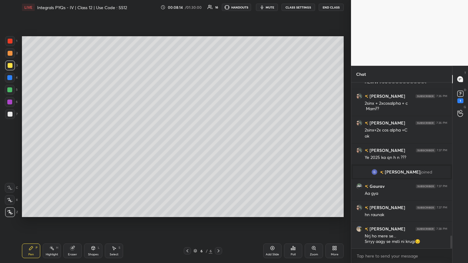
scroll to position [2016, 0]
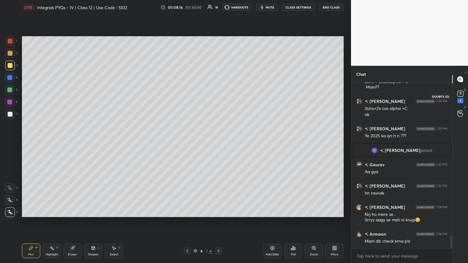
click at [218, 99] on div "1" at bounding box center [460, 100] width 6 height 5
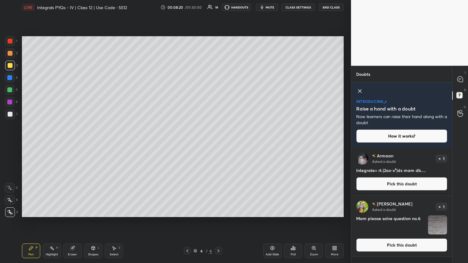
click at [218, 143] on img "grid" at bounding box center [437, 225] width 19 height 19
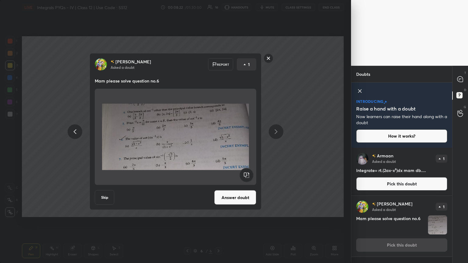
drag, startPoint x: 267, startPoint y: 58, endPoint x: 278, endPoint y: 70, distance: 16.2
click at [218, 58] on rect at bounding box center [268, 58] width 9 height 9
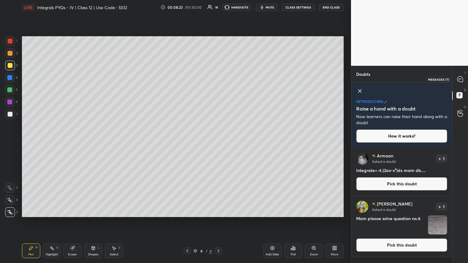
drag, startPoint x: 459, startPoint y: 79, endPoint x: 453, endPoint y: 88, distance: 10.8
click at [218, 79] on icon at bounding box center [460, 79] width 6 height 6
type textarea "x"
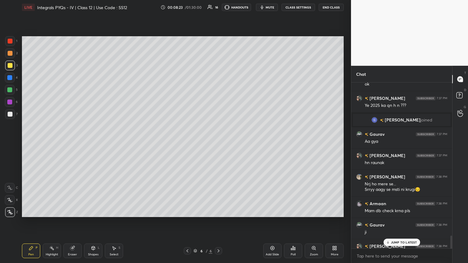
scroll to position [164, 99]
drag, startPoint x: 403, startPoint y: 242, endPoint x: 394, endPoint y: 244, distance: 8.9
click at [218, 143] on p "JUMP TO LATEST" at bounding box center [404, 243] width 26 height 4
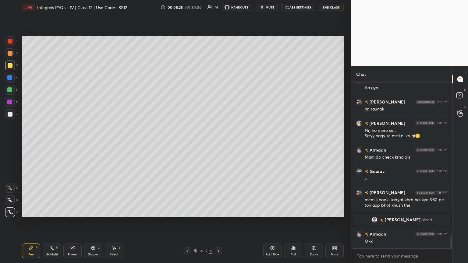
scroll to position [2039, 0]
click at [218, 143] on div "Add Slide" at bounding box center [272, 251] width 18 height 15
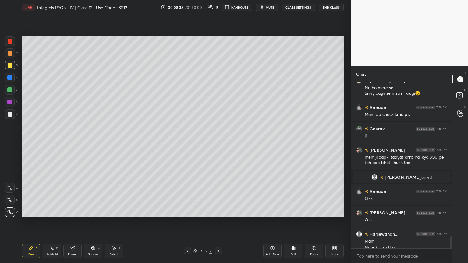
scroll to position [2088, 0]
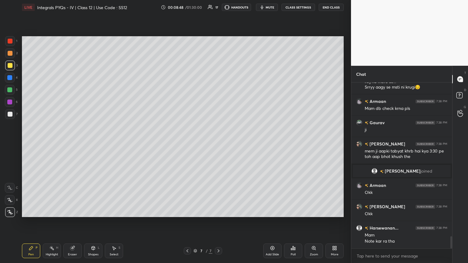
click at [188, 143] on icon at bounding box center [187, 251] width 5 height 5
click at [188, 143] on icon at bounding box center [187, 250] width 2 height 3
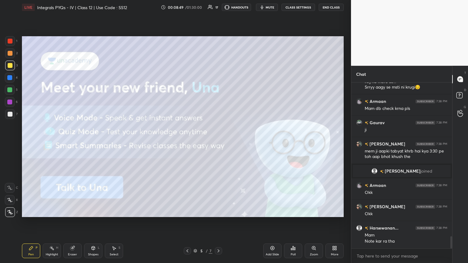
click at [218, 143] on icon at bounding box center [218, 251] width 5 height 5
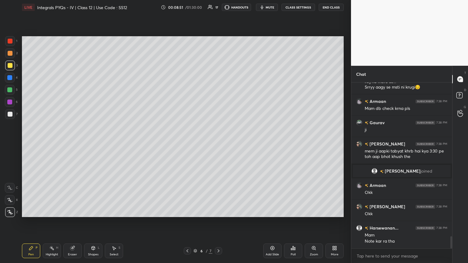
click at [214, 143] on div "6 / 7" at bounding box center [203, 250] width 38 height 7
click at [218, 143] on icon at bounding box center [218, 251] width 5 height 5
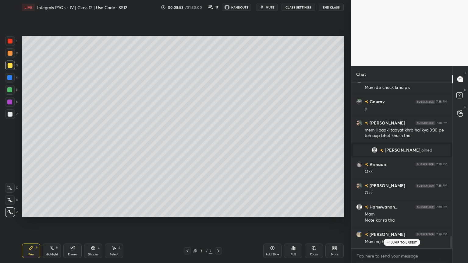
click at [9, 67] on div at bounding box center [10, 65] width 5 height 5
click at [218, 143] on p "JUMP TO LATEST" at bounding box center [404, 243] width 26 height 4
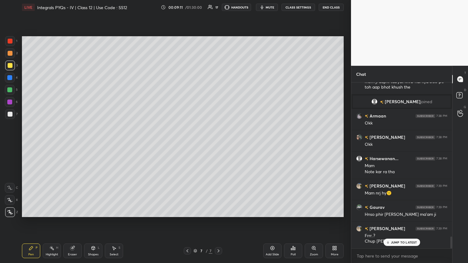
scroll to position [2178, 0]
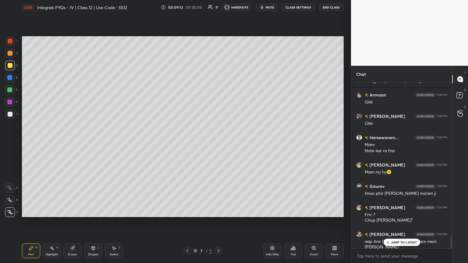
click at [218, 143] on div "JUMP TO LATEST" at bounding box center [401, 242] width 37 height 7
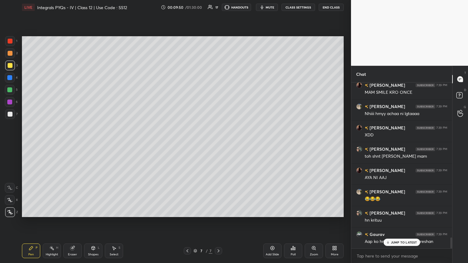
scroll to position [2370, 0]
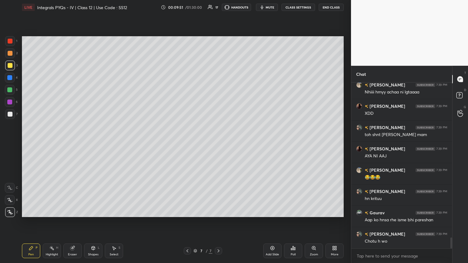
click at [218, 143] on div "[PERSON_NAME] 7:39 PM Chotu h wo" at bounding box center [401, 237] width 101 height 21
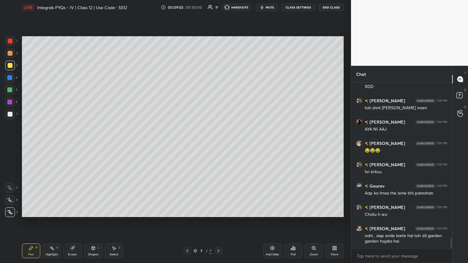
scroll to position [2418, 0]
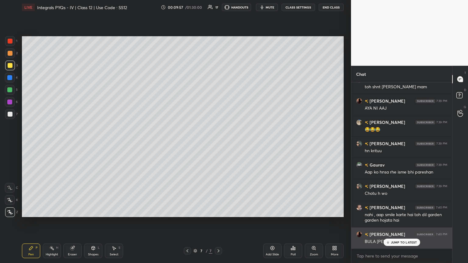
drag, startPoint x: 411, startPoint y: 243, endPoint x: 404, endPoint y: 242, distance: 7.6
click at [218, 143] on p "JUMP TO LATEST" at bounding box center [404, 243] width 26 height 4
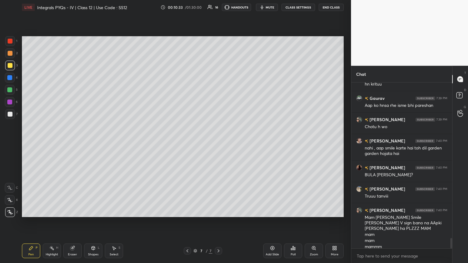
scroll to position [2491, 0]
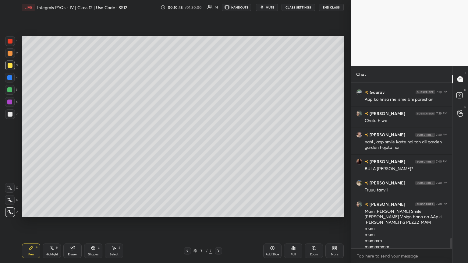
click at [218, 143] on div at bounding box center [451, 243] width 2 height 10
drag, startPoint x: 451, startPoint y: 245, endPoint x: 452, endPoint y: 249, distance: 4.0
click at [218, 143] on div at bounding box center [451, 243] width 2 height 10
click at [218, 143] on div "T Messages (T) D Doubts (D) G Raise Hand (G)" at bounding box center [460, 164] width 16 height 197
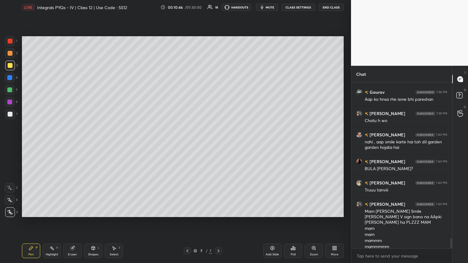
click at [218, 143] on div "Chat [PERSON_NAME] 7:39 PM 😂😂😂 [PERSON_NAME] 7:39 PM hn krituu Gaurav 7:39 PM A…" at bounding box center [409, 164] width 117 height 197
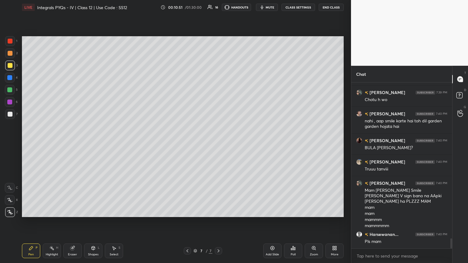
scroll to position [2534, 0]
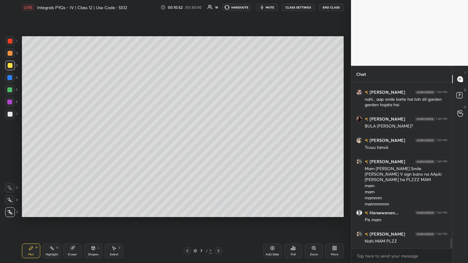
click at [218, 143] on div "Poll" at bounding box center [293, 254] width 5 height 3
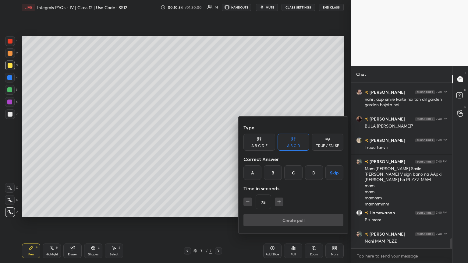
click at [218, 143] on icon "button" at bounding box center [279, 202] width 6 height 6
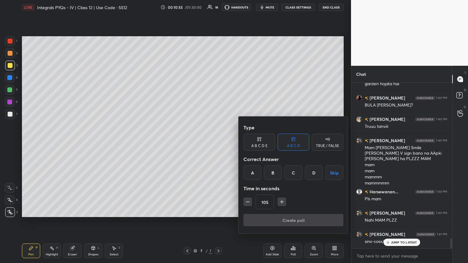
click at [218, 143] on icon "button" at bounding box center [282, 202] width 6 height 6
click at [218, 143] on icon "button" at bounding box center [248, 202] width 6 height 6
type input "120"
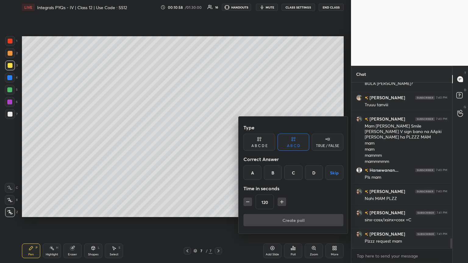
click at [218, 143] on button "Skip" at bounding box center [334, 172] width 18 height 15
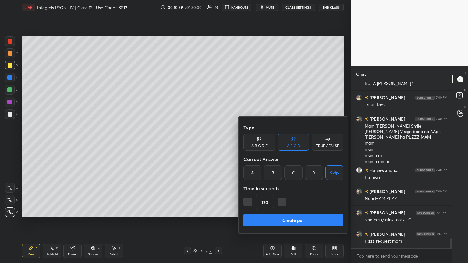
click at [218, 143] on button "Create poll" at bounding box center [293, 220] width 100 height 12
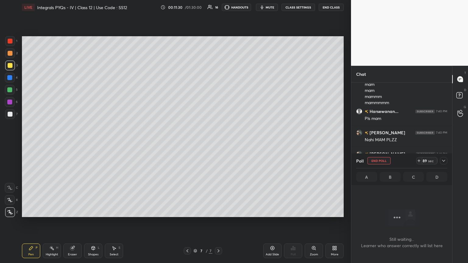
scroll to position [2650, 0]
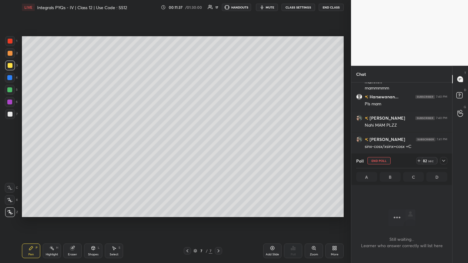
click at [218, 143] on div at bounding box center [443, 160] width 7 height 7
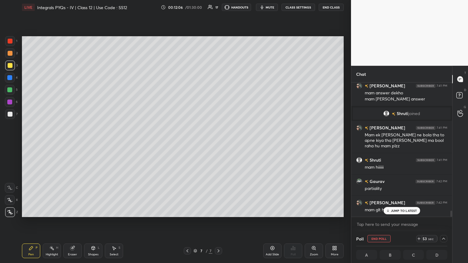
scroll to position [2773, 0]
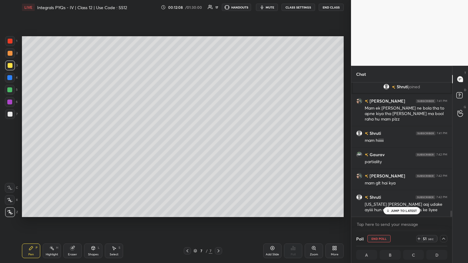
click at [218, 143] on p "JUMP TO LATEST" at bounding box center [404, 211] width 26 height 4
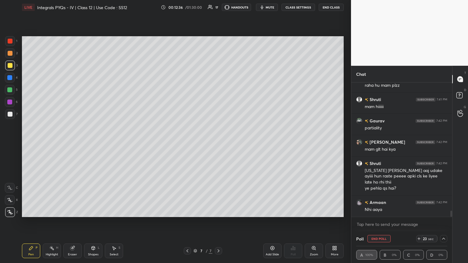
scroll to position [2828, 0]
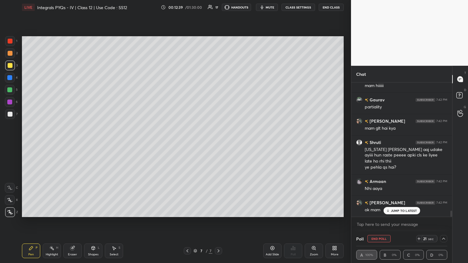
drag, startPoint x: 416, startPoint y: 211, endPoint x: 413, endPoint y: 218, distance: 7.4
click at [218, 143] on p "JUMP TO LATEST" at bounding box center [404, 211] width 26 height 4
click at [218, 143] on button "End Poll" at bounding box center [378, 238] width 23 height 7
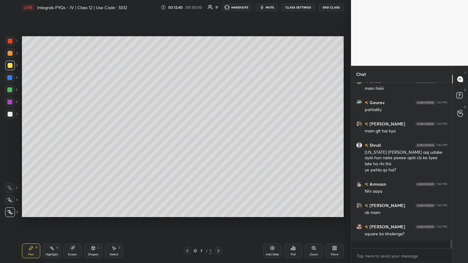
scroll to position [2, 2]
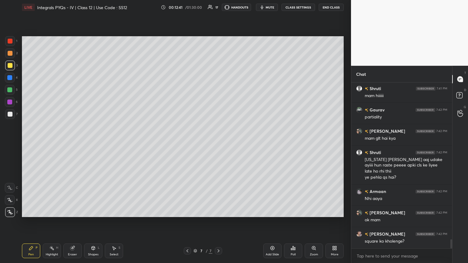
click at [11, 112] on div at bounding box center [10, 114] width 5 height 5
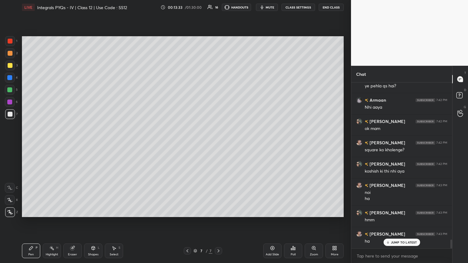
scroll to position [2930, 0]
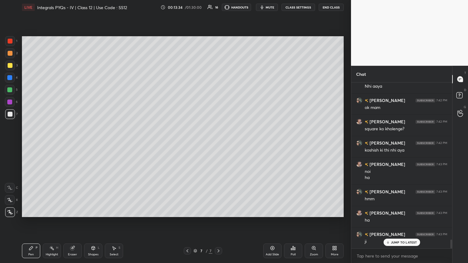
click at [9, 66] on div at bounding box center [10, 65] width 5 height 5
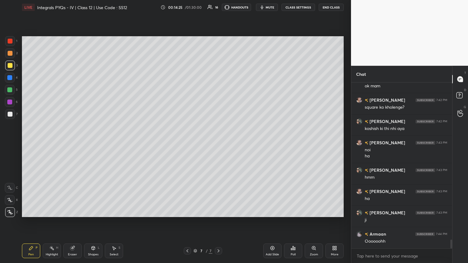
scroll to position [2972, 0]
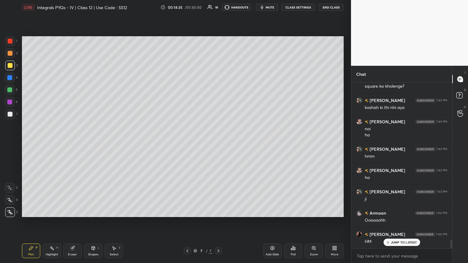
click at [71, 143] on div "Eraser" at bounding box center [72, 254] width 9 height 3
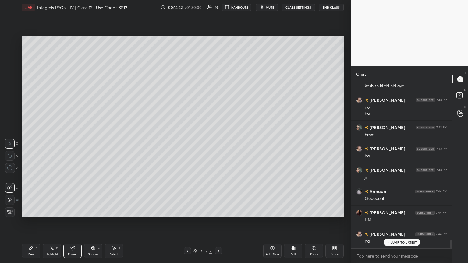
scroll to position [3015, 0]
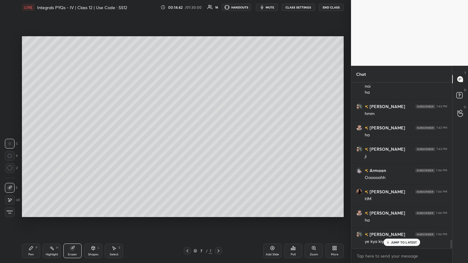
click at [34, 143] on div "Pen P" at bounding box center [31, 251] width 18 height 15
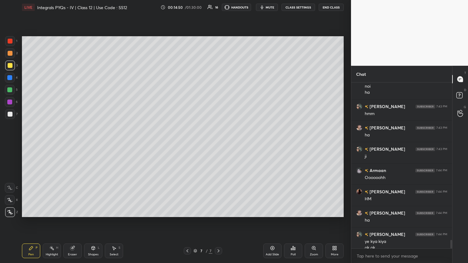
scroll to position [3021, 0]
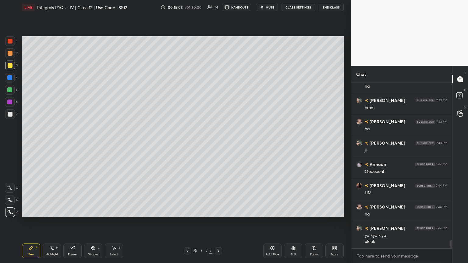
drag, startPoint x: 111, startPoint y: 252, endPoint x: 119, endPoint y: 233, distance: 21.4
click at [111, 143] on div "Select S" at bounding box center [114, 251] width 18 height 15
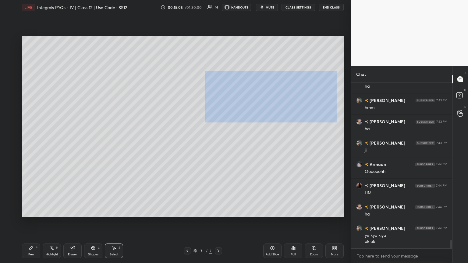
drag, startPoint x: 206, startPoint y: 72, endPoint x: 336, endPoint y: 122, distance: 139.4
click at [218, 122] on div "0 ° Undo Copy Duplicate Duplicate to new slide Delete" at bounding box center [183, 126] width 322 height 181
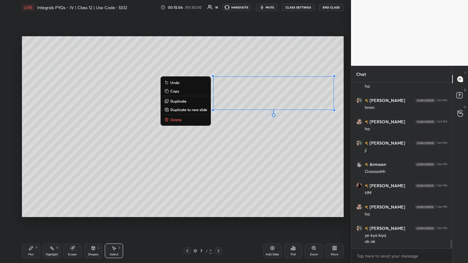
click at [171, 88] on button "Copy" at bounding box center [185, 90] width 45 height 7
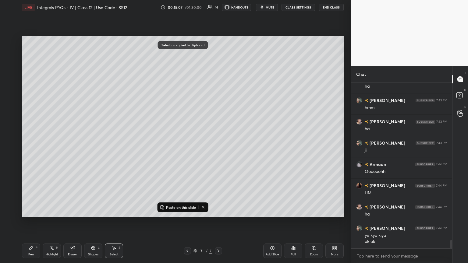
click at [218, 143] on div "Add Slide" at bounding box center [272, 251] width 18 height 15
drag, startPoint x: 175, startPoint y: 207, endPoint x: 180, endPoint y: 199, distance: 9.7
click at [175, 143] on p "Paste on this slide" at bounding box center [181, 207] width 30 height 5
drag, startPoint x: 207, startPoint y: 101, endPoint x: 71, endPoint y: 91, distance: 137.1
click at [70, 77] on div "0 ° Undo Copy Paste here Duplicate Duplicate to new slide Delete" at bounding box center [183, 126] width 322 height 181
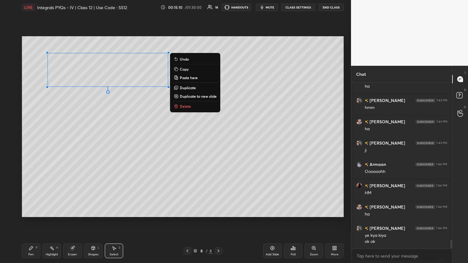
click at [61, 131] on div "0 ° Undo Copy Paste here Duplicate Duplicate to new slide Delete" at bounding box center [183, 126] width 322 height 181
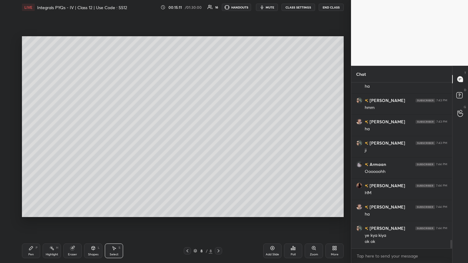
click at [32, 143] on div "Pen" at bounding box center [30, 254] width 5 height 3
drag, startPoint x: 10, startPoint y: 114, endPoint x: 14, endPoint y: 111, distance: 5.2
click at [10, 113] on div at bounding box center [10, 114] width 5 height 5
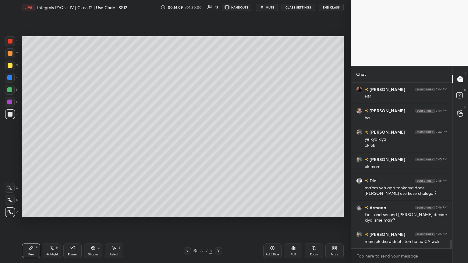
scroll to position [3139, 0]
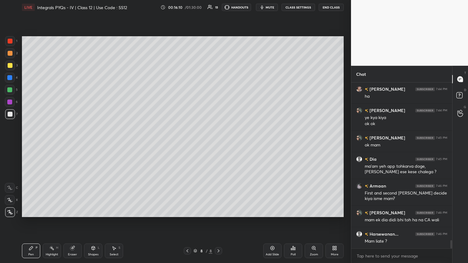
click at [218, 119] on div "Setting up your live class Poll for secs No correct answer Start poll" at bounding box center [182, 127] width 326 height 224
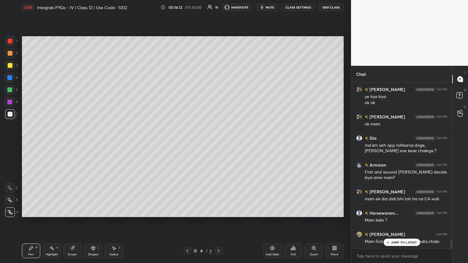
click at [73, 143] on div "Eraser" at bounding box center [72, 251] width 18 height 15
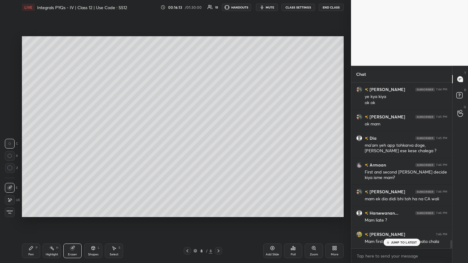
click at [12, 143] on span "Erase all" at bounding box center [9, 212] width 9 height 4
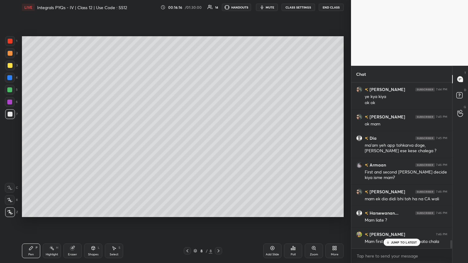
click at [218, 143] on div "JUMP TO LATEST" at bounding box center [401, 242] width 37 height 7
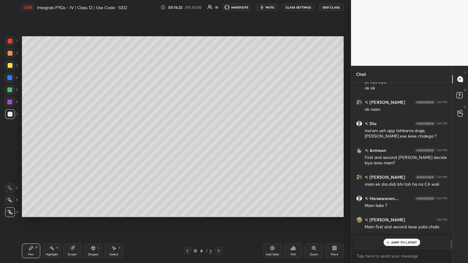
drag, startPoint x: 385, startPoint y: 241, endPoint x: 365, endPoint y: 245, distance: 20.8
click at [218, 143] on div "JUMP TO LATEST" at bounding box center [401, 242] width 37 height 7
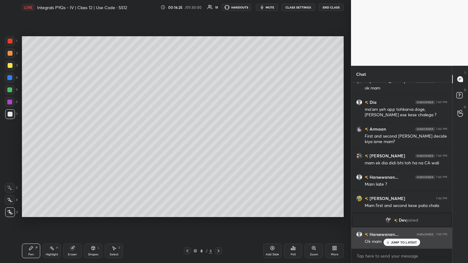
click at [218, 143] on div "JUMP TO LATEST" at bounding box center [401, 242] width 37 height 7
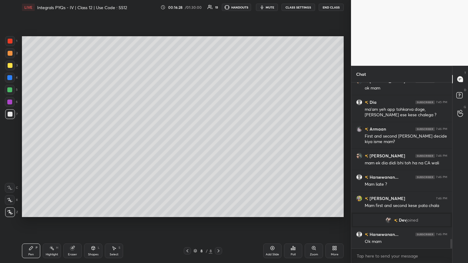
click at [188, 143] on icon at bounding box center [187, 251] width 5 height 5
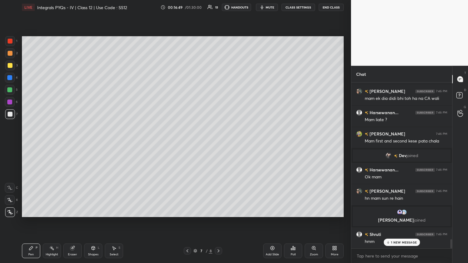
scroll to position [2884, 0]
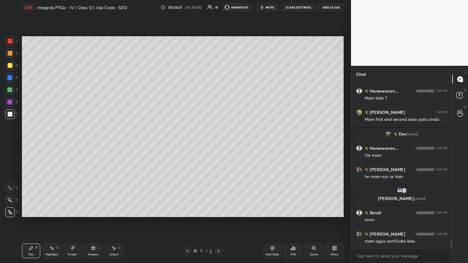
click at [111, 143] on div "Select" at bounding box center [114, 254] width 9 height 3
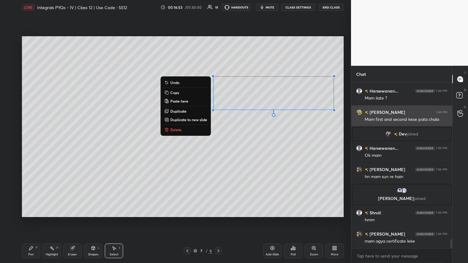
drag, startPoint x: 207, startPoint y: 69, endPoint x: 351, endPoint y: 125, distance: 155.1
click at [218, 125] on div "1 2 3 4 5 6 7 C X Z C X Z E E Erase all H H LIVE Integrals PYQs - IV | Class 12…" at bounding box center [234, 131] width 468 height 263
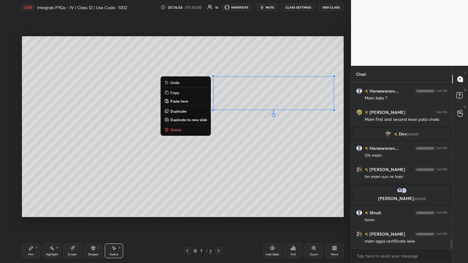
click at [180, 92] on button "Copy" at bounding box center [185, 92] width 45 height 7
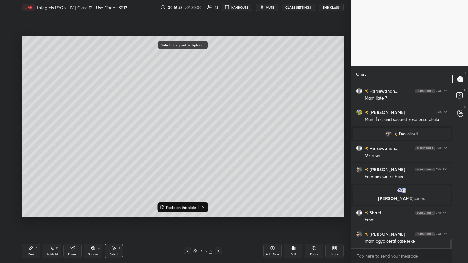
click at [218, 143] on icon at bounding box center [218, 251] width 5 height 5
click at [164, 143] on button "Paste on this slide" at bounding box center [178, 207] width 38 height 7
drag, startPoint x: 223, startPoint y: 104, endPoint x: 65, endPoint y: 72, distance: 161.9
click at [65, 70] on div "0 ° Undo Copy Paste here Duplicate Duplicate to new slide Delete" at bounding box center [183, 126] width 322 height 181
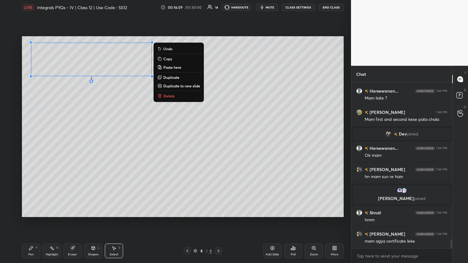
scroll to position [2905, 0]
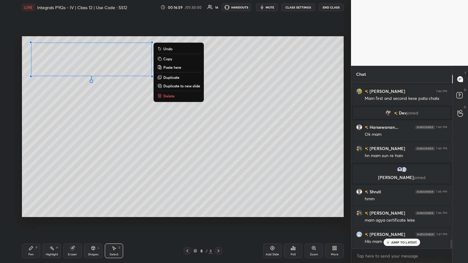
click at [65, 119] on div "0 ° Undo Copy Paste here Duplicate Duplicate to new slide Delete" at bounding box center [183, 126] width 322 height 181
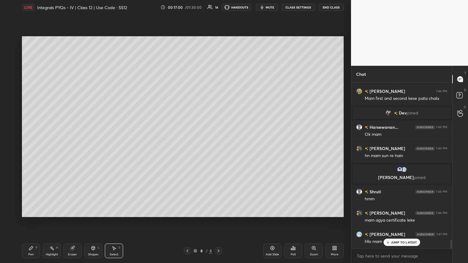
click at [218, 143] on div "JUMP TO LATEST" at bounding box center [401, 242] width 37 height 7
drag, startPoint x: 34, startPoint y: 252, endPoint x: 55, endPoint y: 235, distance: 26.6
click at [34, 143] on div "Pen P" at bounding box center [31, 251] width 18 height 15
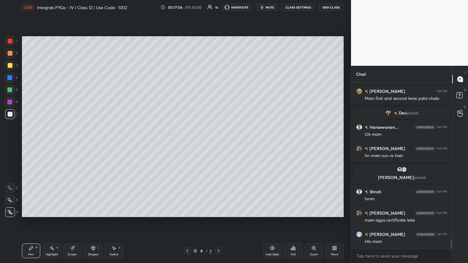
click at [13, 115] on div at bounding box center [10, 114] width 10 height 10
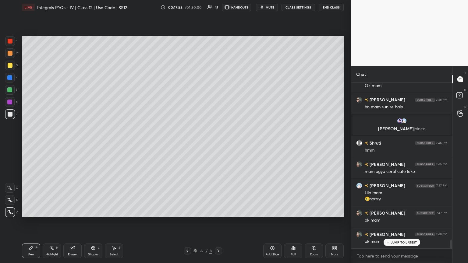
scroll to position [2976, 0]
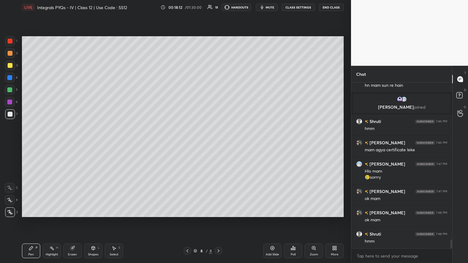
click at [187, 143] on icon at bounding box center [187, 251] width 5 height 5
click at [10, 115] on div at bounding box center [10, 114] width 5 height 5
drag, startPoint x: 114, startPoint y: 250, endPoint x: 117, endPoint y: 248, distance: 3.7
click at [114, 143] on icon at bounding box center [114, 249] width 3 height 4
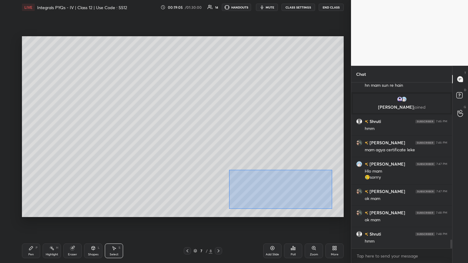
drag, startPoint x: 229, startPoint y: 170, endPoint x: 326, endPoint y: 207, distance: 104.5
click at [218, 143] on div "0 ° Undo Copy Paste here Duplicate Duplicate to new slide Delete" at bounding box center [183, 126] width 322 height 181
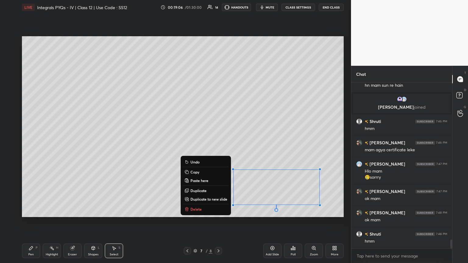
click at [193, 143] on p "Delete" at bounding box center [195, 209] width 11 height 5
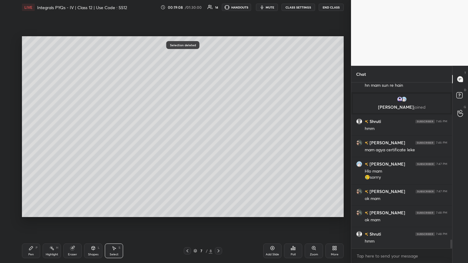
click at [33, 143] on div "Pen P" at bounding box center [31, 251] width 18 height 15
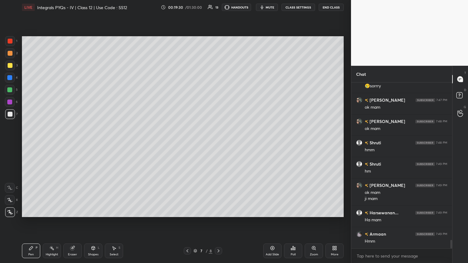
scroll to position [3082, 0]
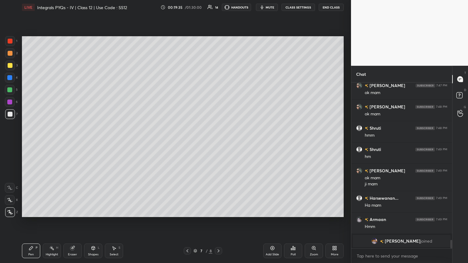
click at [113, 143] on icon at bounding box center [113, 248] width 5 height 5
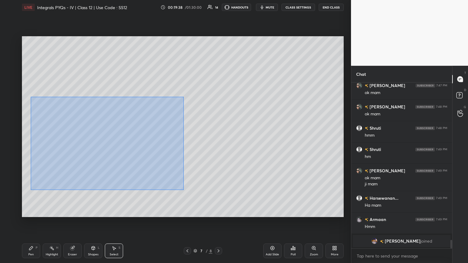
drag, startPoint x: 30, startPoint y: 97, endPoint x: 183, endPoint y: 189, distance: 178.1
click at [184, 143] on div "0 ° Undo Copy Paste here Duplicate Duplicate to new slide Delete" at bounding box center [183, 126] width 322 height 181
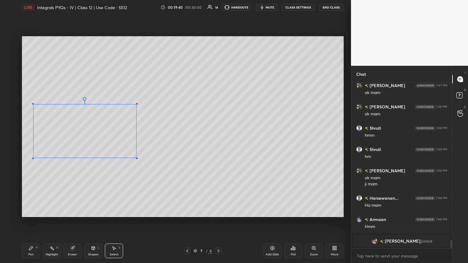
drag, startPoint x: 184, startPoint y: 200, endPoint x: 136, endPoint y: 155, distance: 65.9
click at [138, 143] on div at bounding box center [137, 158] width 2 height 2
drag, startPoint x: 119, startPoint y: 134, endPoint x: 114, endPoint y: 155, distance: 21.3
click at [120, 132] on div "0 ° Undo Copy Paste here Duplicate Duplicate to new slide Delete" at bounding box center [183, 126] width 322 height 181
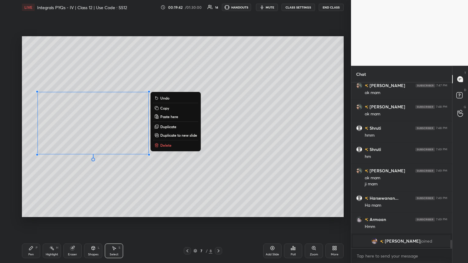
drag, startPoint x: 108, startPoint y: 175, endPoint x: 130, endPoint y: 193, distance: 27.9
click at [109, 143] on div "0 ° Undo Copy Paste here Duplicate Duplicate to new slide Delete" at bounding box center [183, 126] width 322 height 181
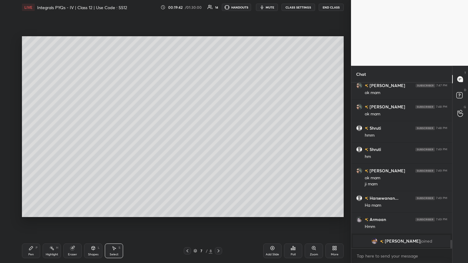
drag, startPoint x: 115, startPoint y: 251, endPoint x: 121, endPoint y: 245, distance: 8.2
click at [115, 143] on div "Select S" at bounding box center [114, 251] width 18 height 15
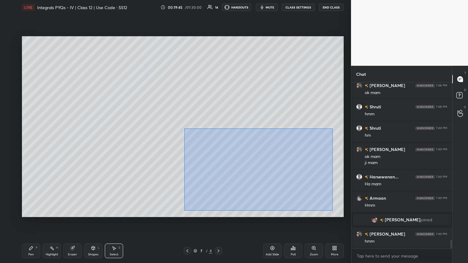
scroll to position [2994, 0]
drag, startPoint x: 186, startPoint y: 131, endPoint x: 325, endPoint y: 204, distance: 157.1
click at [218, 143] on div "0 ° Undo Copy Paste here Duplicate Duplicate to new slide Delete" at bounding box center [183, 126] width 322 height 181
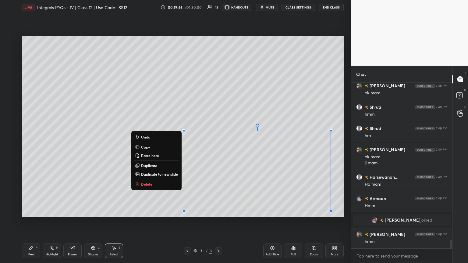
click at [146, 143] on p "Copy" at bounding box center [145, 147] width 9 height 5
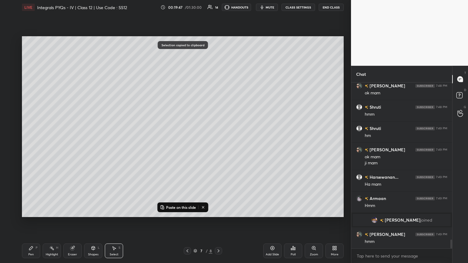
scroll to position [3016, 0]
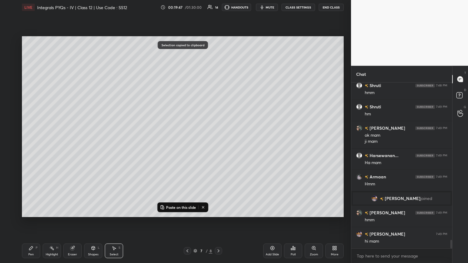
click at [172, 143] on p "Paste on this slide" at bounding box center [181, 207] width 30 height 5
drag, startPoint x: 181, startPoint y: 174, endPoint x: 92, endPoint y: 173, distance: 88.9
click at [92, 143] on div "0 ° Undo Copy Paste here Duplicate Duplicate to new slide Delete" at bounding box center [183, 126] width 322 height 181
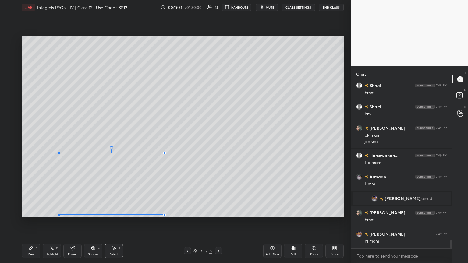
drag, startPoint x: 206, startPoint y: 134, endPoint x: 161, endPoint y: 153, distance: 49.0
click at [163, 143] on div at bounding box center [164, 153] width 2 height 2
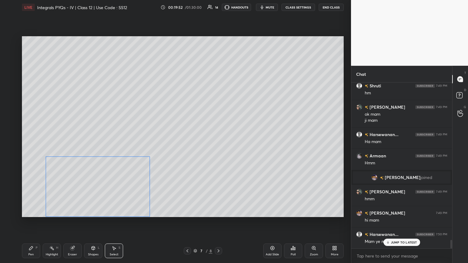
drag, startPoint x: 85, startPoint y: 173, endPoint x: 82, endPoint y: 174, distance: 3.4
click at [82, 143] on div "0 ° Undo Copy Paste here Duplicate Duplicate to new slide Delete" at bounding box center [183, 126] width 322 height 181
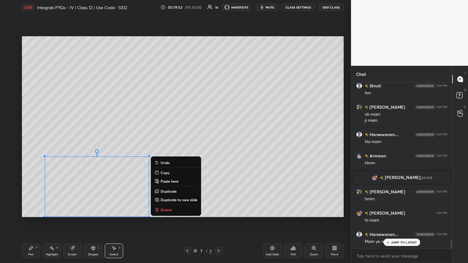
click at [218, 143] on div "0 ° Undo Copy Paste here Duplicate Duplicate to new slide Delete" at bounding box center [183, 126] width 322 height 181
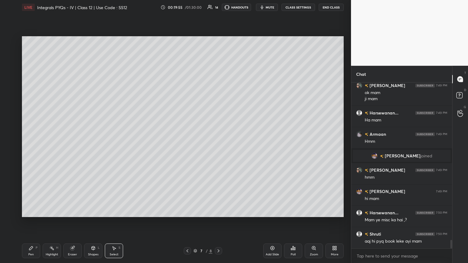
drag, startPoint x: 115, startPoint y: 251, endPoint x: 121, endPoint y: 242, distance: 11.2
click at [114, 143] on div "Select S" at bounding box center [114, 251] width 18 height 15
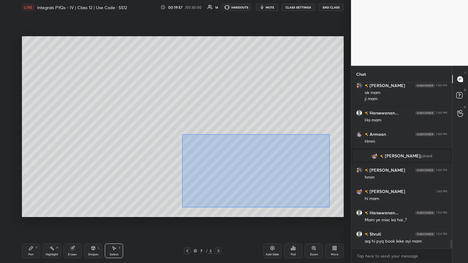
drag, startPoint x: 182, startPoint y: 134, endPoint x: 327, endPoint y: 207, distance: 162.5
click at [218, 143] on div "0 ° Undo Copy Paste here Duplicate Duplicate to new slide Delete" at bounding box center [183, 126] width 322 height 181
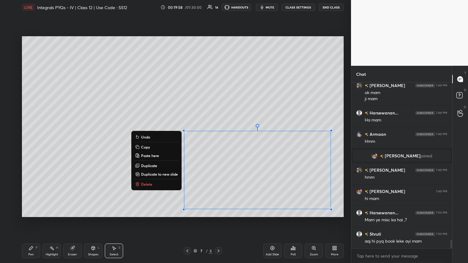
click at [144, 143] on p "Delete" at bounding box center [146, 184] width 11 height 5
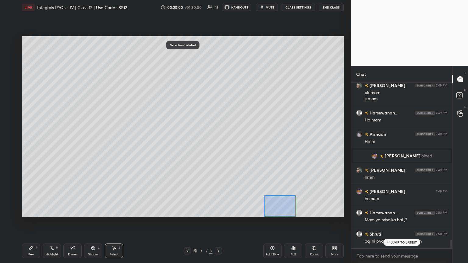
drag, startPoint x: 266, startPoint y: 196, endPoint x: 288, endPoint y: 216, distance: 29.3
click at [218, 143] on div "0 ° Undo Copy Paste here Duplicate Duplicate to new slide Delete" at bounding box center [183, 126] width 322 height 181
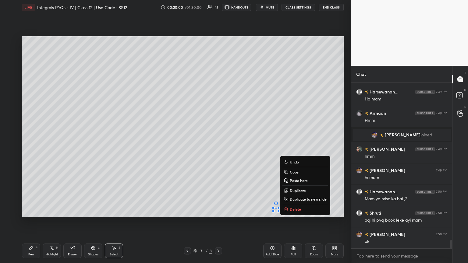
click at [218, 143] on p "Delete" at bounding box center [295, 209] width 11 height 5
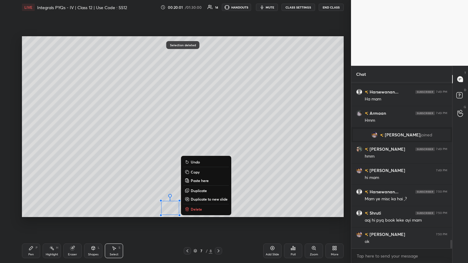
drag, startPoint x: 157, startPoint y: 198, endPoint x: 194, endPoint y: 223, distance: 44.3
click at [194, 143] on div "0 ° Undo Copy Paste here Duplicate Duplicate to new slide Delete Selection dele…" at bounding box center [182, 127] width 326 height 224
click at [202, 143] on button "Delete" at bounding box center [205, 209] width 45 height 7
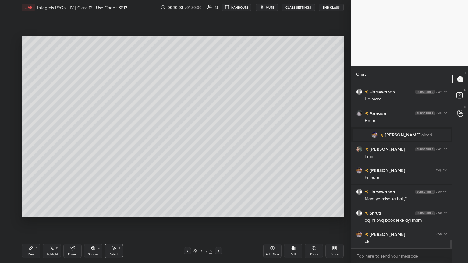
click at [29, 143] on div "Pen P" at bounding box center [31, 251] width 18 height 15
drag, startPoint x: 217, startPoint y: 252, endPoint x: 221, endPoint y: 244, distance: 9.3
click at [217, 143] on icon at bounding box center [218, 251] width 5 height 5
click at [186, 143] on icon at bounding box center [187, 251] width 5 height 5
click at [113, 143] on div "Select S" at bounding box center [114, 251] width 18 height 15
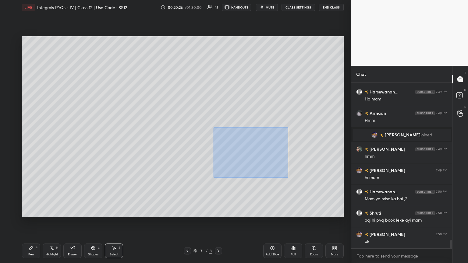
drag, startPoint x: 213, startPoint y: 128, endPoint x: 288, endPoint y: 178, distance: 90.0
click at [218, 143] on div "0 ° Undo Copy Paste here Duplicate Duplicate to new slide Delete" at bounding box center [183, 126] width 322 height 181
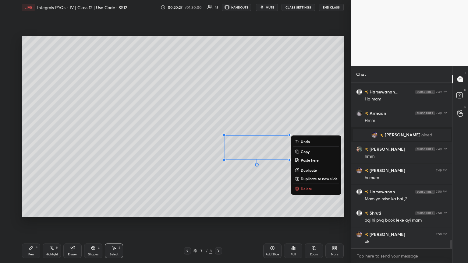
click at [218, 143] on p "Copy" at bounding box center [305, 151] width 9 height 5
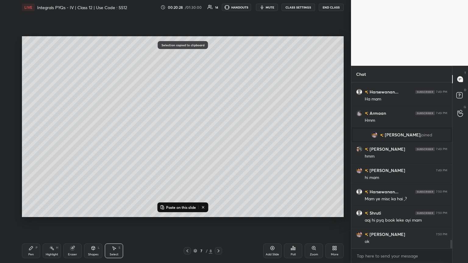
drag, startPoint x: 220, startPoint y: 250, endPoint x: 216, endPoint y: 246, distance: 5.6
click at [218, 143] on icon at bounding box center [218, 251] width 5 height 5
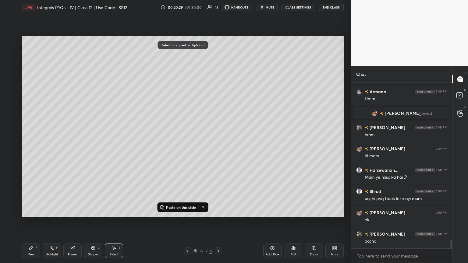
click at [171, 143] on p "Paste on this slide" at bounding box center [181, 207] width 30 height 5
drag, startPoint x: 224, startPoint y: 151, endPoint x: 104, endPoint y: 176, distance: 122.2
click at [106, 143] on div "0 ° Undo Copy Paste here Duplicate Duplicate to new slide Delete" at bounding box center [183, 126] width 322 height 181
click at [79, 143] on div "0 ° Undo Copy Paste here Duplicate Duplicate to new slide Delete" at bounding box center [183, 126] width 322 height 181
click at [72, 143] on div "Eraser" at bounding box center [72, 254] width 9 height 3
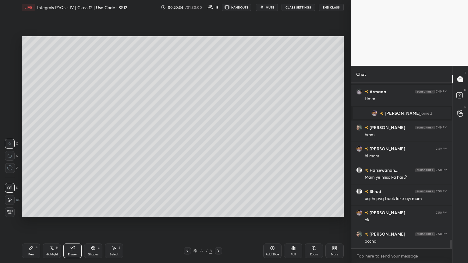
drag, startPoint x: 108, startPoint y: 253, endPoint x: 109, endPoint y: 247, distance: 5.7
click at [108, 143] on div "Select S" at bounding box center [114, 251] width 18 height 15
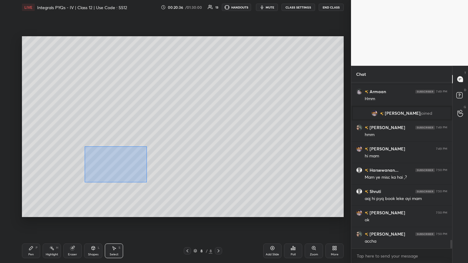
drag, startPoint x: 85, startPoint y: 147, endPoint x: 147, endPoint y: 181, distance: 70.7
click at [149, 143] on div "0 ° Undo Copy Paste here Duplicate Duplicate to new slide Delete" at bounding box center [183, 126] width 322 height 181
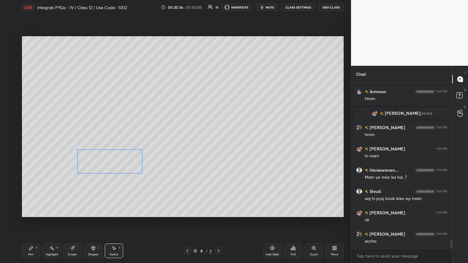
click at [119, 143] on div "0 ° Undo Copy Paste here Duplicate Duplicate to new slide Delete" at bounding box center [183, 126] width 322 height 181
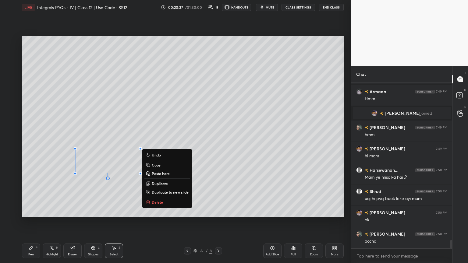
click at [104, 143] on div "0 ° Undo Copy Paste here Duplicate Duplicate to new slide Delete" at bounding box center [183, 126] width 322 height 181
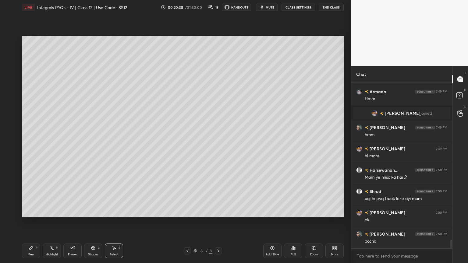
click at [33, 143] on div "Pen P" at bounding box center [31, 251] width 18 height 15
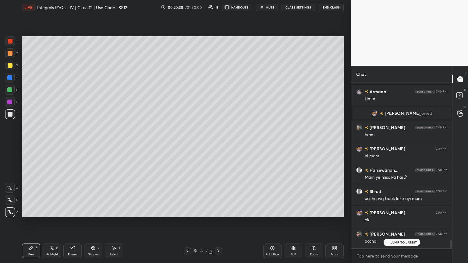
scroll to position [3122, 0]
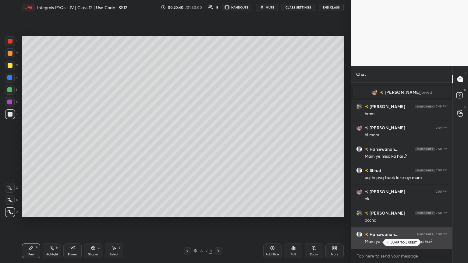
drag, startPoint x: 397, startPoint y: 243, endPoint x: 391, endPoint y: 237, distance: 7.8
click at [218, 143] on p "JUMP TO LATEST" at bounding box center [404, 243] width 26 height 4
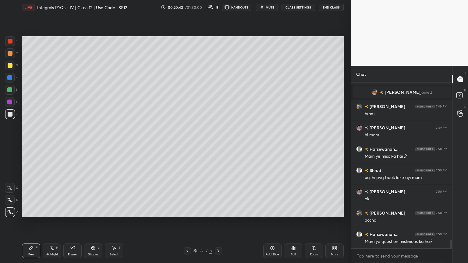
click at [74, 143] on div "Eraser" at bounding box center [72, 251] width 18 height 15
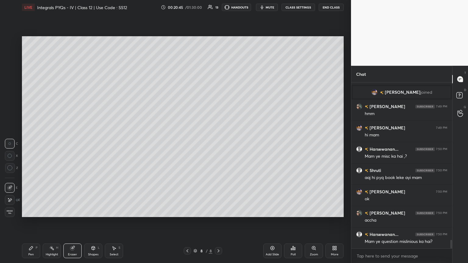
drag, startPoint x: 31, startPoint y: 252, endPoint x: 53, endPoint y: 234, distance: 27.9
click at [32, 143] on div "Pen P" at bounding box center [31, 251] width 18 height 15
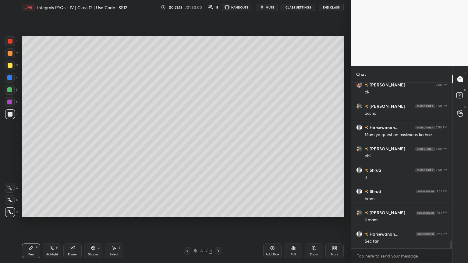
scroll to position [3250, 0]
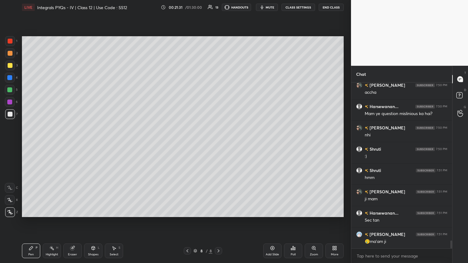
click at [115, 143] on div "Select" at bounding box center [114, 254] width 9 height 3
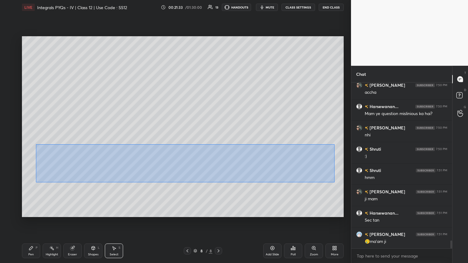
drag, startPoint x: 50, startPoint y: 151, endPoint x: 333, endPoint y: 183, distance: 285.3
click at [218, 143] on div "0 ° Undo Copy Paste here Duplicate Duplicate to new slide Delete" at bounding box center [183, 126] width 322 height 181
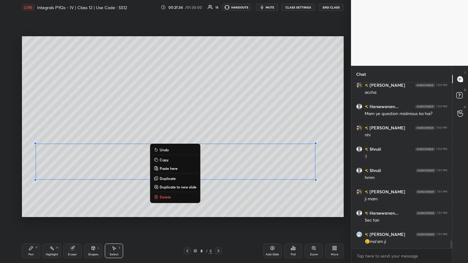
click at [166, 143] on button "Copy" at bounding box center [174, 159] width 45 height 7
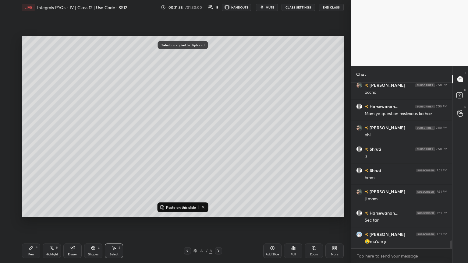
click at [218, 143] on div "Add Slide" at bounding box center [272, 254] width 13 height 3
click at [187, 143] on p "Paste on this slide" at bounding box center [181, 207] width 30 height 5
drag, startPoint x: 227, startPoint y: 127, endPoint x: 222, endPoint y: 89, distance: 38.4
click at [218, 68] on div "0 ° Undo Copy Paste here Duplicate Duplicate to new slide Delete" at bounding box center [183, 126] width 322 height 181
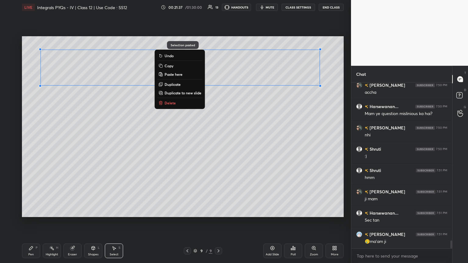
drag, startPoint x: 154, startPoint y: 150, endPoint x: 149, endPoint y: 161, distance: 11.7
click at [155, 143] on div "0 ° Undo Copy Paste here Duplicate Duplicate to new slide Delete" at bounding box center [183, 126] width 322 height 181
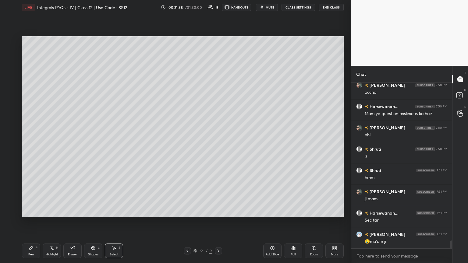
click at [29, 143] on div "Pen" at bounding box center [30, 254] width 5 height 3
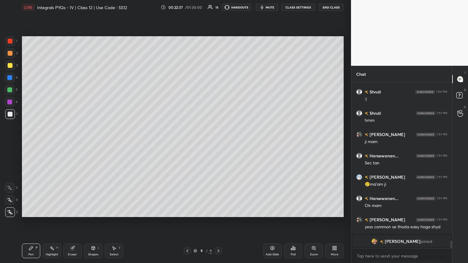
scroll to position [3329, 0]
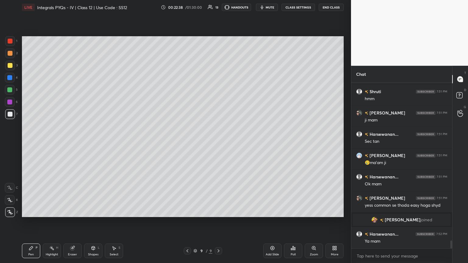
click at [189, 143] on icon at bounding box center [187, 251] width 5 height 5
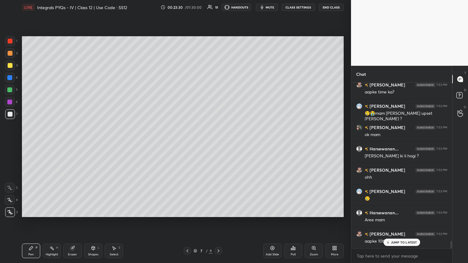
scroll to position [3606, 0]
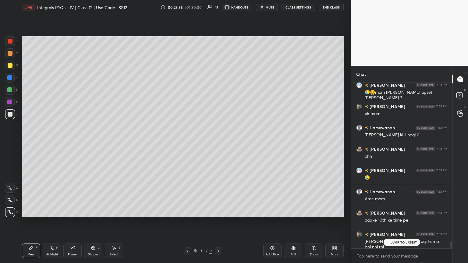
click at [218, 143] on p "JUMP TO LATEST" at bounding box center [404, 243] width 26 height 4
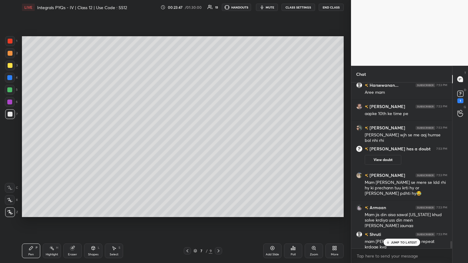
scroll to position [3558, 0]
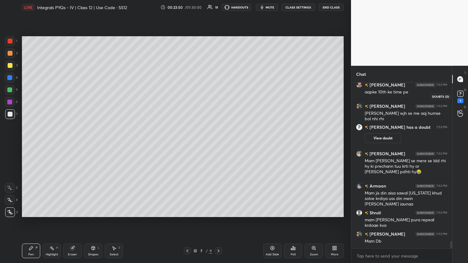
click at [218, 93] on rect at bounding box center [460, 94] width 6 height 6
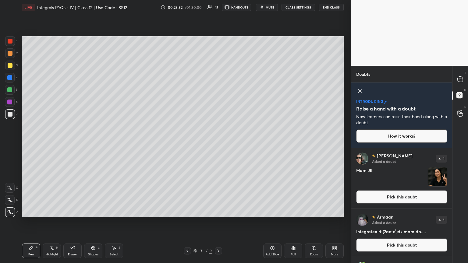
click at [218, 143] on img "grid" at bounding box center [437, 177] width 19 height 19
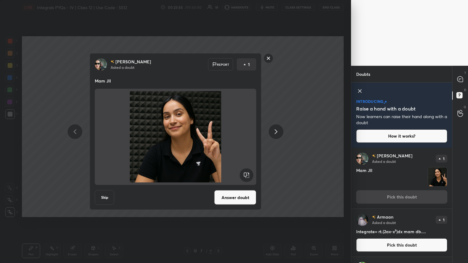
click at [218, 57] on rect at bounding box center [268, 58] width 9 height 9
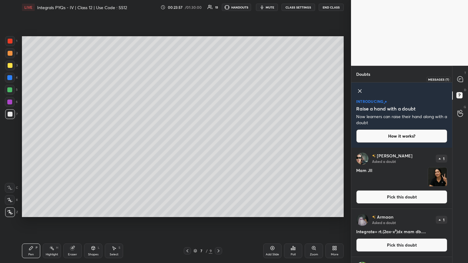
click at [218, 82] on div at bounding box center [460, 79] width 12 height 11
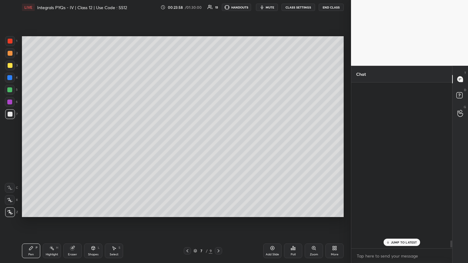
scroll to position [164, 99]
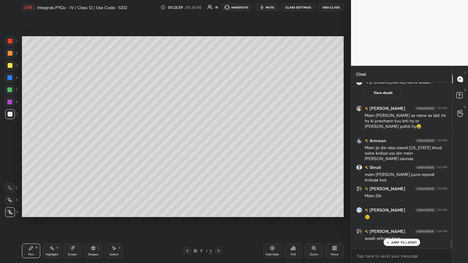
click at [218, 143] on div "JUMP TO LATEST" at bounding box center [401, 242] width 37 height 7
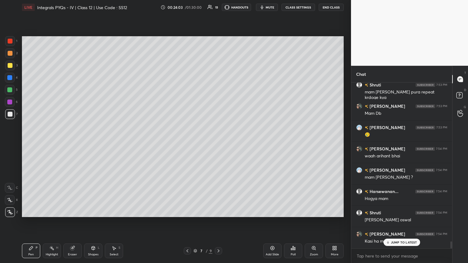
scroll to position [3851, 0]
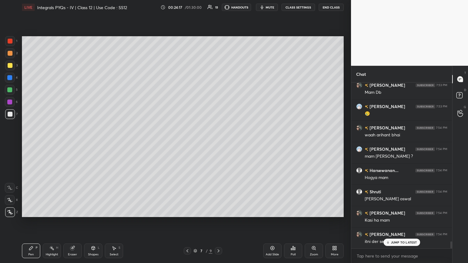
click at [218, 143] on div "JUMP TO LATEST" at bounding box center [401, 242] width 37 height 7
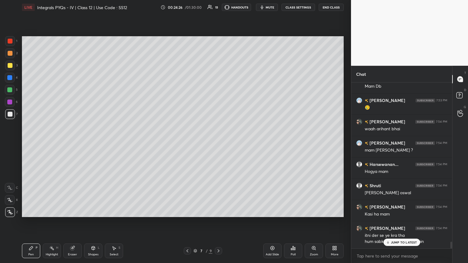
click at [218, 143] on p "JUMP TO LATEST" at bounding box center [404, 243] width 26 height 4
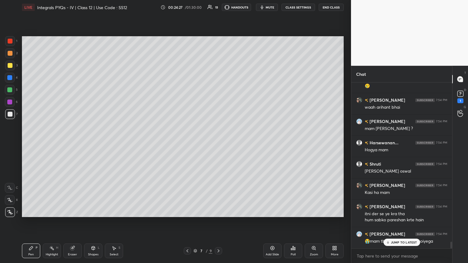
scroll to position [3904, 0]
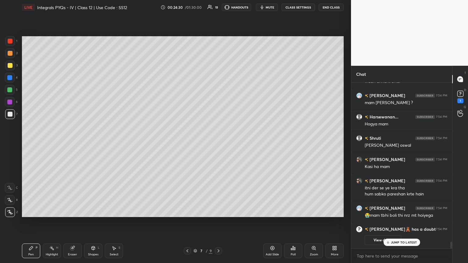
click at [218, 143] on icon at bounding box center [388, 243] width 4 height 4
click at [218, 97] on icon at bounding box center [460, 93] width 9 height 9
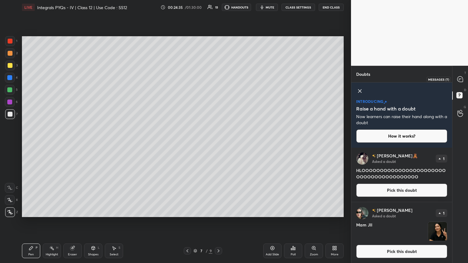
click at [218, 83] on div at bounding box center [460, 79] width 12 height 11
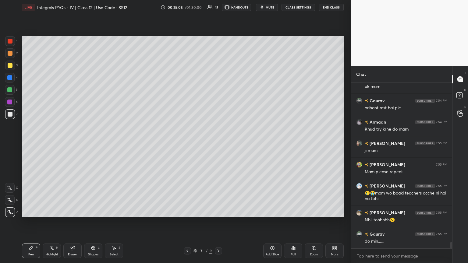
scroll to position [4066, 0]
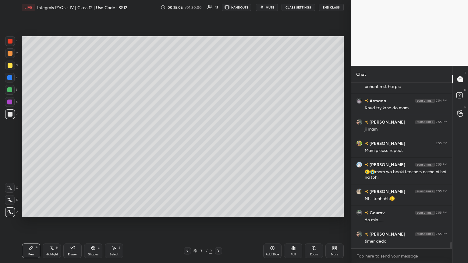
drag, startPoint x: 450, startPoint y: 245, endPoint x: 450, endPoint y: 249, distance: 4.0
click at [218, 143] on div "[PERSON_NAME] 7:54 PM ok mam [PERSON_NAME] 7:54 PM arihant mst hai pic Armaan 7…" at bounding box center [401, 173] width 101 height 181
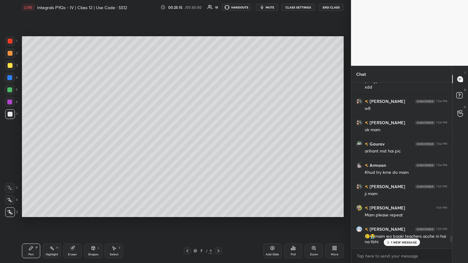
scroll to position [4094, 0]
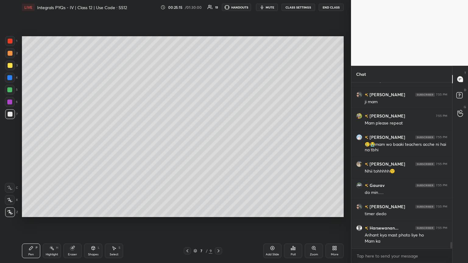
drag, startPoint x: 451, startPoint y: 245, endPoint x: 446, endPoint y: 262, distance: 17.0
click at [218, 143] on div "Gaurav 7:54 PM [PERSON_NAME] mst hai pic Armaan 7:54 PM Khud try krne do mam [P…" at bounding box center [401, 173] width 101 height 181
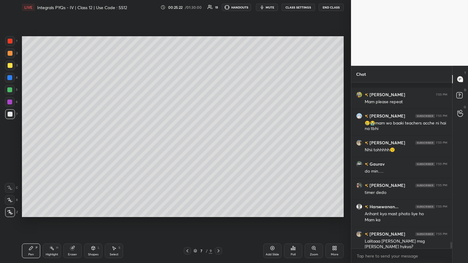
scroll to position [4142, 0]
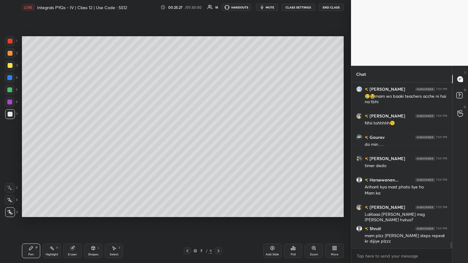
click at [21, 48] on div "Setting up your live class Poll for secs No correct answer Start poll" at bounding box center [182, 127] width 326 height 224
click at [73, 143] on div "Eraser" at bounding box center [72, 254] width 9 height 3
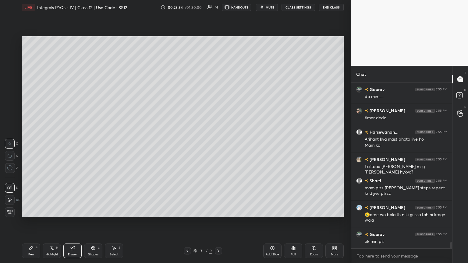
scroll to position [4211, 0]
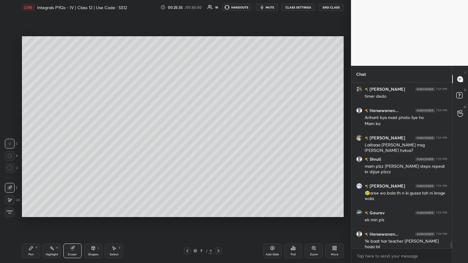
click at [10, 143] on icon at bounding box center [9, 200] width 5 height 5
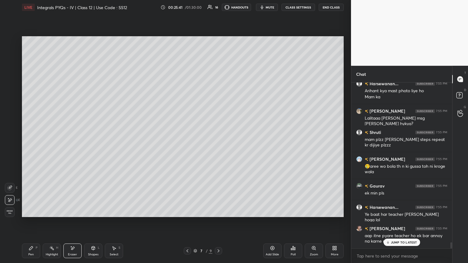
scroll to position [4259, 0]
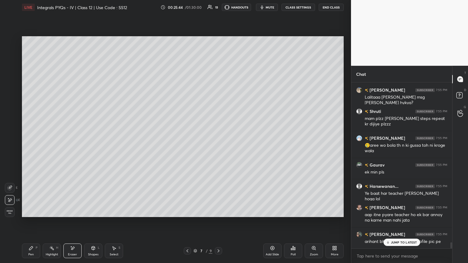
click at [73, 143] on div "Eraser" at bounding box center [72, 251] width 18 height 15
click at [8, 143] on div at bounding box center [10, 188] width 10 height 10
drag, startPoint x: 11, startPoint y: 202, endPoint x: 13, endPoint y: 196, distance: 6.4
click at [11, 143] on icon at bounding box center [9, 200] width 5 height 5
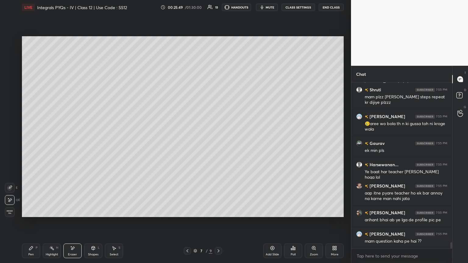
scroll to position [4302, 0]
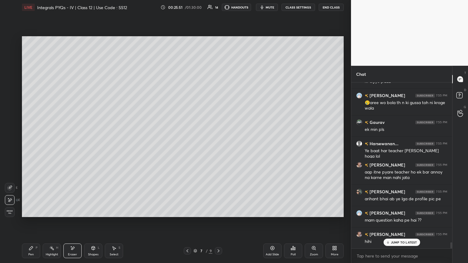
drag, startPoint x: 116, startPoint y: 250, endPoint x: 116, endPoint y: 237, distance: 12.8
click at [116, 143] on div "Select S" at bounding box center [114, 251] width 18 height 15
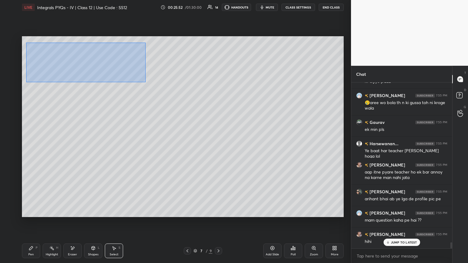
drag, startPoint x: 26, startPoint y: 43, endPoint x: 145, endPoint y: 79, distance: 124.2
click at [144, 79] on div "0 ° Undo Copy Paste here Duplicate Duplicate to new slide Delete" at bounding box center [183, 126] width 322 height 181
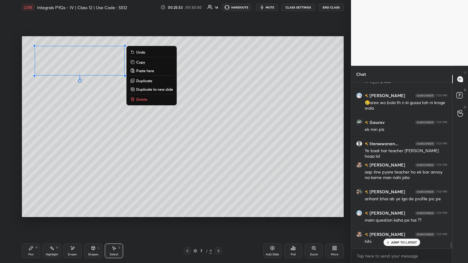
click at [146, 64] on button "Copy" at bounding box center [151, 61] width 45 height 7
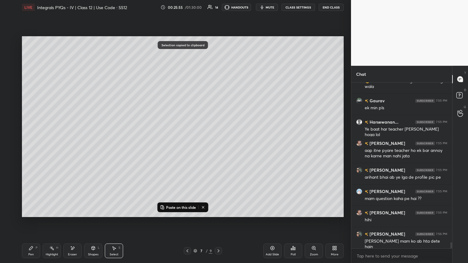
click at [189, 143] on icon at bounding box center [187, 251] width 5 height 5
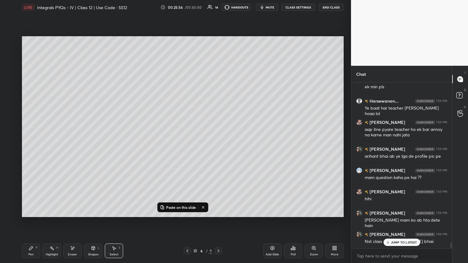
click at [212, 143] on div "9" at bounding box center [211, 250] width 4 height 5
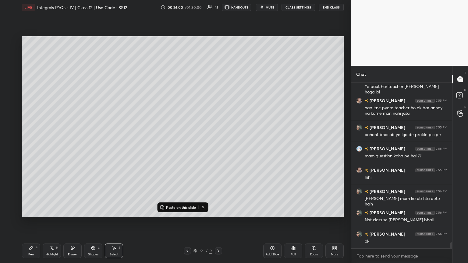
scroll to position [4387, 0]
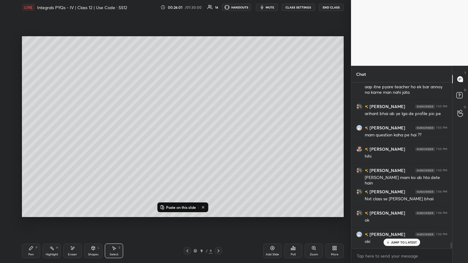
click at [217, 143] on icon at bounding box center [218, 251] width 5 height 5
drag, startPoint x: 272, startPoint y: 252, endPoint x: 272, endPoint y: 249, distance: 3.1
click at [218, 143] on div "Add Slide" at bounding box center [272, 251] width 18 height 15
click at [184, 143] on p "Paste on this slide" at bounding box center [181, 207] width 30 height 5
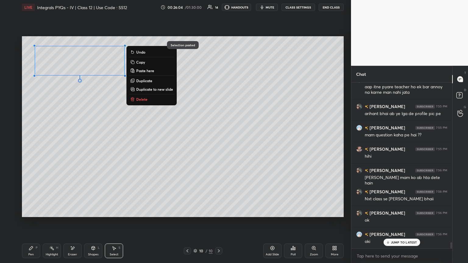
click at [189, 143] on div "0 ° Undo Copy Paste here Duplicate Duplicate to new slide Delete" at bounding box center [183, 126] width 322 height 181
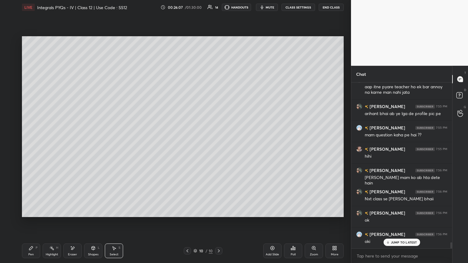
scroll to position [4401, 0]
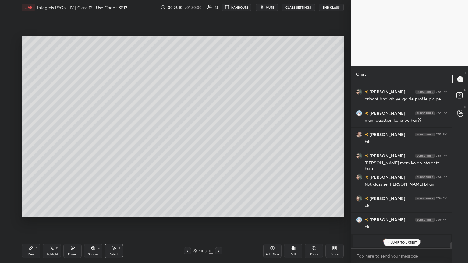
click at [218, 143] on p "JUMP TO LATEST" at bounding box center [404, 243] width 26 height 4
click at [218, 143] on div "Poll" at bounding box center [293, 254] width 5 height 3
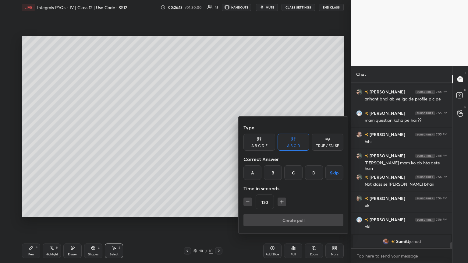
click at [218, 143] on button "Skip" at bounding box center [334, 172] width 18 height 15
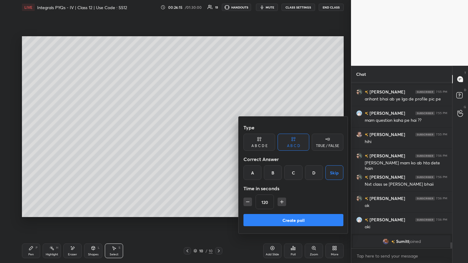
click at [218, 143] on button "Create poll" at bounding box center [293, 220] width 100 height 12
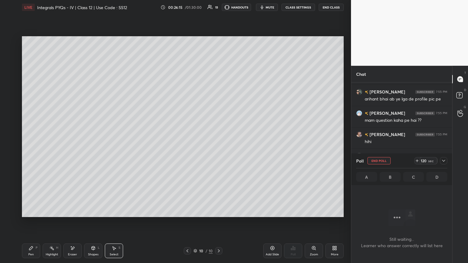
scroll to position [2, 2]
drag, startPoint x: 443, startPoint y: 158, endPoint x: 429, endPoint y: 163, distance: 14.0
click at [218, 143] on icon at bounding box center [443, 160] width 5 height 5
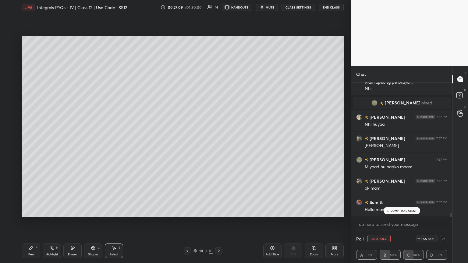
scroll to position [4269, 0]
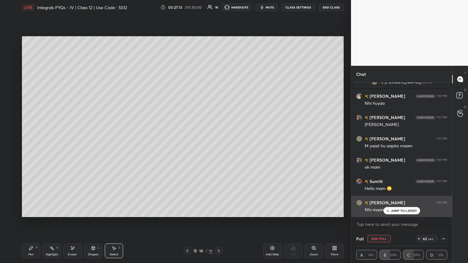
drag, startPoint x: 401, startPoint y: 212, endPoint x: 400, endPoint y: 216, distance: 4.7
click at [218, 143] on p "JUMP TO LATEST" at bounding box center [404, 211] width 26 height 4
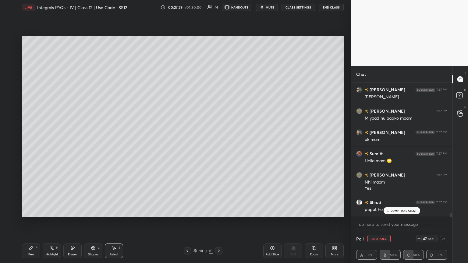
scroll to position [4317, 0]
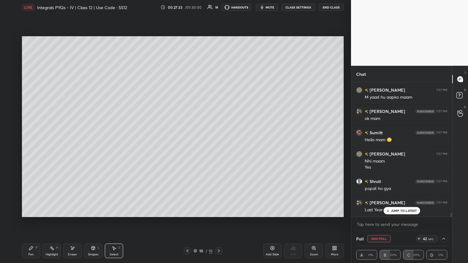
click at [218, 143] on p "JUMP TO LATEST" at bounding box center [404, 211] width 26 height 4
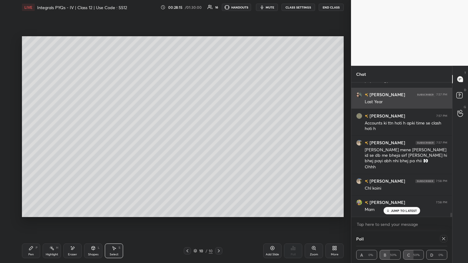
scroll to position [4447, 0]
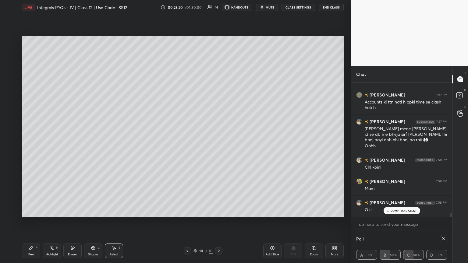
drag, startPoint x: 443, startPoint y: 237, endPoint x: 437, endPoint y: 236, distance: 6.1
click at [218, 143] on icon at bounding box center [443, 238] width 5 height 5
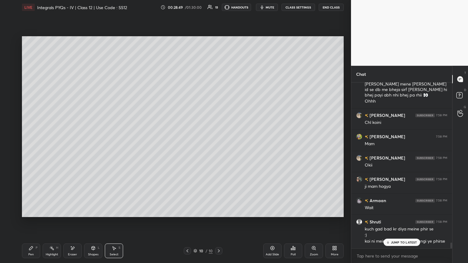
scroll to position [4512, 0]
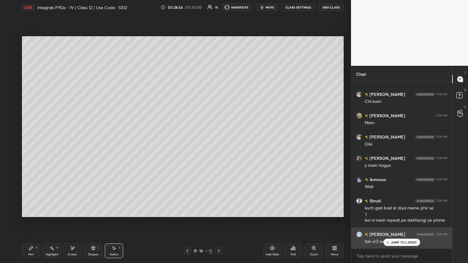
click at [218, 143] on p "JUMP TO LATEST" at bounding box center [404, 243] width 26 height 4
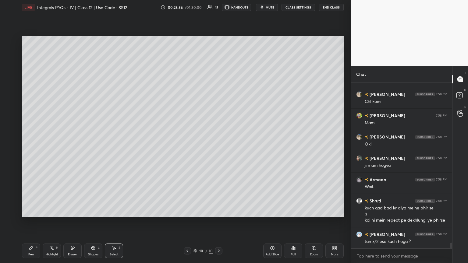
click at [215, 143] on div at bounding box center [218, 250] width 7 height 7
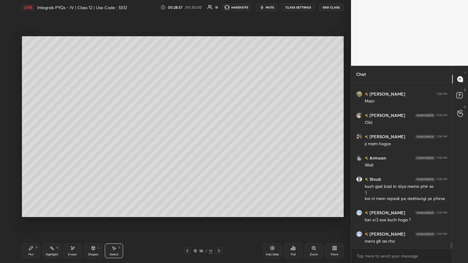
click at [186, 143] on icon at bounding box center [187, 251] width 5 height 5
click at [217, 143] on icon at bounding box center [218, 251] width 5 height 5
click at [218, 143] on div "Add Slide" at bounding box center [272, 254] width 13 height 3
click at [26, 143] on div "Pen P" at bounding box center [31, 251] width 18 height 15
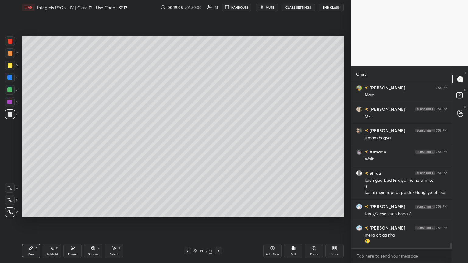
click at [9, 65] on div at bounding box center [10, 65] width 5 height 5
click at [94, 143] on div "Shapes L" at bounding box center [93, 251] width 18 height 15
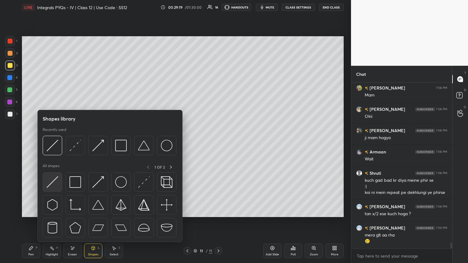
click at [57, 143] on img at bounding box center [53, 182] width 12 height 12
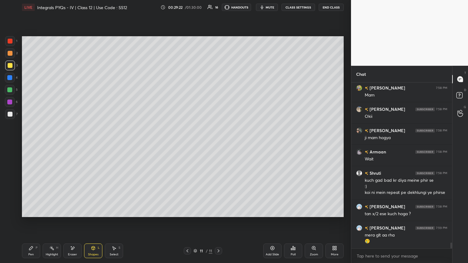
click at [30, 143] on div "Pen" at bounding box center [30, 254] width 5 height 3
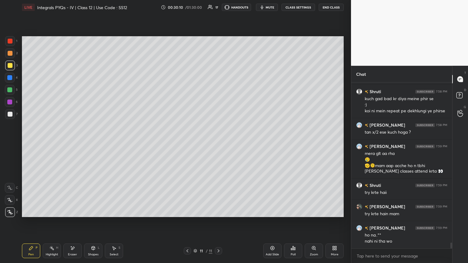
scroll to position [4643, 0]
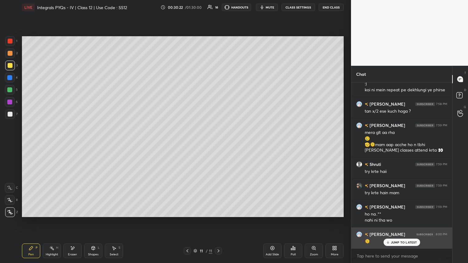
drag, startPoint x: 404, startPoint y: 243, endPoint x: 399, endPoint y: 241, distance: 4.5
click at [218, 143] on p "JUMP TO LATEST" at bounding box center [404, 243] width 26 height 4
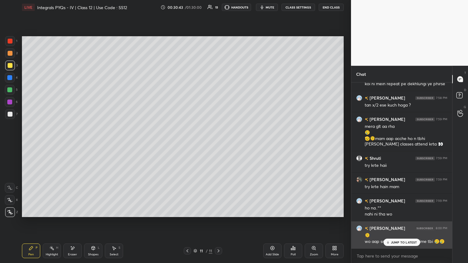
drag, startPoint x: 388, startPoint y: 241, endPoint x: 385, endPoint y: 243, distance: 3.7
click at [218, 143] on icon at bounding box center [388, 243] width 4 height 4
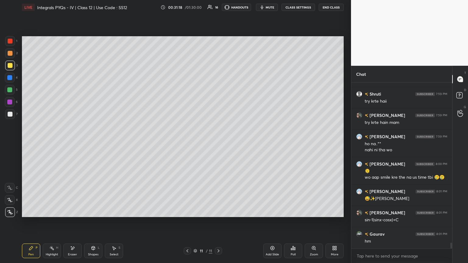
scroll to position [4734, 0]
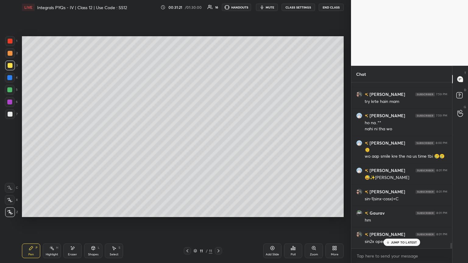
click at [218, 143] on div "JUMP TO LATEST" at bounding box center [401, 242] width 37 height 7
click at [11, 115] on div at bounding box center [10, 114] width 5 height 5
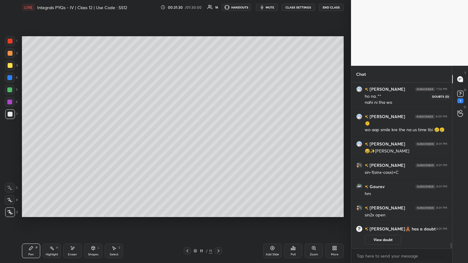
click at [218, 97] on icon at bounding box center [460, 93] width 9 height 9
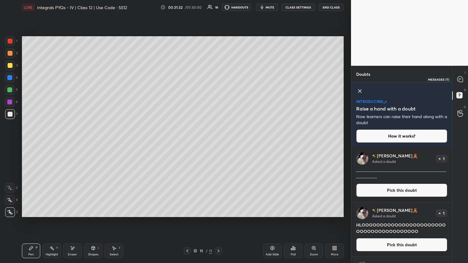
drag, startPoint x: 458, startPoint y: 81, endPoint x: 454, endPoint y: 88, distance: 7.4
click at [218, 81] on icon at bounding box center [459, 78] width 5 height 5
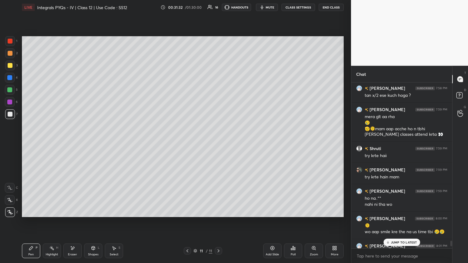
scroll to position [164, 99]
click at [218, 143] on div "JUMP TO LATEST" at bounding box center [401, 242] width 37 height 7
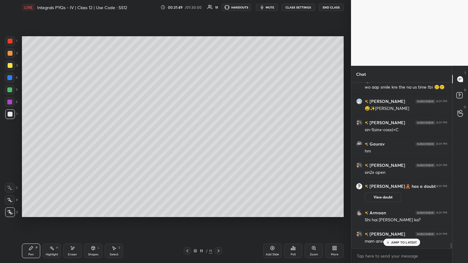
scroll to position [4777, 0]
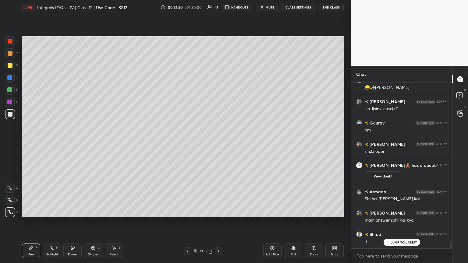
drag, startPoint x: 91, startPoint y: 254, endPoint x: 89, endPoint y: 250, distance: 4.6
click at [91, 143] on div "Shapes" at bounding box center [93, 254] width 10 height 3
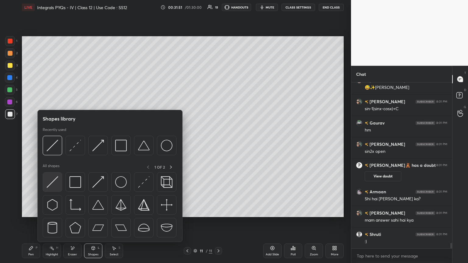
scroll to position [4798, 0]
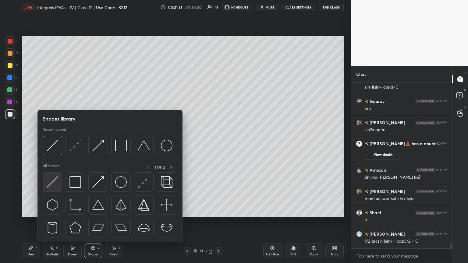
click at [52, 143] on img at bounding box center [53, 182] width 12 height 12
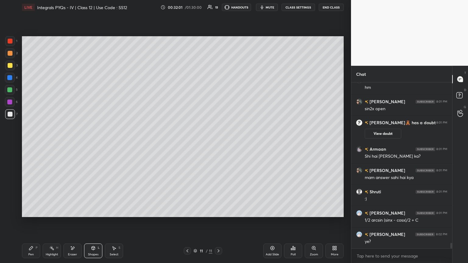
scroll to position [4841, 0]
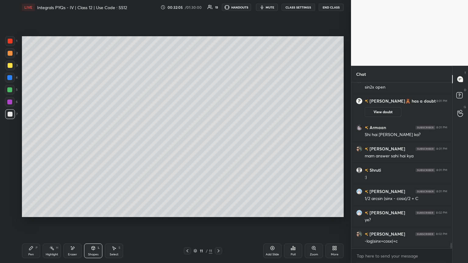
click at [33, 143] on div "Pen P" at bounding box center [31, 251] width 18 height 15
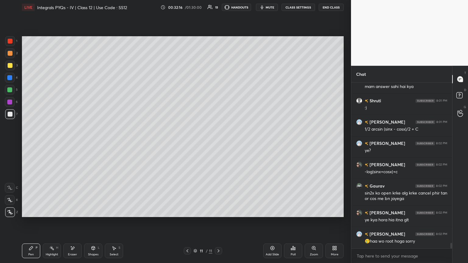
scroll to position [4931, 0]
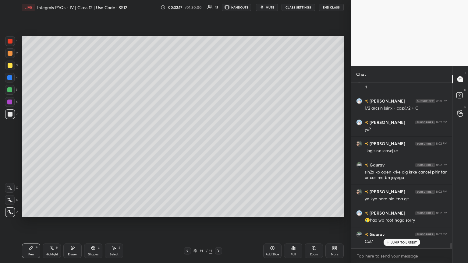
click at [92, 143] on div "Shapes" at bounding box center [93, 254] width 10 height 3
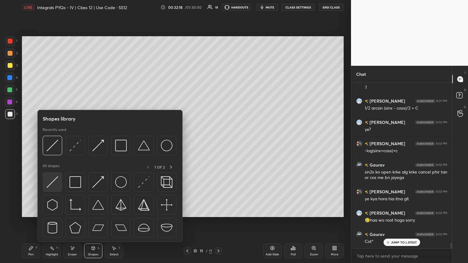
click at [53, 143] on img at bounding box center [53, 182] width 12 height 12
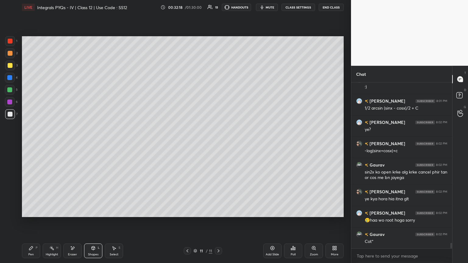
scroll to position [4953, 0]
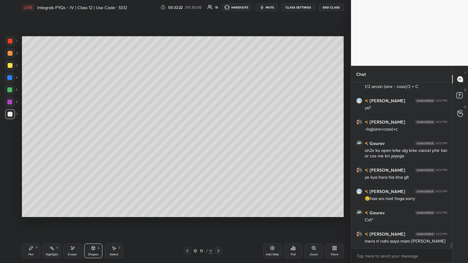
click at [34, 143] on div "Pen P" at bounding box center [31, 251] width 18 height 15
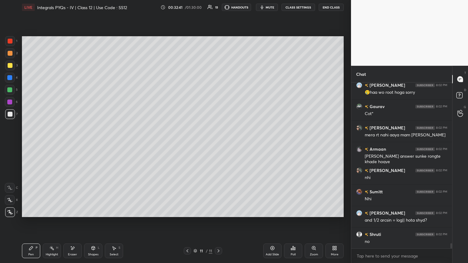
scroll to position [5074, 0]
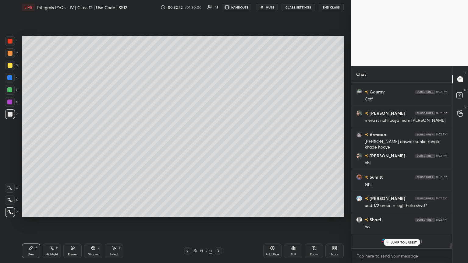
click at [73, 143] on div "Eraser" at bounding box center [72, 254] width 9 height 3
click at [93, 143] on icon at bounding box center [93, 248] width 5 height 5
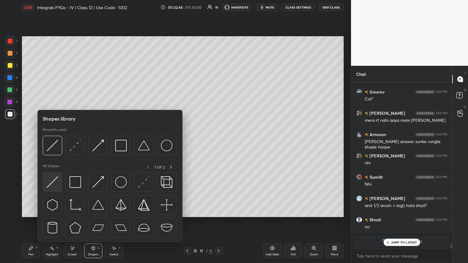
click at [51, 143] on img at bounding box center [53, 182] width 12 height 12
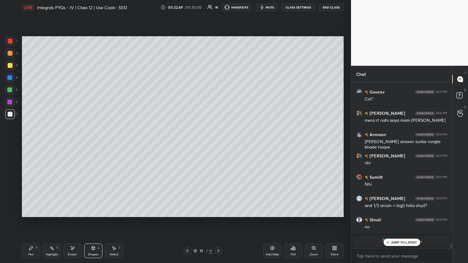
click at [33, 143] on div "Pen P" at bounding box center [31, 251] width 18 height 15
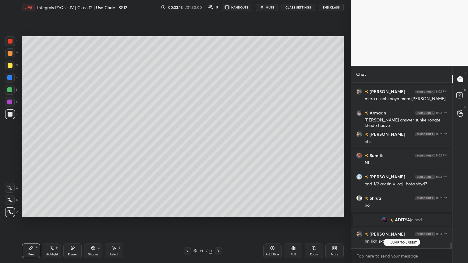
scroll to position [4792, 0]
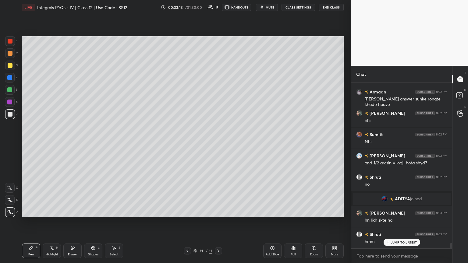
drag, startPoint x: 94, startPoint y: 252, endPoint x: 91, endPoint y: 242, distance: 10.0
click at [94, 143] on div "Shapes L" at bounding box center [93, 251] width 18 height 15
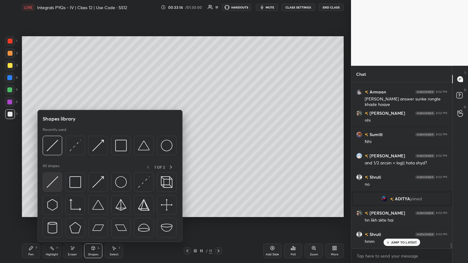
click at [52, 143] on img at bounding box center [53, 182] width 12 height 12
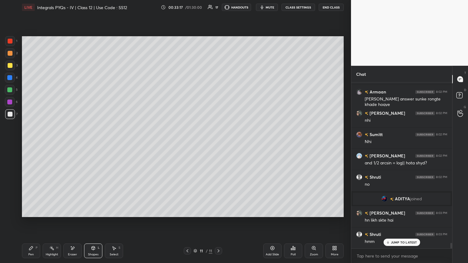
click at [34, 143] on div "Pen P" at bounding box center [31, 251] width 18 height 15
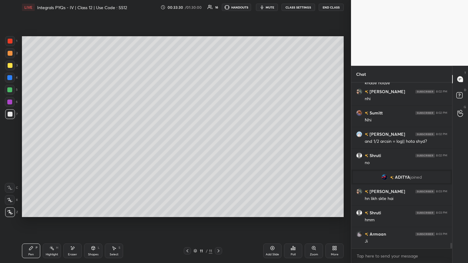
click at [10, 65] on div at bounding box center [10, 65] width 5 height 5
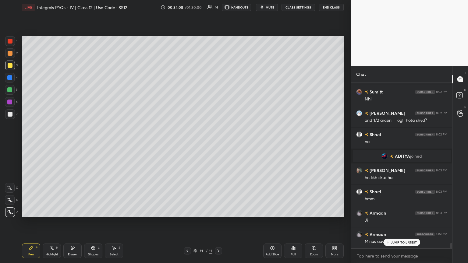
drag, startPoint x: 277, startPoint y: 253, endPoint x: 277, endPoint y: 242, distance: 10.4
click at [218, 143] on div "Add Slide" at bounding box center [272, 254] width 13 height 3
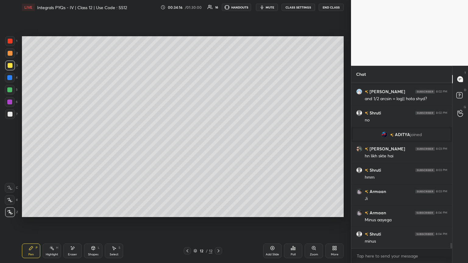
click at [187, 143] on icon at bounding box center [187, 250] width 2 height 3
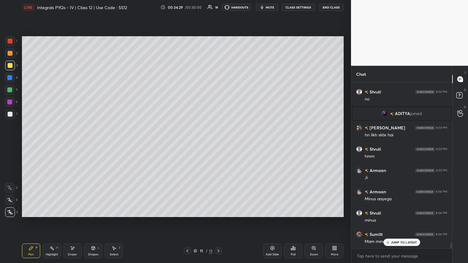
scroll to position [4899, 0]
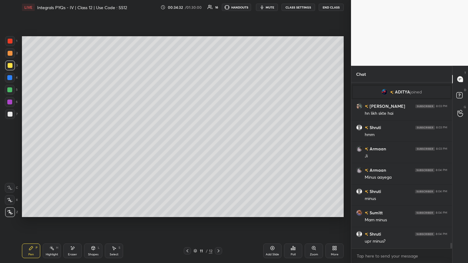
click at [218, 143] on icon at bounding box center [218, 250] width 2 height 3
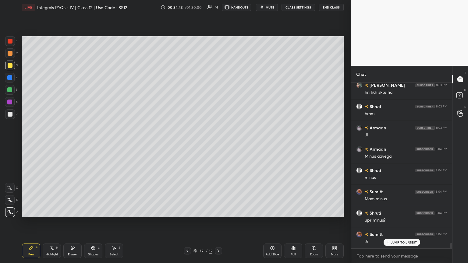
click at [190, 143] on div at bounding box center [187, 250] width 7 height 7
click at [114, 143] on div "Select S" at bounding box center [114, 251] width 18 height 15
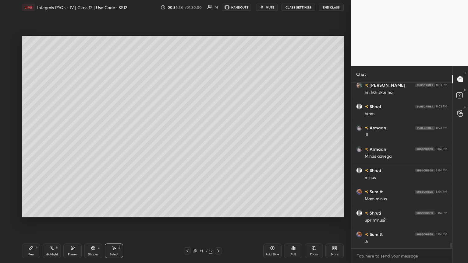
scroll to position [4942, 0]
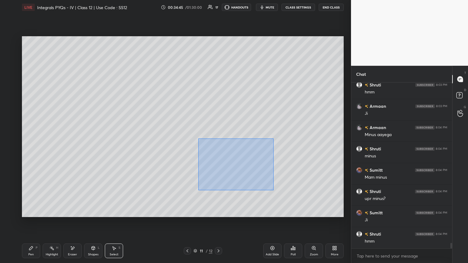
drag, startPoint x: 198, startPoint y: 139, endPoint x: 280, endPoint y: 191, distance: 96.9
click at [218, 143] on div "0 ° Undo Copy Paste here Duplicate Duplicate to new slide Delete" at bounding box center [183, 126] width 322 height 181
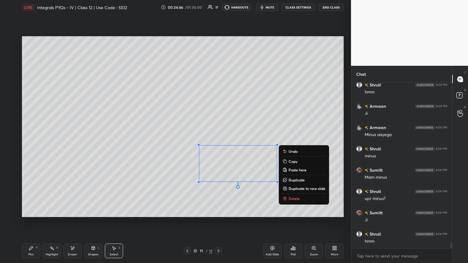
drag, startPoint x: 288, startPoint y: 160, endPoint x: 276, endPoint y: 176, distance: 19.4
click at [218, 143] on button "Copy" at bounding box center [303, 161] width 45 height 7
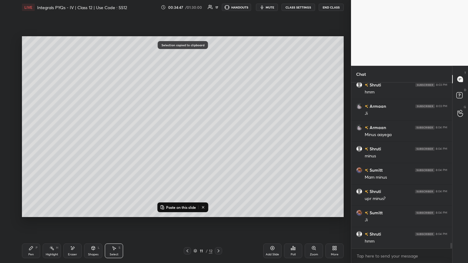
click at [218, 143] on icon at bounding box center [218, 251] width 5 height 5
drag, startPoint x: 178, startPoint y: 207, endPoint x: 178, endPoint y: 202, distance: 5.2
click at [178, 143] on p "Paste on this slide" at bounding box center [181, 207] width 30 height 5
drag, startPoint x: 230, startPoint y: 168, endPoint x: 71, endPoint y: 143, distance: 161.0
click at [71, 130] on div "0 ° Undo Copy Paste here Duplicate Duplicate to new slide Delete" at bounding box center [183, 126] width 322 height 181
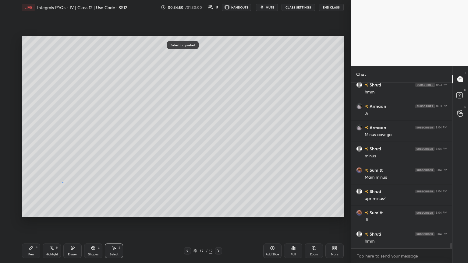
click at [62, 143] on div "0 ° Undo Copy Paste here Duplicate Duplicate to new slide Delete" at bounding box center [183, 126] width 322 height 181
drag, startPoint x: 30, startPoint y: 251, endPoint x: 46, endPoint y: 225, distance: 30.8
click at [30, 143] on div "Pen P" at bounding box center [31, 251] width 18 height 15
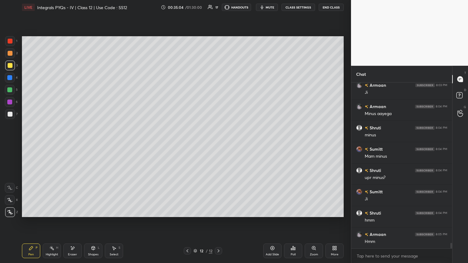
scroll to position [4985, 0]
click at [190, 143] on div at bounding box center [187, 250] width 7 height 7
click at [218, 143] on icon at bounding box center [218, 251] width 5 height 5
click at [188, 143] on icon at bounding box center [187, 251] width 5 height 5
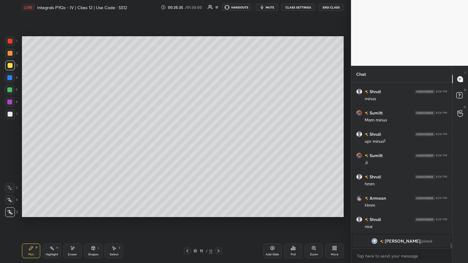
click at [218, 143] on div at bounding box center [218, 250] width 7 height 7
click at [185, 143] on div at bounding box center [187, 250] width 7 height 7
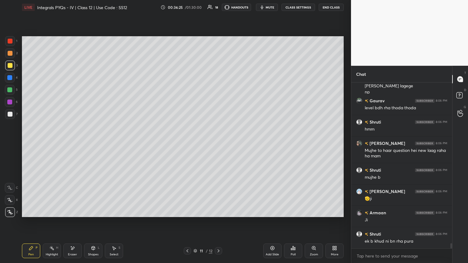
scroll to position [5152, 0]
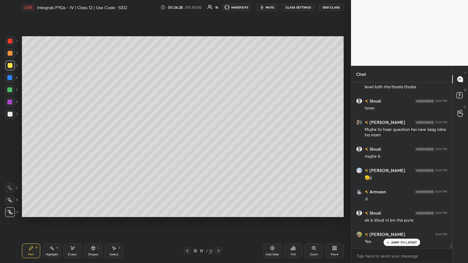
click at [217, 143] on icon at bounding box center [218, 251] width 5 height 5
click at [218, 143] on div "Add Slide" at bounding box center [272, 251] width 18 height 15
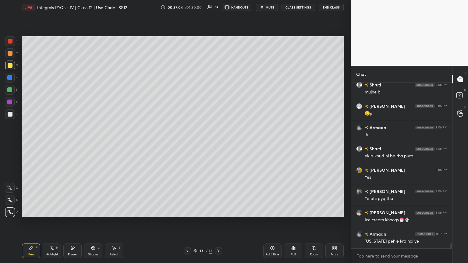
scroll to position [5237, 0]
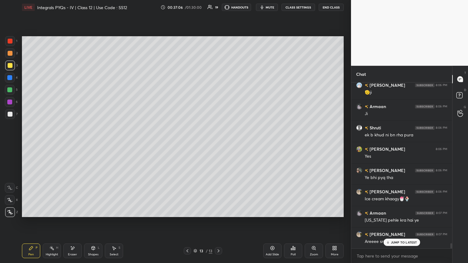
click at [218, 143] on p "JUMP TO LATEST" at bounding box center [404, 243] width 26 height 4
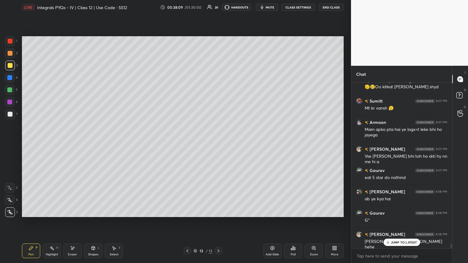
scroll to position [5368, 0]
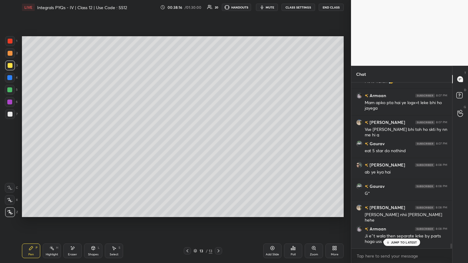
click at [11, 115] on div at bounding box center [10, 114] width 5 height 5
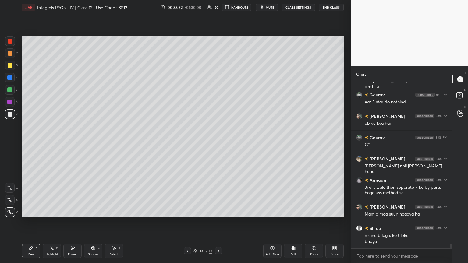
scroll to position [5438, 0]
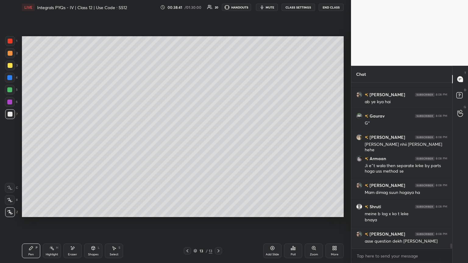
click at [10, 88] on div at bounding box center [9, 89] width 5 height 5
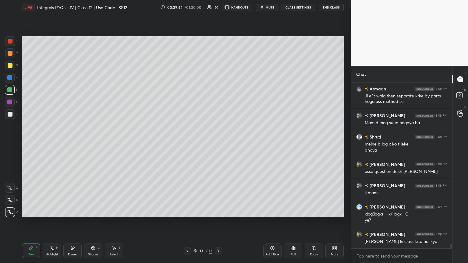
scroll to position [5534, 0]
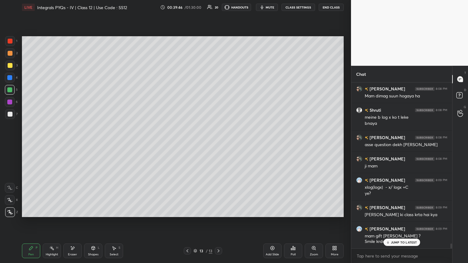
click at [218, 143] on p "JUMP TO LATEST" at bounding box center [404, 243] width 26 height 4
click at [117, 143] on div "Select S" at bounding box center [114, 251] width 18 height 15
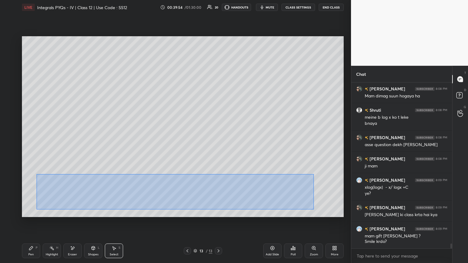
scroll to position [5556, 0]
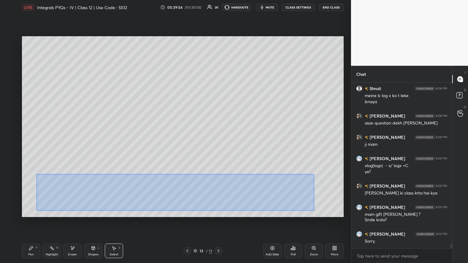
drag, startPoint x: 37, startPoint y: 174, endPoint x: 313, endPoint y: 211, distance: 279.2
click at [218, 143] on div "0 ° Undo Copy Paste here Duplicate Duplicate to new slide Delete" at bounding box center [183, 126] width 322 height 181
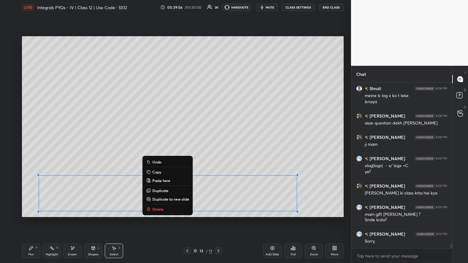
drag, startPoint x: 153, startPoint y: 171, endPoint x: 160, endPoint y: 182, distance: 12.4
click at [154, 143] on p "Copy" at bounding box center [156, 172] width 9 height 5
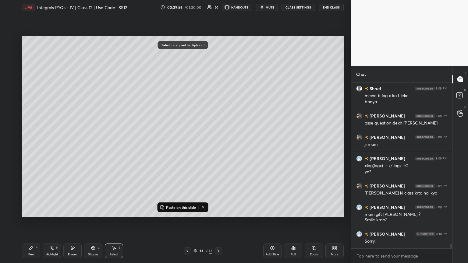
drag, startPoint x: 273, startPoint y: 252, endPoint x: 271, endPoint y: 242, distance: 9.6
click at [218, 143] on div "Add Slide" at bounding box center [272, 251] width 18 height 15
click at [170, 143] on p "Paste on this slide" at bounding box center [181, 207] width 30 height 5
drag, startPoint x: 110, startPoint y: 193, endPoint x: 115, endPoint y: 82, distance: 111.9
click at [115, 77] on div "0 ° Undo Copy Paste here Duplicate Duplicate to new slide Delete" at bounding box center [183, 126] width 322 height 181
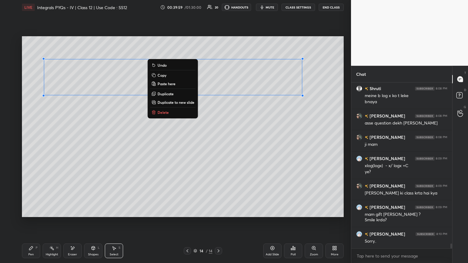
click at [84, 143] on div "0 ° Undo Copy Paste here Duplicate Duplicate to new slide Delete" at bounding box center [183, 126] width 322 height 181
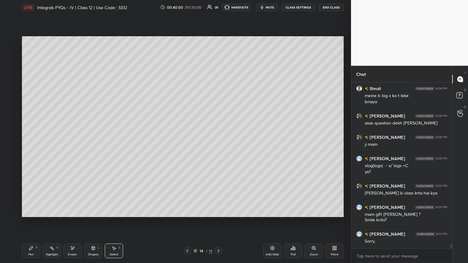
click at [29, 143] on icon at bounding box center [31, 248] width 5 height 5
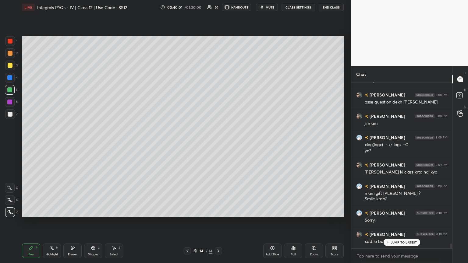
click at [10, 114] on div at bounding box center [10, 114] width 5 height 5
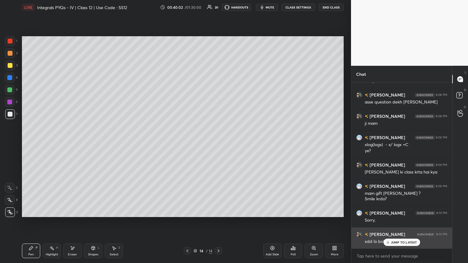
click at [218, 143] on div "JUMP TO LATEST" at bounding box center [401, 242] width 37 height 7
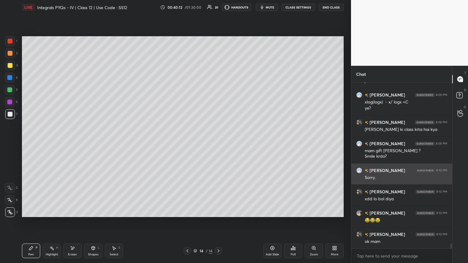
scroll to position [5634, 0]
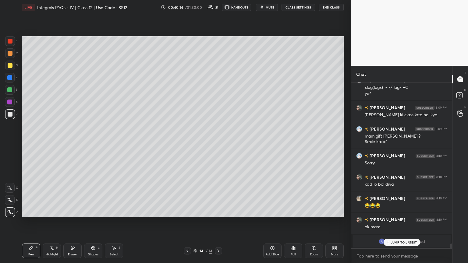
click at [218, 143] on div "JUMP TO LATEST" at bounding box center [401, 242] width 37 height 7
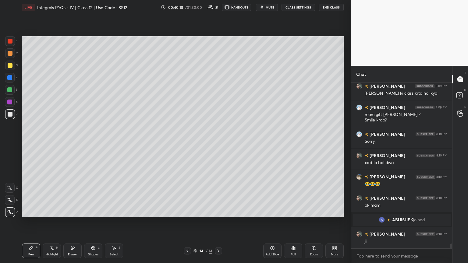
scroll to position [5521, 0]
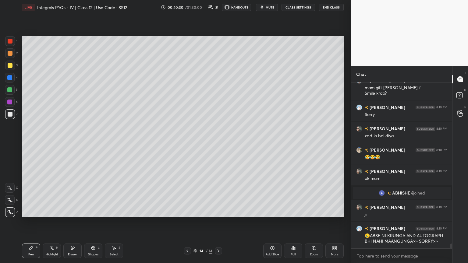
drag, startPoint x: 10, startPoint y: 112, endPoint x: 14, endPoint y: 115, distance: 4.9
click at [10, 112] on div at bounding box center [10, 114] width 5 height 5
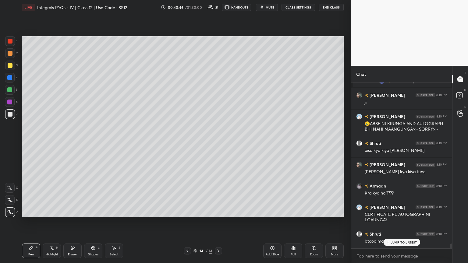
scroll to position [5654, 0]
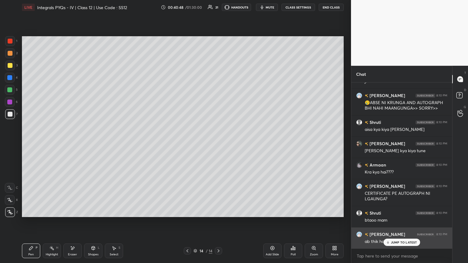
click at [218, 143] on div "JUMP TO LATEST" at bounding box center [401, 242] width 37 height 7
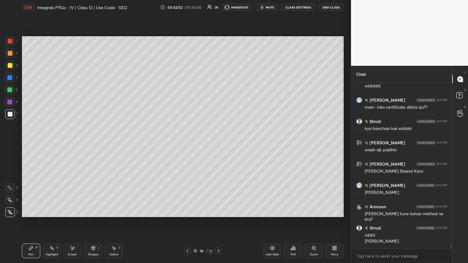
scroll to position [6014, 0]
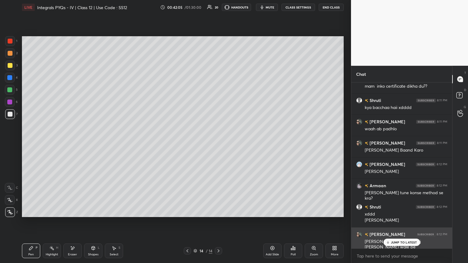
click at [218, 143] on p "JUMP TO LATEST" at bounding box center [404, 243] width 26 height 4
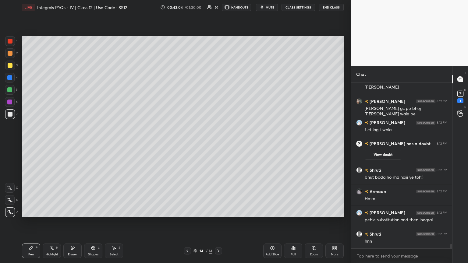
scroll to position [5995, 0]
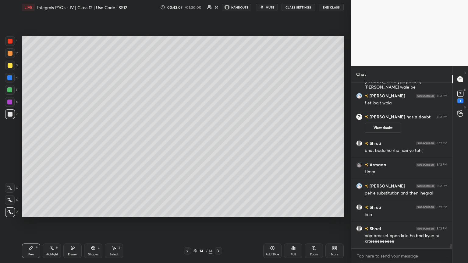
click at [75, 143] on div "Eraser" at bounding box center [72, 251] width 18 height 15
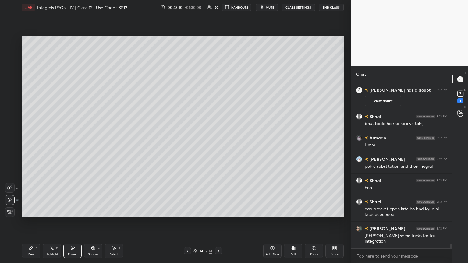
click at [36, 143] on div "Pen P" at bounding box center [31, 251] width 18 height 15
click at [118, 143] on div "Select S" at bounding box center [114, 251] width 18 height 15
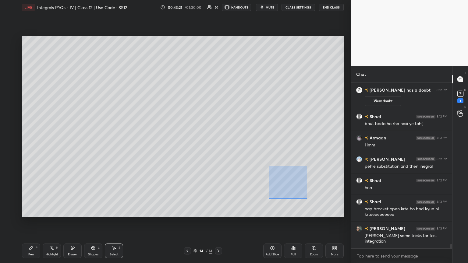
drag, startPoint x: 269, startPoint y: 166, endPoint x: 330, endPoint y: 207, distance: 73.4
click at [218, 143] on div "0 ° Undo Copy Paste here Duplicate Duplicate to new slide Delete" at bounding box center [183, 126] width 322 height 181
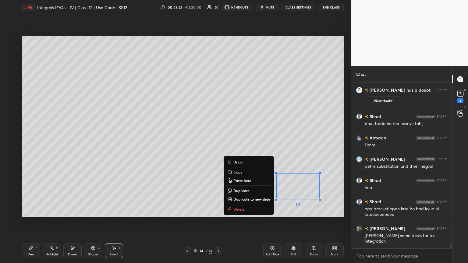
click at [218, 143] on button "Delete" at bounding box center [248, 209] width 45 height 7
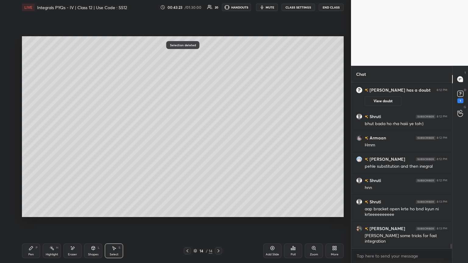
drag, startPoint x: 37, startPoint y: 250, endPoint x: 84, endPoint y: 228, distance: 52.6
click at [37, 143] on div "Pen P" at bounding box center [31, 251] width 18 height 15
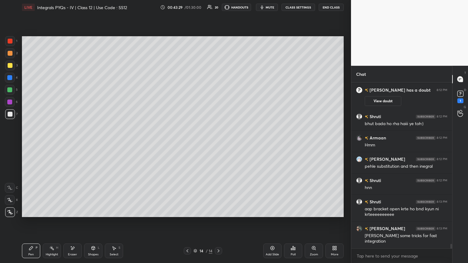
scroll to position [6042, 0]
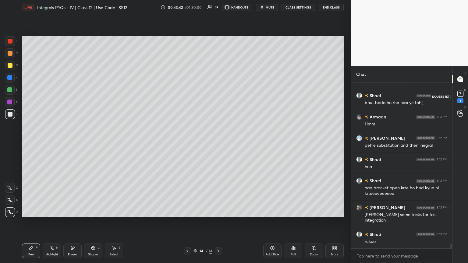
click at [218, 99] on div "1" at bounding box center [460, 100] width 6 height 5
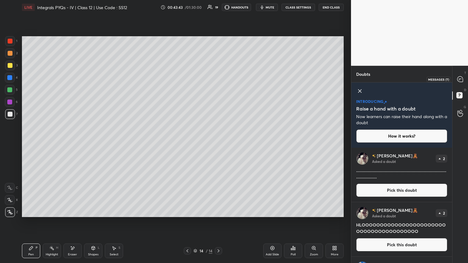
drag, startPoint x: 460, startPoint y: 74, endPoint x: 457, endPoint y: 80, distance: 6.8
click at [218, 75] on div at bounding box center [460, 79] width 12 height 11
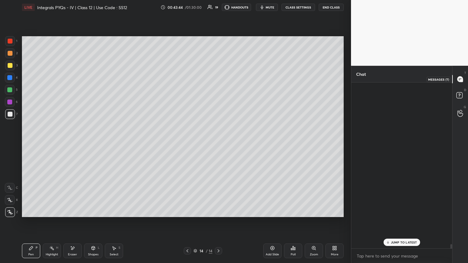
scroll to position [164, 99]
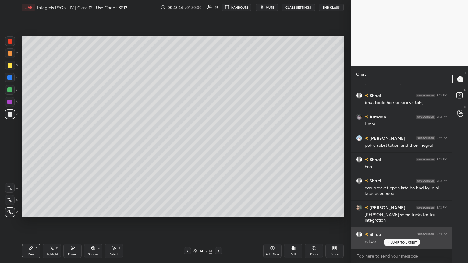
click at [218, 143] on p "JUMP TO LATEST" at bounding box center [404, 243] width 26 height 4
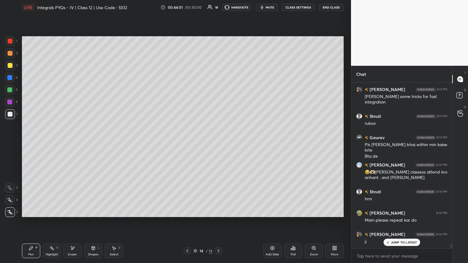
scroll to position [6326, 0]
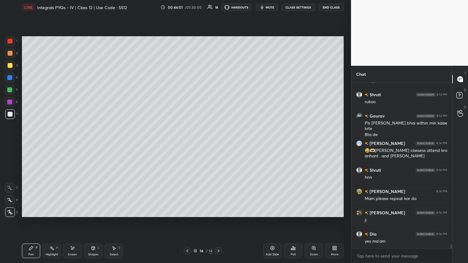
click at [218, 143] on div "Add Slide" at bounding box center [272, 254] width 13 height 3
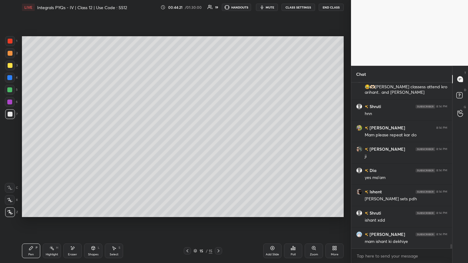
scroll to position [6411, 0]
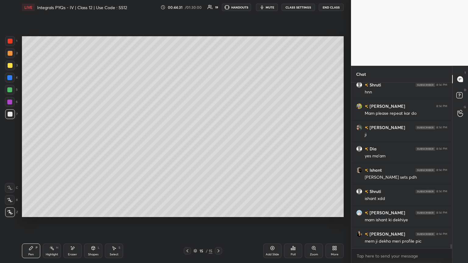
click at [75, 143] on div "Eraser" at bounding box center [72, 251] width 18 height 15
click at [32, 143] on div "Pen P" at bounding box center [31, 251] width 18 height 15
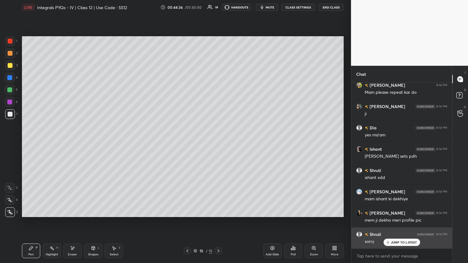
click at [218, 143] on icon at bounding box center [388, 243] width 4 height 4
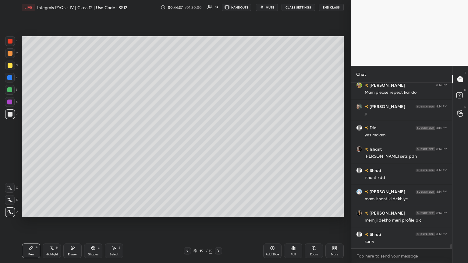
drag, startPoint x: 7, startPoint y: 67, endPoint x: 6, endPoint y: 76, distance: 8.6
click at [7, 67] on div at bounding box center [10, 66] width 10 height 10
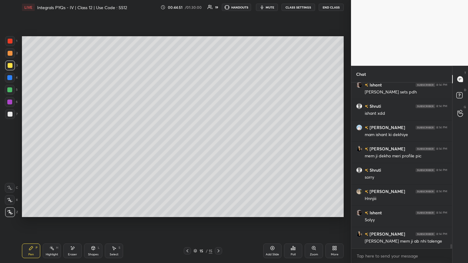
scroll to position [6518, 0]
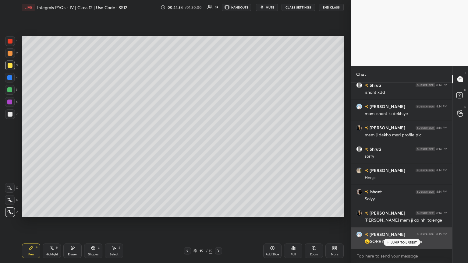
click at [218, 143] on p "JUMP TO LATEST" at bounding box center [404, 243] width 26 height 4
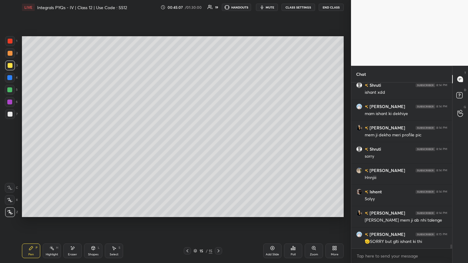
scroll to position [6539, 0]
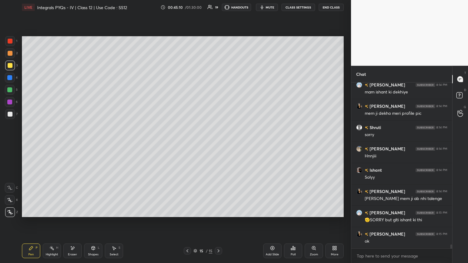
click at [11, 114] on div at bounding box center [10, 114] width 5 height 5
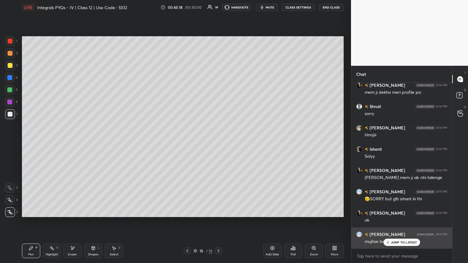
click at [218, 143] on icon at bounding box center [388, 243] width 4 height 4
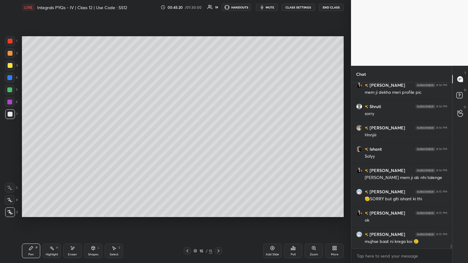
drag, startPoint x: 9, startPoint y: 100, endPoint x: 20, endPoint y: 101, distance: 11.0
click at [9, 100] on div at bounding box center [9, 102] width 5 height 5
drag, startPoint x: 9, startPoint y: 113, endPoint x: 21, endPoint y: 124, distance: 15.7
click at [9, 113] on div at bounding box center [10, 114] width 5 height 5
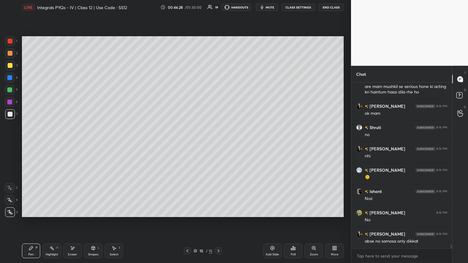
scroll to position [6757, 0]
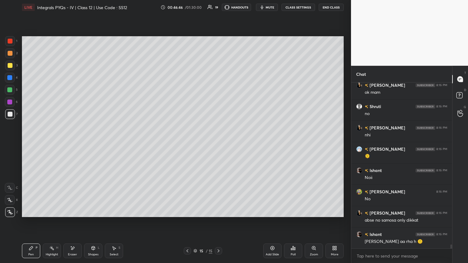
drag, startPoint x: 116, startPoint y: 249, endPoint x: 110, endPoint y: 225, distance: 24.5
click at [116, 143] on icon at bounding box center [113, 248] width 5 height 5
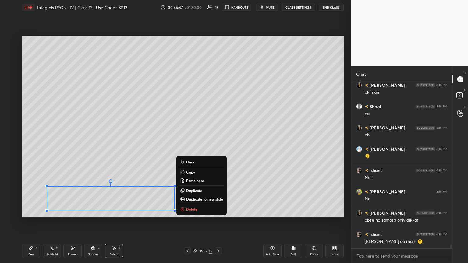
drag, startPoint x: 44, startPoint y: 180, endPoint x: 290, endPoint y: 218, distance: 249.1
click at [218, 143] on div "0 ° Undo Copy Paste here Duplicate Duplicate to new slide Delete Setting up you…" at bounding box center [182, 127] width 326 height 224
click at [218, 143] on div "0 ° Undo Copy Paste here Duplicate Duplicate to new slide Delete" at bounding box center [183, 126] width 322 height 181
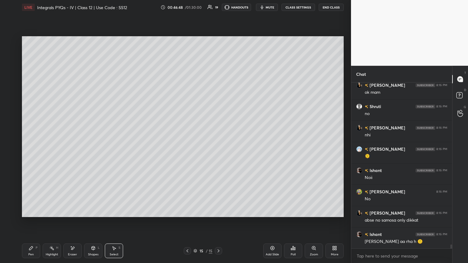
drag, startPoint x: 115, startPoint y: 251, endPoint x: 108, endPoint y: 233, distance: 18.7
click at [114, 143] on div "Select S" at bounding box center [114, 251] width 18 height 15
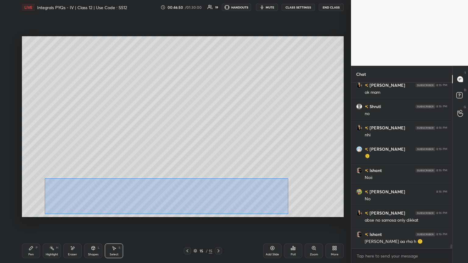
drag, startPoint x: 53, startPoint y: 183, endPoint x: 291, endPoint y: 211, distance: 240.1
click at [218, 143] on div "0 ° Undo Copy Paste here Duplicate Duplicate to new slide Delete" at bounding box center [183, 126] width 322 height 181
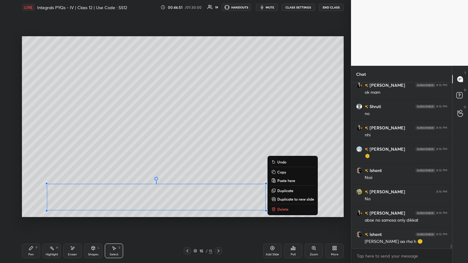
click at [218, 143] on p "Copy" at bounding box center [281, 172] width 9 height 5
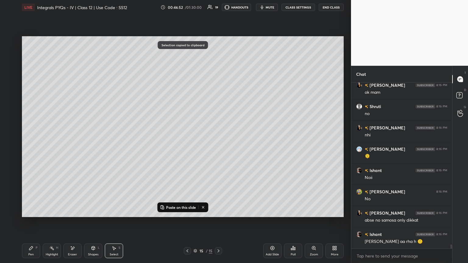
drag, startPoint x: 277, startPoint y: 252, endPoint x: 274, endPoint y: 246, distance: 6.5
click at [218, 143] on div "Add Slide" at bounding box center [272, 251] width 18 height 15
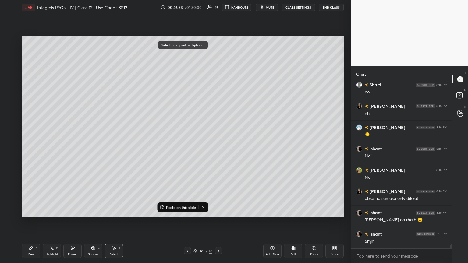
click at [179, 143] on p "Paste on this slide" at bounding box center [181, 207] width 30 height 5
drag, startPoint x: 138, startPoint y: 192, endPoint x: 147, endPoint y: 71, distance: 121.0
click at [148, 67] on div "0 ° Undo Copy Paste here Duplicate Duplicate to new slide Delete" at bounding box center [183, 126] width 322 height 181
click at [121, 124] on div "0 ° Undo Copy Paste here Duplicate Duplicate to new slide Delete" at bounding box center [183, 126] width 322 height 181
click at [34, 143] on div "Pen P" at bounding box center [31, 251] width 18 height 15
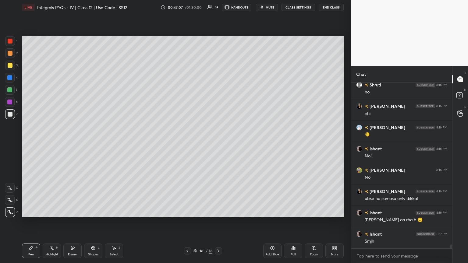
click at [10, 90] on div at bounding box center [9, 89] width 5 height 5
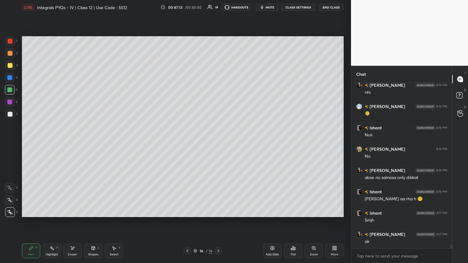
click at [73, 143] on div "Eraser" at bounding box center [72, 251] width 18 height 15
click at [31, 143] on div "Pen" at bounding box center [30, 254] width 5 height 3
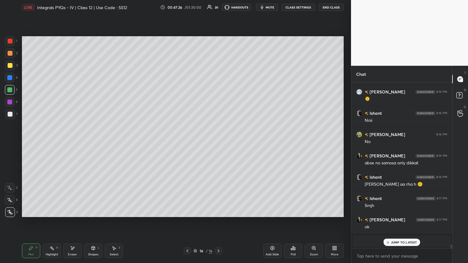
drag, startPoint x: 402, startPoint y: 245, endPoint x: 387, endPoint y: 236, distance: 17.6
click at [218, 143] on div "JUMP TO LATEST" at bounding box center [401, 242] width 37 height 7
click at [11, 64] on div at bounding box center [10, 65] width 5 height 5
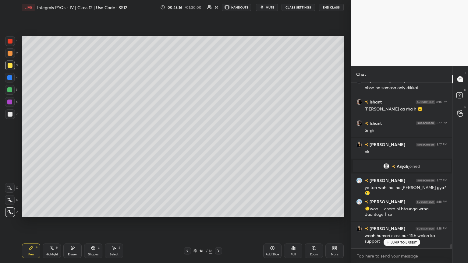
scroll to position [6486, 0]
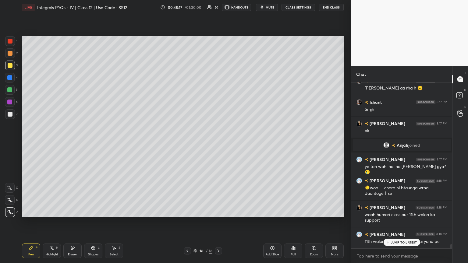
drag, startPoint x: 115, startPoint y: 253, endPoint x: 127, endPoint y: 249, distance: 12.8
click at [115, 143] on div "Select" at bounding box center [114, 254] width 9 height 3
click at [218, 143] on p "JUMP TO LATEST" at bounding box center [404, 243] width 26 height 4
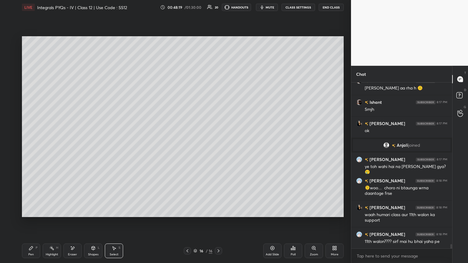
scroll to position [6507, 0]
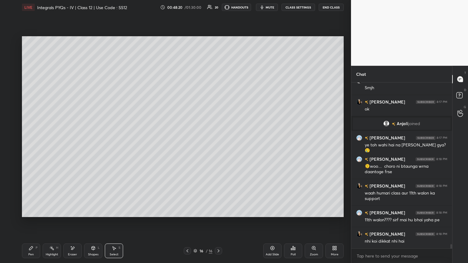
click at [119, 143] on div "Select S" at bounding box center [114, 251] width 18 height 15
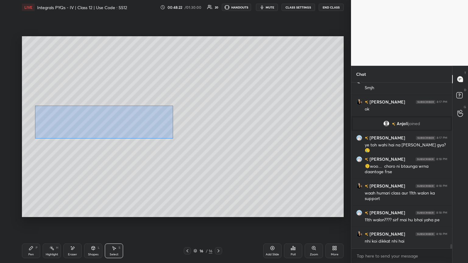
scroll to position [6528, 0]
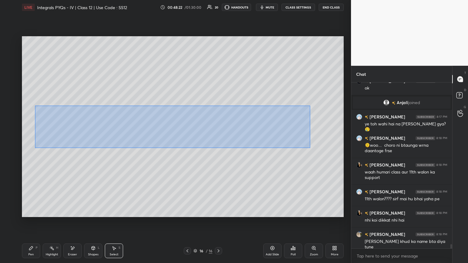
drag, startPoint x: 37, startPoint y: 106, endPoint x: 308, endPoint y: 146, distance: 274.0
click at [218, 143] on div "0 ° Undo Copy Paste here Duplicate Duplicate to new slide Delete" at bounding box center [183, 126] width 322 height 181
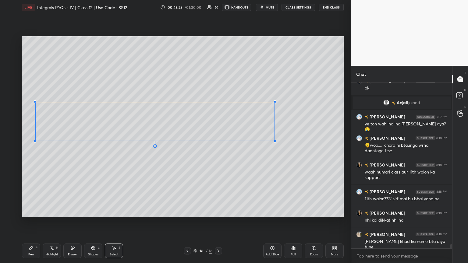
drag, startPoint x: 300, startPoint y: 140, endPoint x: 277, endPoint y: 142, distance: 23.2
click at [218, 140] on div at bounding box center [275, 141] width 2 height 2
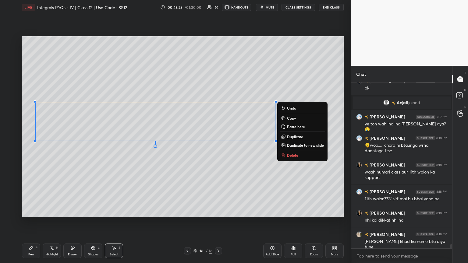
click at [177, 143] on div "0 ° Undo Copy Paste here Duplicate Duplicate to new slide Delete" at bounding box center [183, 126] width 322 height 181
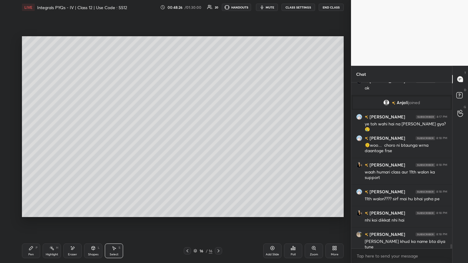
click at [114, 143] on div "Select" at bounding box center [114, 254] width 9 height 3
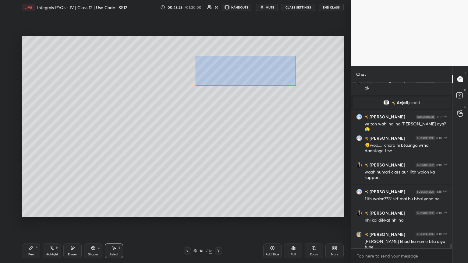
drag, startPoint x: 196, startPoint y: 56, endPoint x: 292, endPoint y: 88, distance: 101.3
click at [218, 86] on div "0 ° Undo Copy Paste here Duplicate Duplicate to new slide Delete" at bounding box center [183, 126] width 322 height 181
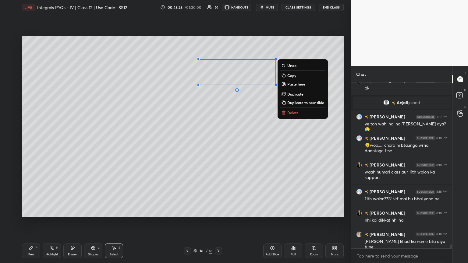
scroll to position [6550, 0]
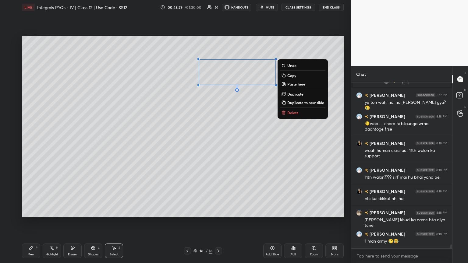
drag, startPoint x: 292, startPoint y: 74, endPoint x: 287, endPoint y: 81, distance: 8.3
click at [218, 74] on p "Copy" at bounding box center [291, 75] width 9 height 5
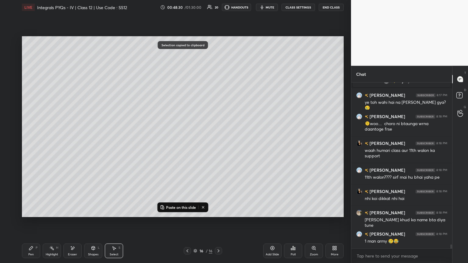
click at [178, 143] on p "Paste on this slide" at bounding box center [181, 207] width 30 height 5
drag, startPoint x: 253, startPoint y: 88, endPoint x: 282, endPoint y: 153, distance: 71.2
click at [218, 143] on div "0 ° Undo Copy Paste here Duplicate Duplicate to new slide Delete" at bounding box center [183, 126] width 322 height 181
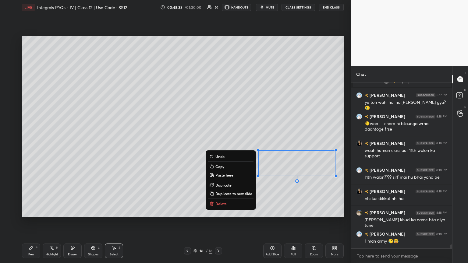
click at [116, 143] on div "Select S" at bounding box center [114, 251] width 18 height 15
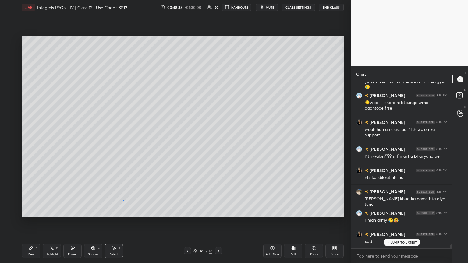
click at [123, 143] on div "0 ° Undo Copy Paste here Duplicate Duplicate to new slide Delete" at bounding box center [183, 126] width 322 height 181
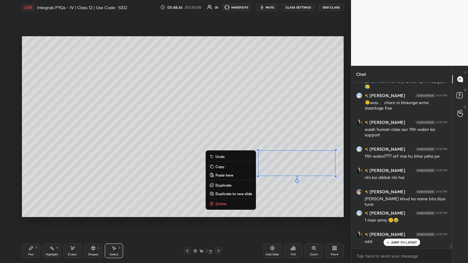
drag, startPoint x: 264, startPoint y: 157, endPoint x: 318, endPoint y: 185, distance: 60.3
click at [218, 143] on div "0 ° Undo Copy Paste here Duplicate Duplicate to new slide Delete" at bounding box center [183, 126] width 322 height 181
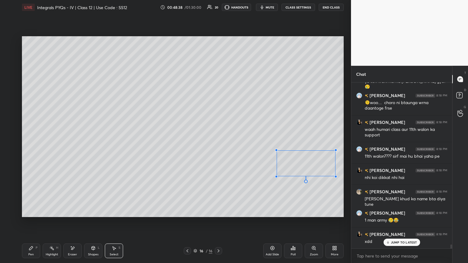
drag, startPoint x: 258, startPoint y: 176, endPoint x: 277, endPoint y: 177, distance: 19.2
click at [218, 143] on div at bounding box center [276, 176] width 2 height 2
drag, startPoint x: 300, startPoint y: 154, endPoint x: 295, endPoint y: 135, distance: 19.4
click at [218, 131] on div "0 ° Undo Copy Paste here Duplicate Duplicate to new slide Delete" at bounding box center [183, 126] width 322 height 181
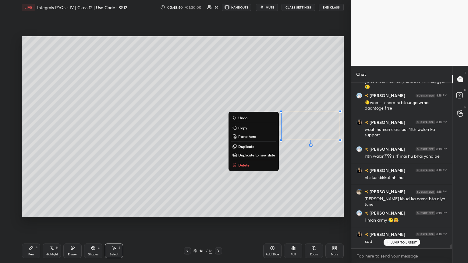
click at [218, 143] on div "0 ° Undo Copy Paste here Duplicate Duplicate to new slide Delete" at bounding box center [183, 126] width 322 height 181
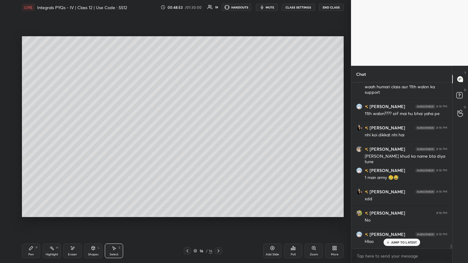
scroll to position [6635, 0]
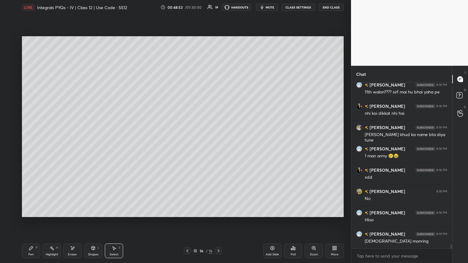
click at [35, 143] on div "Pen P" at bounding box center [31, 251] width 18 height 15
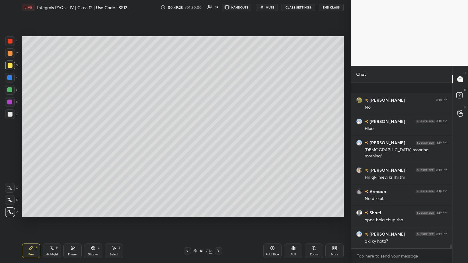
scroll to position [6759, 0]
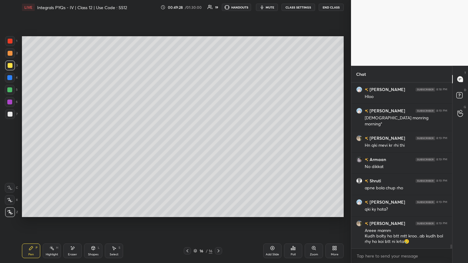
click at [14, 113] on div at bounding box center [10, 114] width 10 height 10
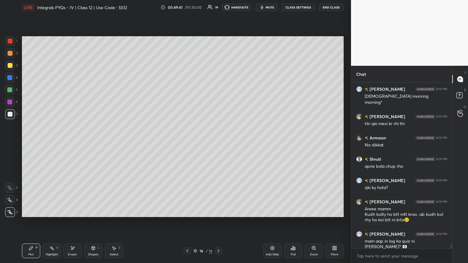
scroll to position [6801, 0]
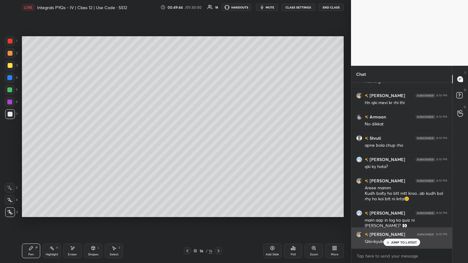
click at [218, 143] on div "[PERSON_NAME] 8:19 PM" at bounding box center [401, 234] width 91 height 6
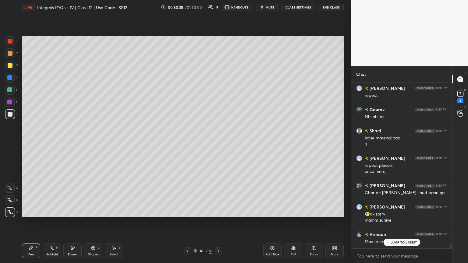
scroll to position [6948, 0]
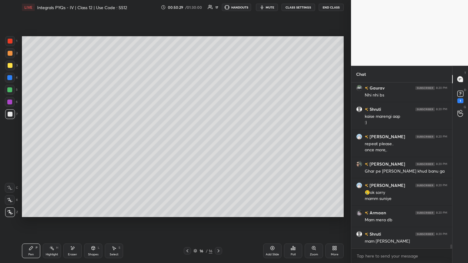
click at [218, 143] on icon at bounding box center [218, 250] width 2 height 3
click at [218, 143] on div "Add Slide" at bounding box center [272, 251] width 18 height 15
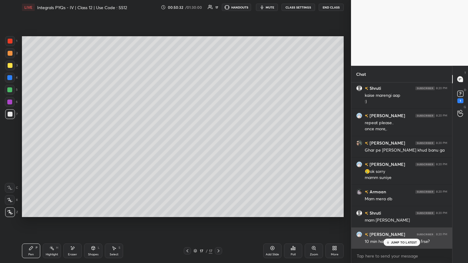
drag, startPoint x: 393, startPoint y: 241, endPoint x: 391, endPoint y: 244, distance: 3.7
click at [218, 143] on p "JUMP TO LATEST" at bounding box center [404, 243] width 26 height 4
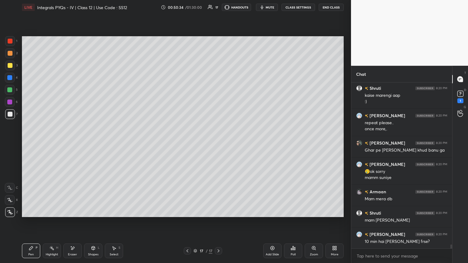
click at [10, 65] on div at bounding box center [10, 65] width 5 height 5
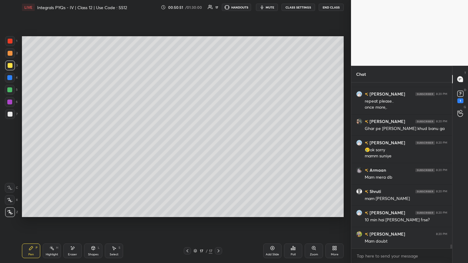
scroll to position [7012, 0]
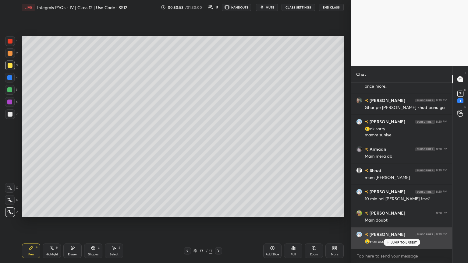
drag, startPoint x: 397, startPoint y: 240, endPoint x: 393, endPoint y: 236, distance: 4.7
click at [218, 143] on div "JUMP TO LATEST" at bounding box center [401, 242] width 37 height 7
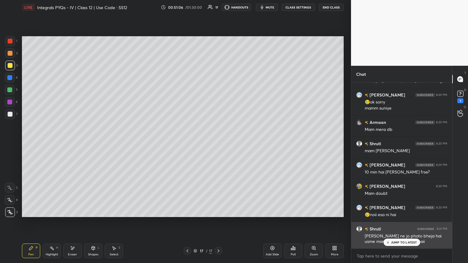
click at [218, 143] on div "JUMP TO LATEST" at bounding box center [401, 242] width 37 height 7
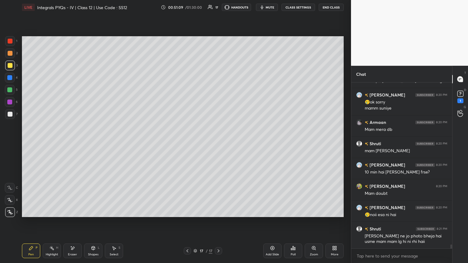
click at [92, 143] on div "Shapes L" at bounding box center [93, 251] width 18 height 15
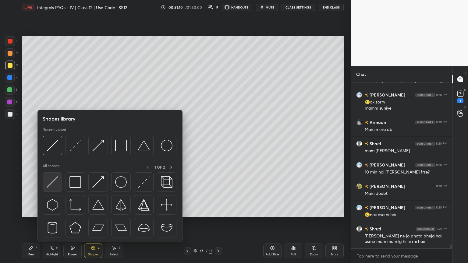
click at [52, 143] on img at bounding box center [53, 182] width 12 height 12
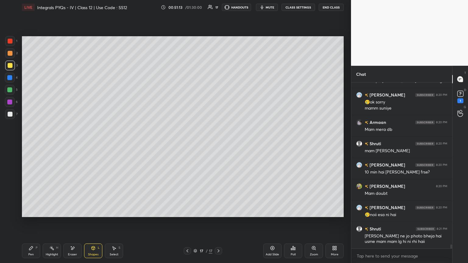
click at [32, 143] on div "Pen" at bounding box center [30, 254] width 5 height 3
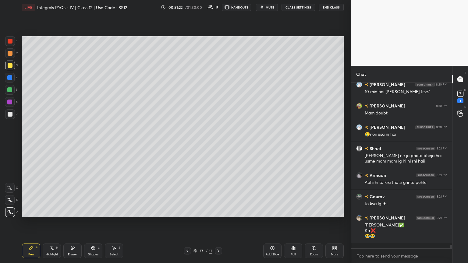
scroll to position [7141, 0]
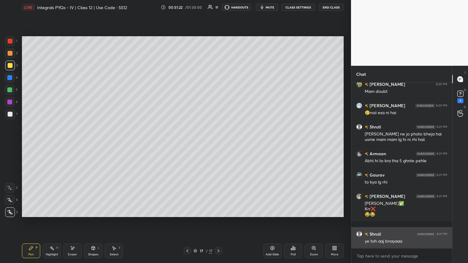
click at [218, 143] on div "[PERSON_NAME] 8:20 PM 10 min hai [PERSON_NAME] frse? [PERSON_NAME] 8:20 PM Mam …" at bounding box center [401, 166] width 101 height 166
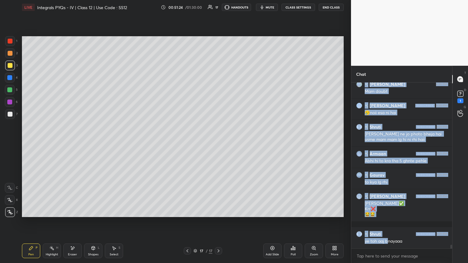
click at [218, 143] on body "1 2 3 4 5 6 7 C X Z E E Erase all H H LIVE Integrals PYQs - IV | Class 12 | Use…" at bounding box center [234, 131] width 468 height 263
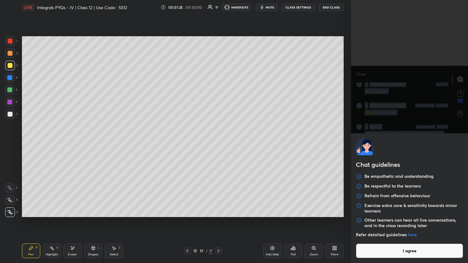
click at [218, 143] on button "I agree" at bounding box center [409, 251] width 107 height 15
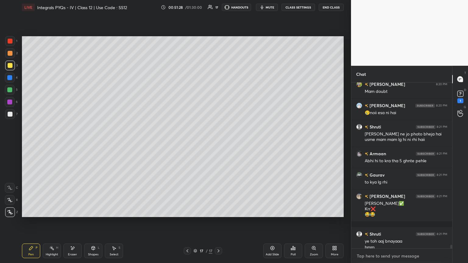
scroll to position [7147, 0]
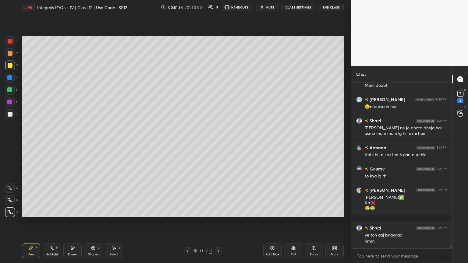
click at [218, 143] on div "Poll" at bounding box center [293, 254] width 5 height 3
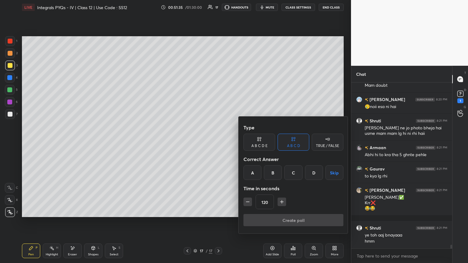
drag, startPoint x: 336, startPoint y: 175, endPoint x: 332, endPoint y: 184, distance: 10.0
click at [218, 143] on button "Skip" at bounding box center [334, 172] width 18 height 15
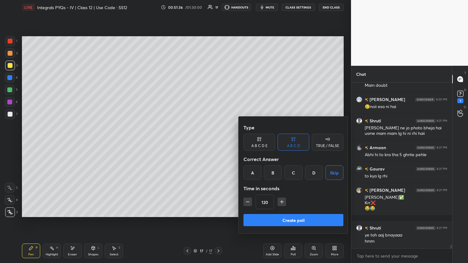
click at [218, 143] on button "Create poll" at bounding box center [293, 220] width 100 height 12
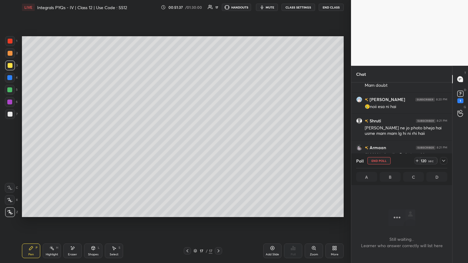
scroll to position [2, 2]
drag, startPoint x: 441, startPoint y: 160, endPoint x: 444, endPoint y: 156, distance: 5.7
click at [218, 143] on icon at bounding box center [443, 160] width 5 height 5
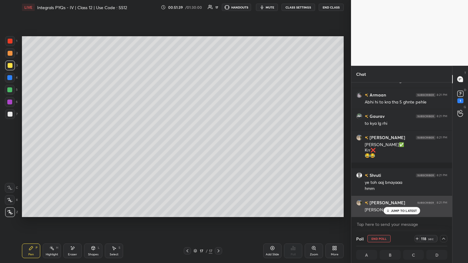
click at [218, 143] on p "JUMP TO LATEST" at bounding box center [404, 211] width 26 height 4
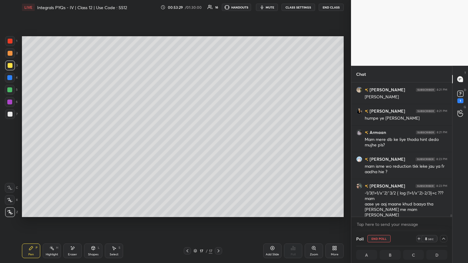
scroll to position [7334, 0]
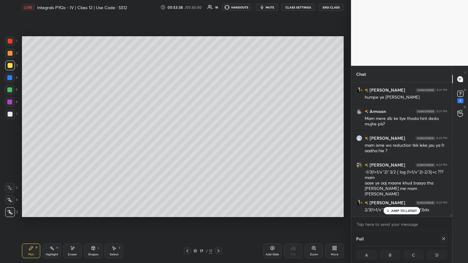
click at [218, 143] on div "JUMP TO LATEST" at bounding box center [401, 210] width 37 height 7
click at [218, 143] on icon at bounding box center [443, 238] width 5 height 5
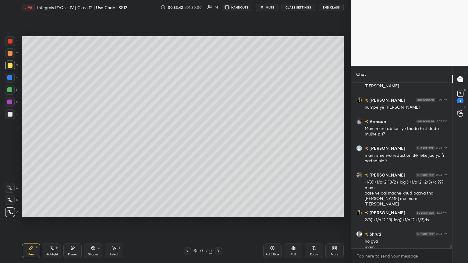
scroll to position [7330, 0]
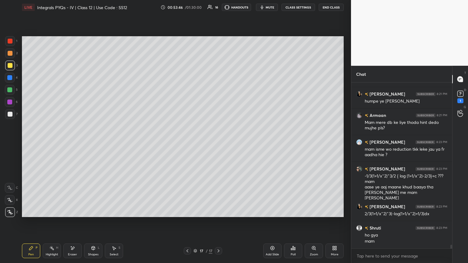
click at [11, 116] on div at bounding box center [10, 114] width 5 height 5
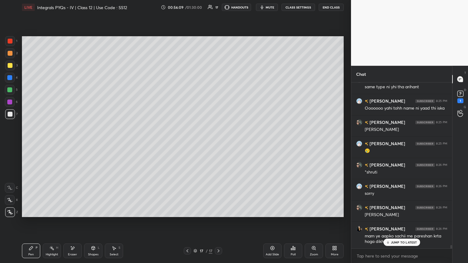
scroll to position [7743, 0]
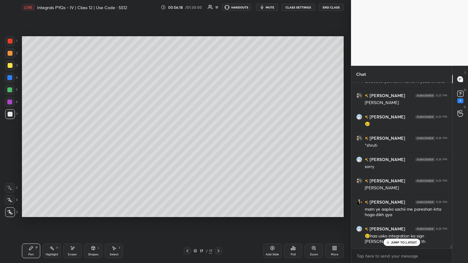
drag, startPoint x: 111, startPoint y: 252, endPoint x: 112, endPoint y: 243, distance: 8.9
click at [112, 143] on div "Select S" at bounding box center [114, 251] width 18 height 15
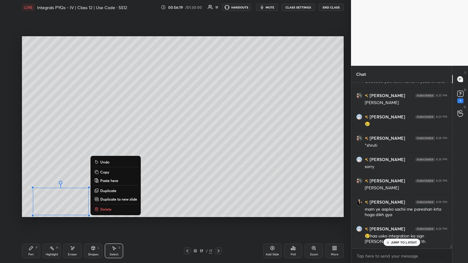
drag, startPoint x: 34, startPoint y: 182, endPoint x: 167, endPoint y: 227, distance: 140.4
click at [165, 143] on div "0 ° Undo Copy Paste here Duplicate Duplicate to new slide Delete Setting up you…" at bounding box center [182, 127] width 326 height 224
click at [184, 143] on div "0 ° Undo Copy Paste here Duplicate Duplicate to new slide Delete Setting up you…" at bounding box center [182, 127] width 326 height 224
drag, startPoint x: 253, startPoint y: 229, endPoint x: 251, endPoint y: 227, distance: 3.7
click at [218, 143] on div "0 ° Undo Copy Paste here Duplicate Duplicate to new slide Delete Setting up you…" at bounding box center [182, 127] width 326 height 224
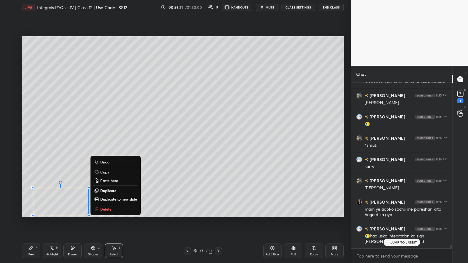
click at [215, 143] on div "0 ° Undo Copy Paste here Duplicate Duplicate to new slide Delete" at bounding box center [183, 126] width 322 height 181
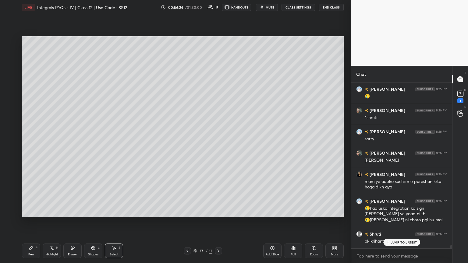
scroll to position [7792, 0]
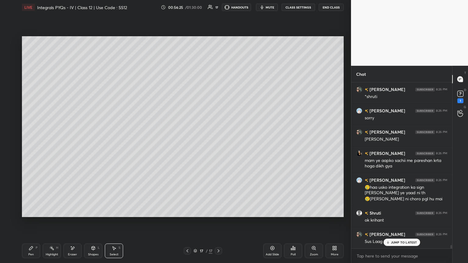
click at [218, 143] on div "Add Slide" at bounding box center [272, 251] width 18 height 15
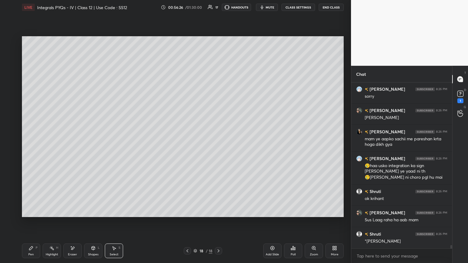
click at [32, 143] on icon at bounding box center [31, 248] width 4 height 4
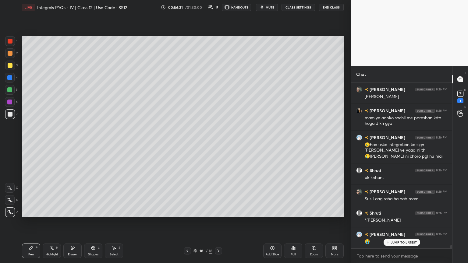
drag, startPoint x: 186, startPoint y: 251, endPoint x: 188, endPoint y: 248, distance: 4.2
click at [186, 143] on icon at bounding box center [187, 251] width 5 height 5
click at [218, 143] on icon at bounding box center [218, 251] width 5 height 5
drag, startPoint x: 189, startPoint y: 253, endPoint x: 189, endPoint y: 242, distance: 11.3
click at [189, 143] on div at bounding box center [187, 250] width 7 height 7
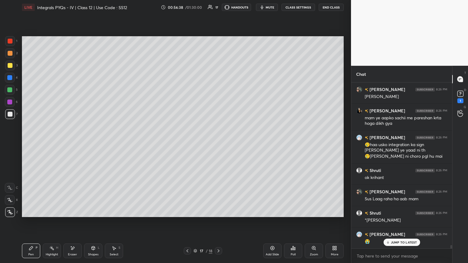
scroll to position [7856, 0]
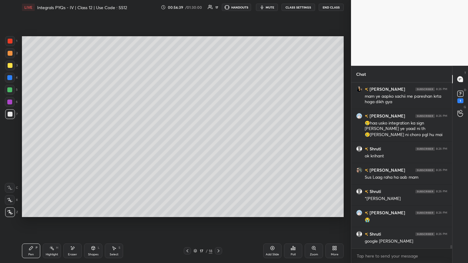
click at [216, 143] on icon at bounding box center [218, 251] width 5 height 5
click at [188, 143] on icon at bounding box center [187, 251] width 5 height 5
click at [217, 143] on icon at bounding box center [218, 251] width 5 height 5
click at [9, 114] on div at bounding box center [10, 114] width 5 height 5
click at [9, 64] on div at bounding box center [10, 65] width 5 height 5
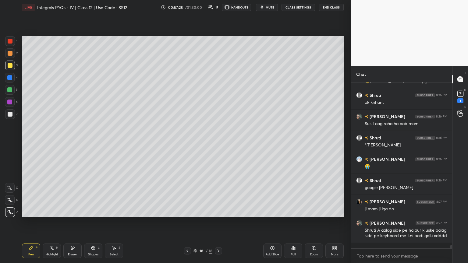
scroll to position [7921, 0]
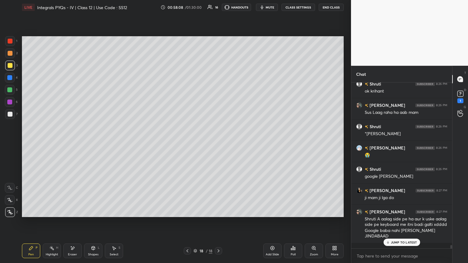
click at [116, 143] on div "Select S" at bounding box center [114, 251] width 18 height 15
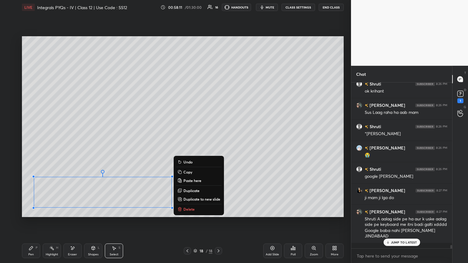
drag, startPoint x: 35, startPoint y: 178, endPoint x: 207, endPoint y: 213, distance: 175.5
click at [206, 143] on div "0 ° Undo Copy Paste here Duplicate Duplicate to new slide Delete" at bounding box center [183, 126] width 322 height 181
click at [218, 143] on div "0 ° Undo Copy Paste here Duplicate Duplicate to new slide Delete" at bounding box center [183, 126] width 322 height 181
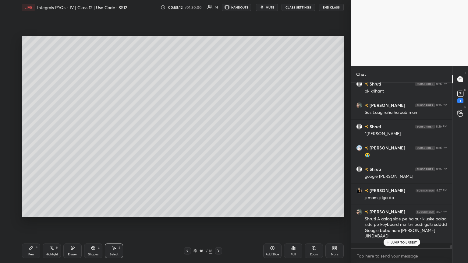
drag, startPoint x: 113, startPoint y: 251, endPoint x: 111, endPoint y: 239, distance: 12.1
click at [113, 143] on div "Select S" at bounding box center [114, 251] width 18 height 15
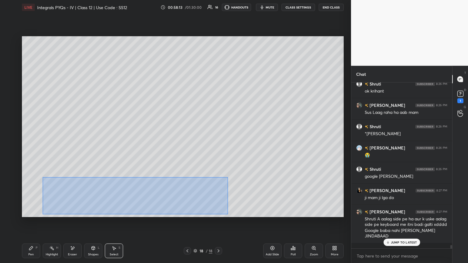
drag, startPoint x: 53, startPoint y: 186, endPoint x: 230, endPoint y: 213, distance: 179.6
click at [218, 143] on div "0 ° Undo Copy Paste here Duplicate Duplicate to new slide Delete" at bounding box center [183, 126] width 322 height 181
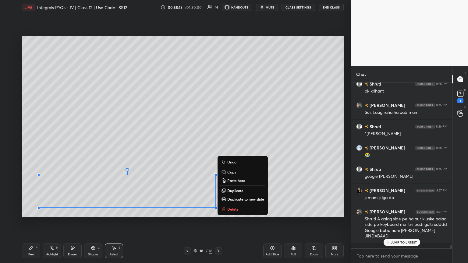
click at [218, 143] on p "Copy" at bounding box center [231, 172] width 9 height 5
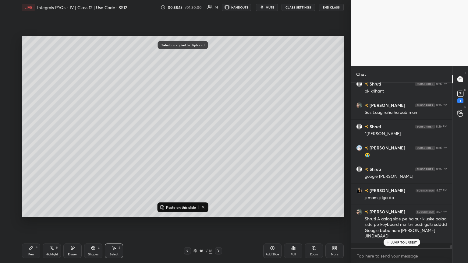
click at [218, 143] on div "Add Slide" at bounding box center [272, 254] width 13 height 3
drag, startPoint x: 171, startPoint y: 209, endPoint x: 174, endPoint y: 197, distance: 12.3
click at [171, 143] on p "Paste on this slide" at bounding box center [181, 207] width 30 height 5
drag, startPoint x: 149, startPoint y: 161, endPoint x: 155, endPoint y: 77, distance: 84.5
click at [154, 69] on div "0 ° Undo Copy Paste here Duplicate Duplicate to new slide Delete" at bounding box center [183, 126] width 322 height 181
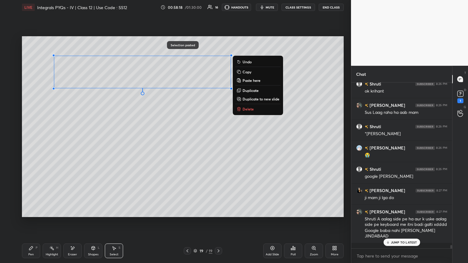
drag, startPoint x: 134, startPoint y: 133, endPoint x: 135, endPoint y: 137, distance: 4.6
click at [134, 132] on div "0 ° Undo Copy Paste here Duplicate Duplicate to new slide Delete" at bounding box center [183, 126] width 322 height 181
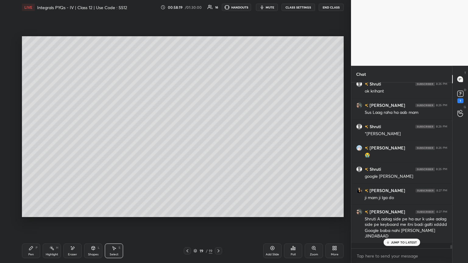
drag, startPoint x: 29, startPoint y: 251, endPoint x: 37, endPoint y: 222, distance: 30.4
click at [29, 143] on div "Pen P" at bounding box center [31, 251] width 18 height 15
click at [186, 143] on icon at bounding box center [187, 251] width 5 height 5
click at [218, 143] on icon at bounding box center [218, 251] width 5 height 5
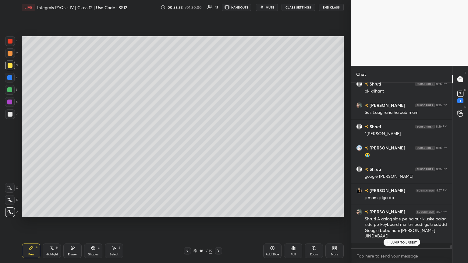
click at [218, 143] on icon at bounding box center [218, 251] width 5 height 5
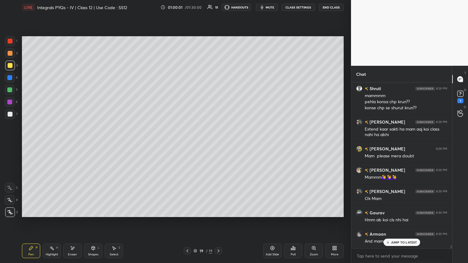
scroll to position [8222, 0]
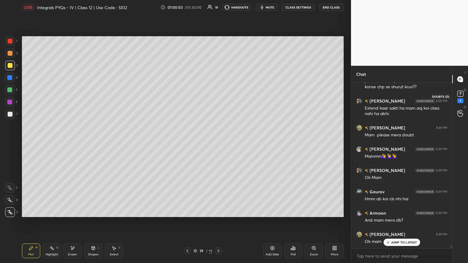
click at [218, 95] on icon at bounding box center [460, 93] width 9 height 9
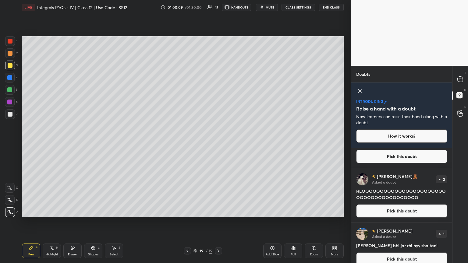
scroll to position [0, 0]
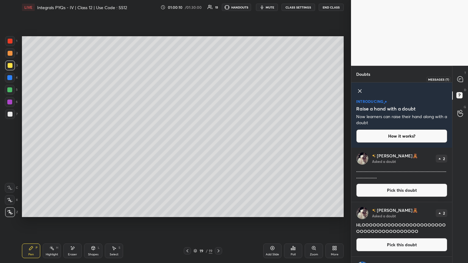
click at [218, 84] on div at bounding box center [460, 79] width 12 height 11
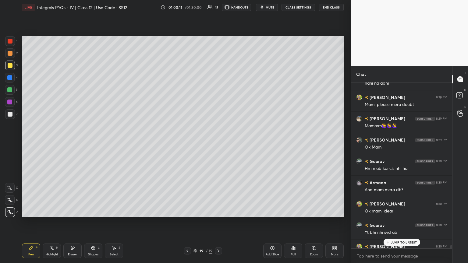
scroll to position [164, 99]
click at [218, 143] on p "JUMP TO LATEST" at bounding box center [404, 243] width 26 height 4
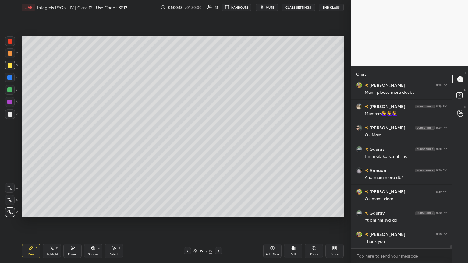
click at [218, 143] on div "Setting up your live class Poll for secs No correct answer Start poll" at bounding box center [182, 127] width 326 height 224
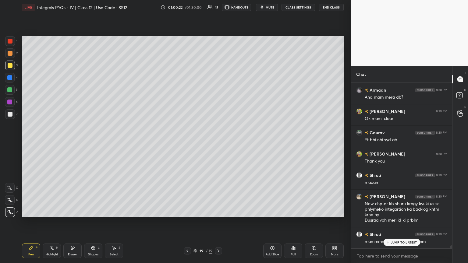
scroll to position [8495, 0]
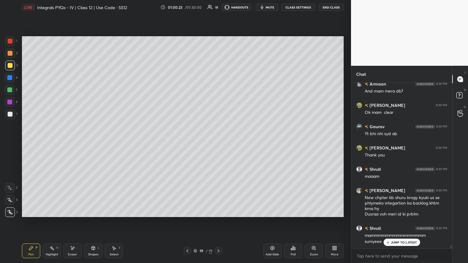
click at [218, 143] on p "JUMP TO LATEST" at bounding box center [404, 243] width 26 height 4
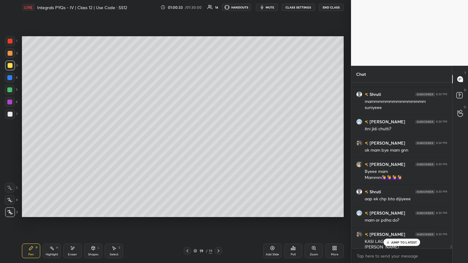
scroll to position [8650, 0]
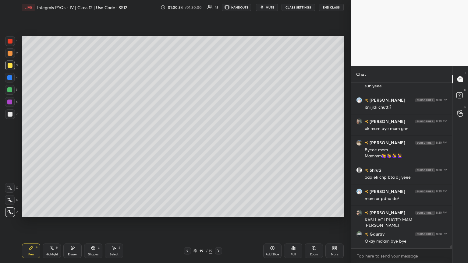
click at [218, 9] on button "End Class" at bounding box center [331, 7] width 25 height 7
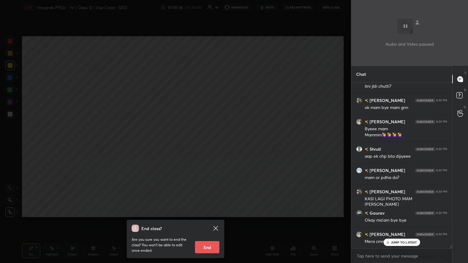
scroll to position [8693, 0]
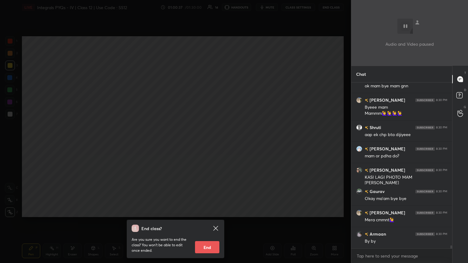
click at [214, 143] on button "End" at bounding box center [207, 247] width 24 height 12
type textarea "x"
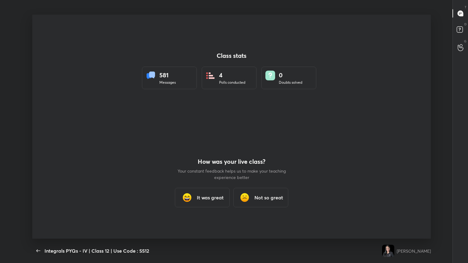
scroll to position [0, 0]
click at [202, 143] on div "It was great" at bounding box center [202, 197] width 55 height 19
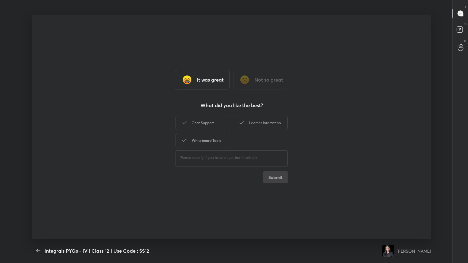
click at [203, 142] on div "Whiteboard Tools" at bounding box center [202, 140] width 55 height 15
click at [205, 123] on div "Chat Support" at bounding box center [202, 122] width 55 height 15
click at [218, 124] on icon at bounding box center [241, 122] width 7 height 7
click at [218, 143] on button "Submit" at bounding box center [275, 177] width 24 height 12
